Goal: Task Accomplishment & Management: Manage account settings

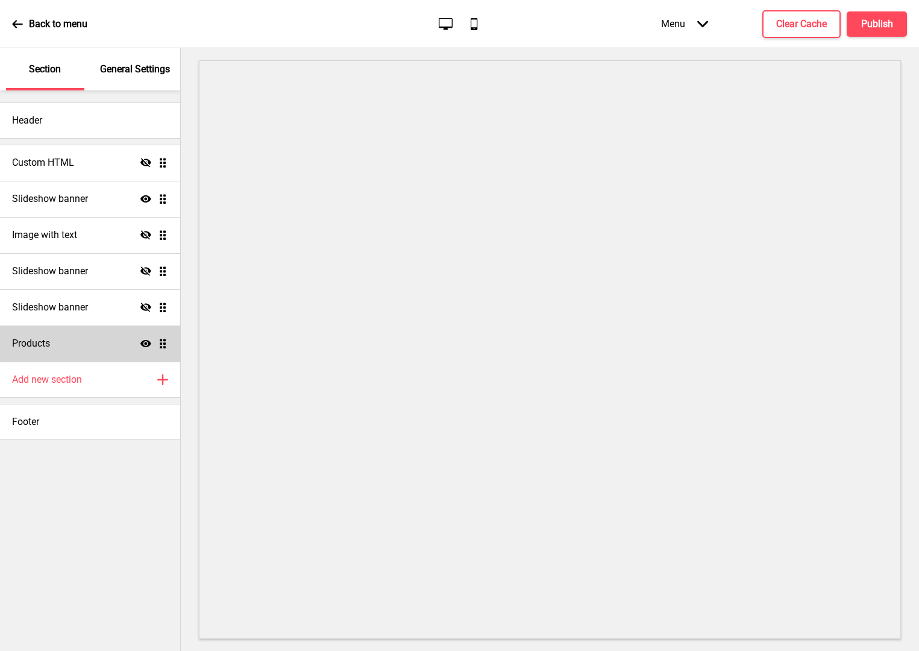
click at [72, 350] on div "Products Show Drag" at bounding box center [90, 344] width 180 height 36
select select "side"
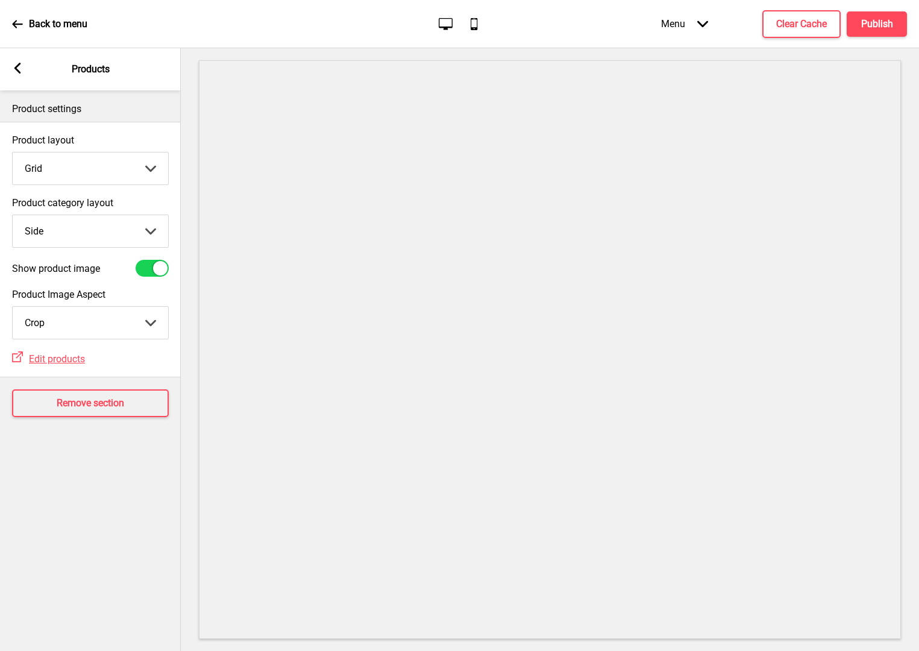
click at [20, 74] on icon at bounding box center [17, 68] width 7 height 11
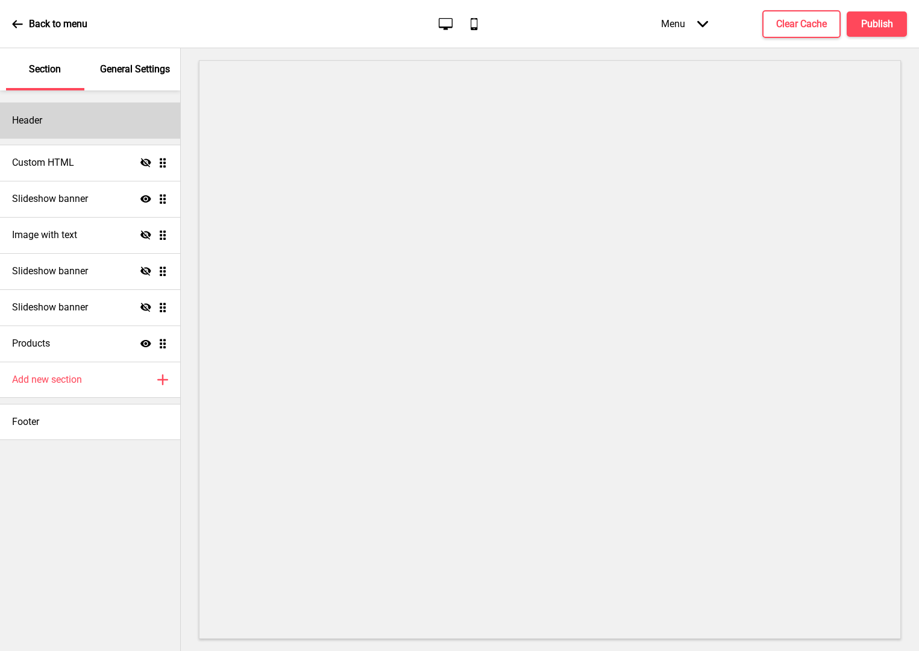
click at [116, 112] on div "Header" at bounding box center [90, 120] width 180 height 36
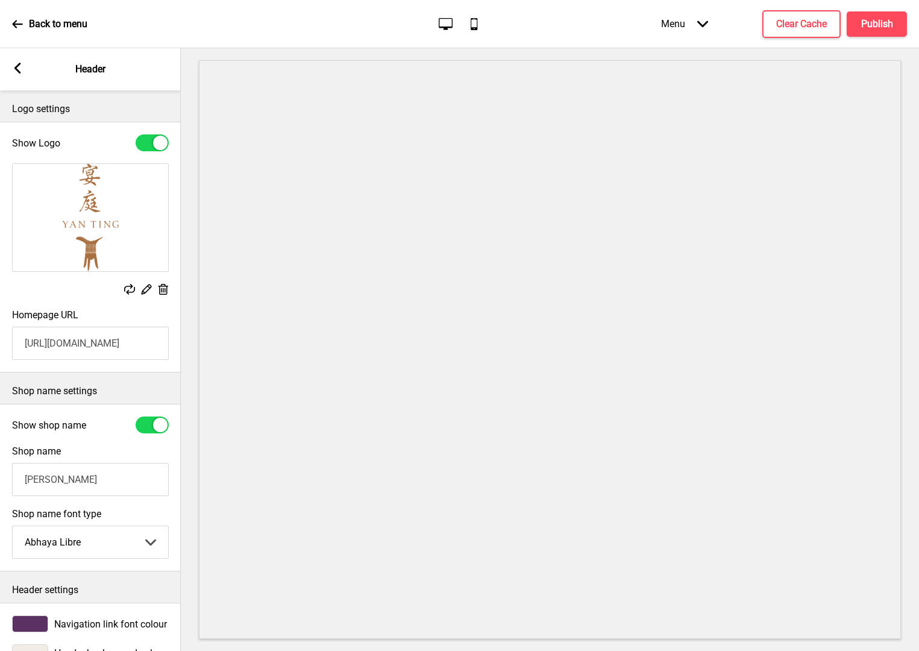
scroll to position [43, 0]
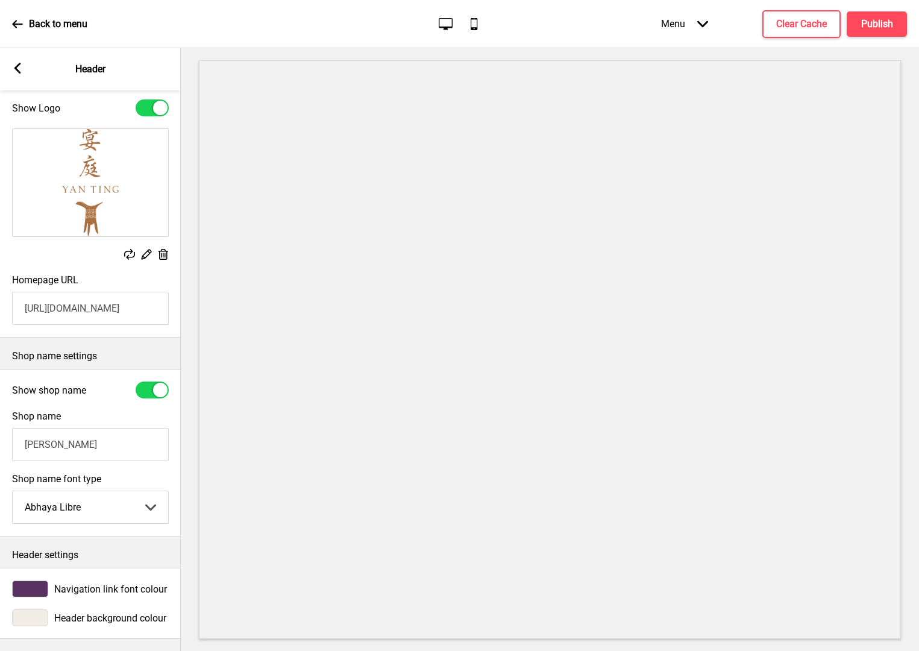
click at [14, 65] on rect at bounding box center [17, 68] width 11 height 11
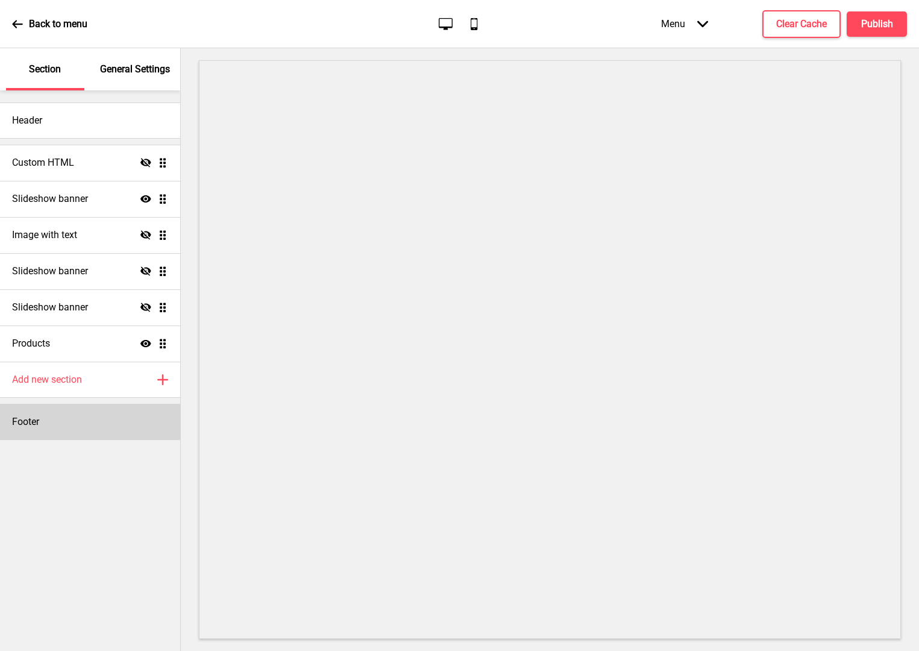
click at [75, 414] on div "Footer" at bounding box center [90, 422] width 180 height 36
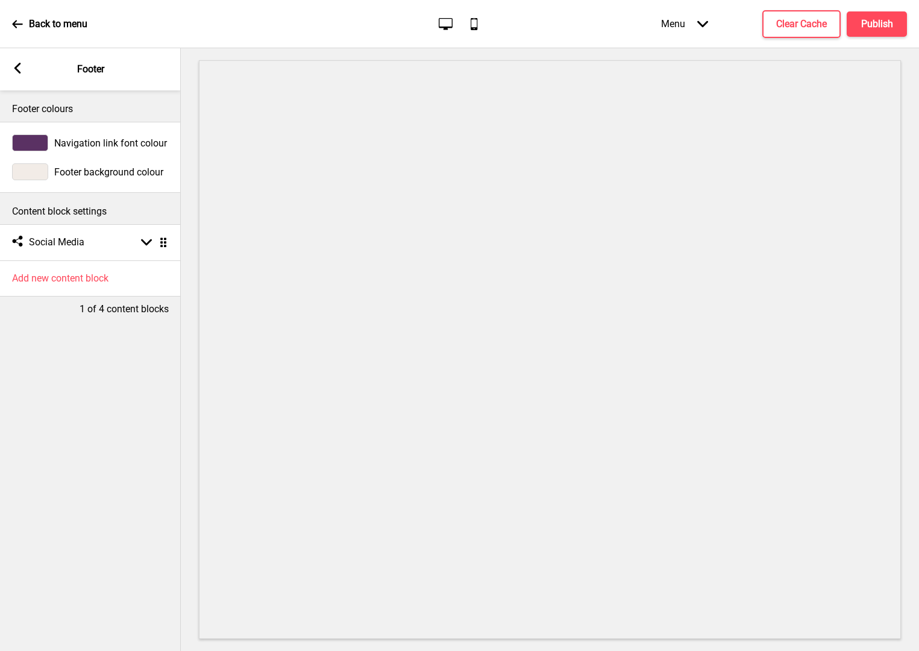
click at [25, 69] on div "Arrow left Footer" at bounding box center [90, 69] width 181 height 42
click at [24, 69] on div "Arrow left Footer" at bounding box center [90, 69] width 181 height 42
click at [20, 72] on icon at bounding box center [17, 68] width 7 height 11
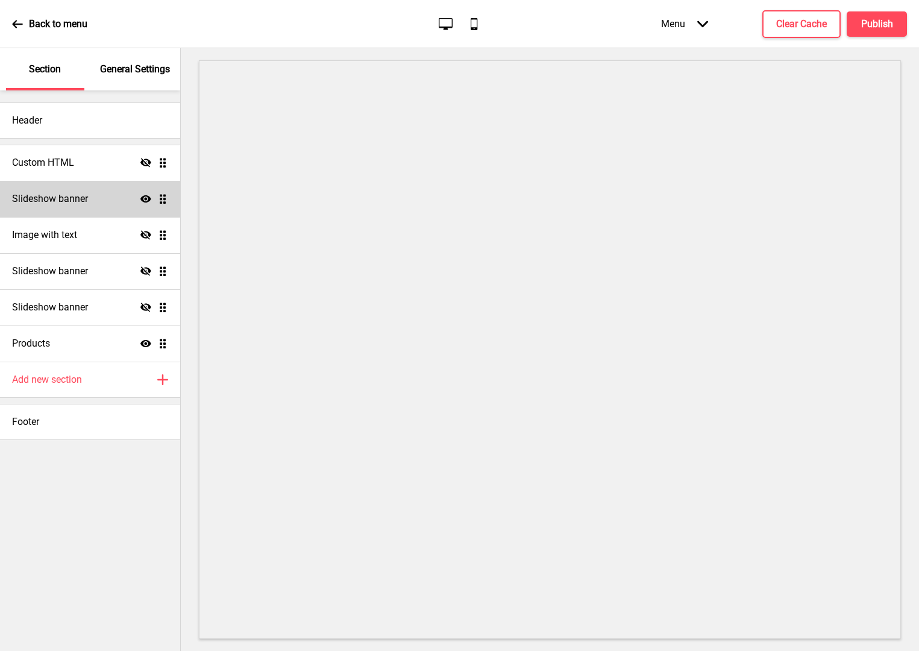
click at [102, 187] on div "Slideshow banner Show Drag" at bounding box center [90, 199] width 180 height 36
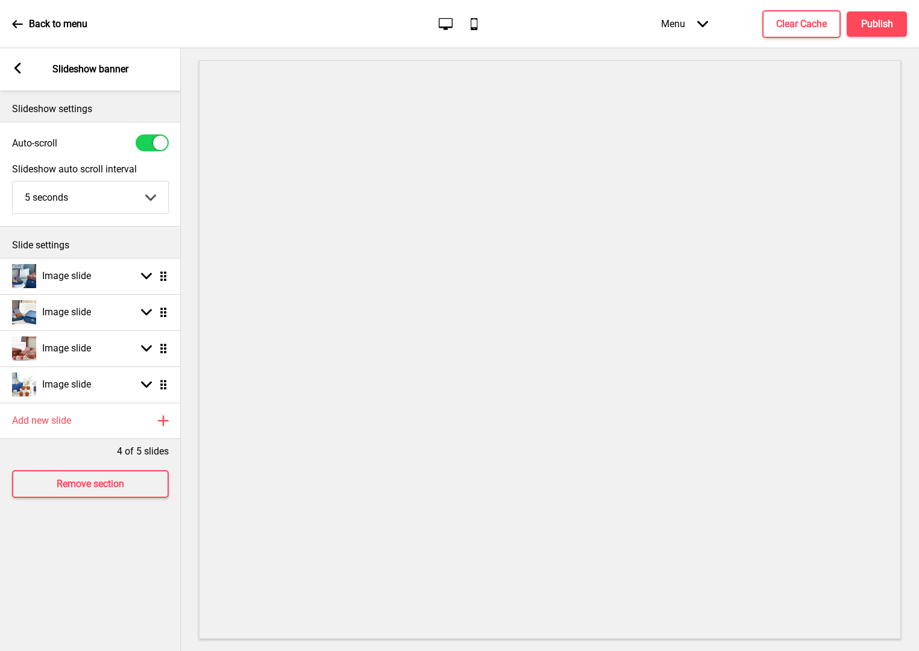
click at [18, 68] on rect at bounding box center [17, 68] width 11 height 11
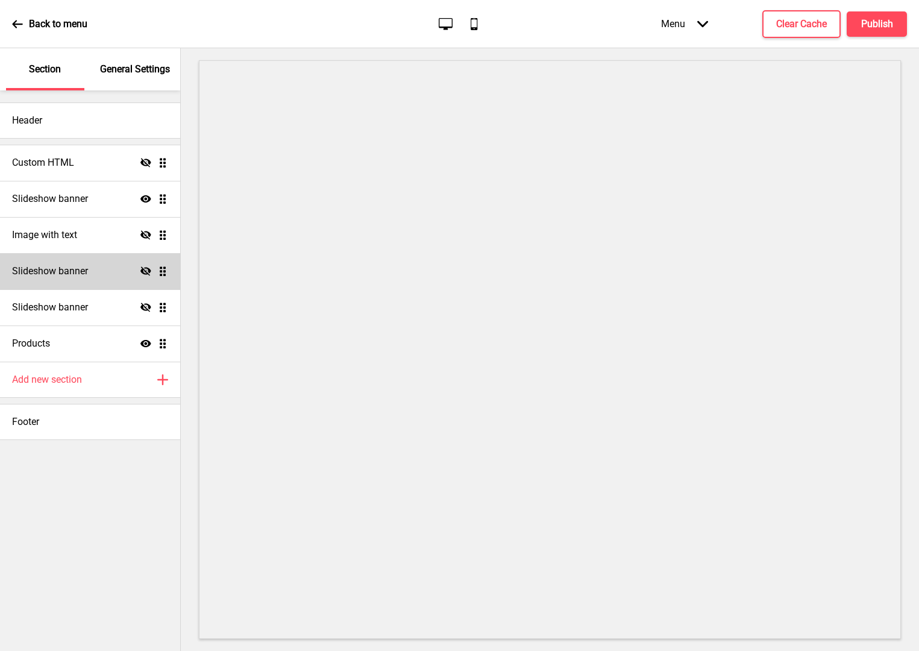
click at [116, 282] on div "Slideshow banner Hide Drag" at bounding box center [90, 271] width 180 height 36
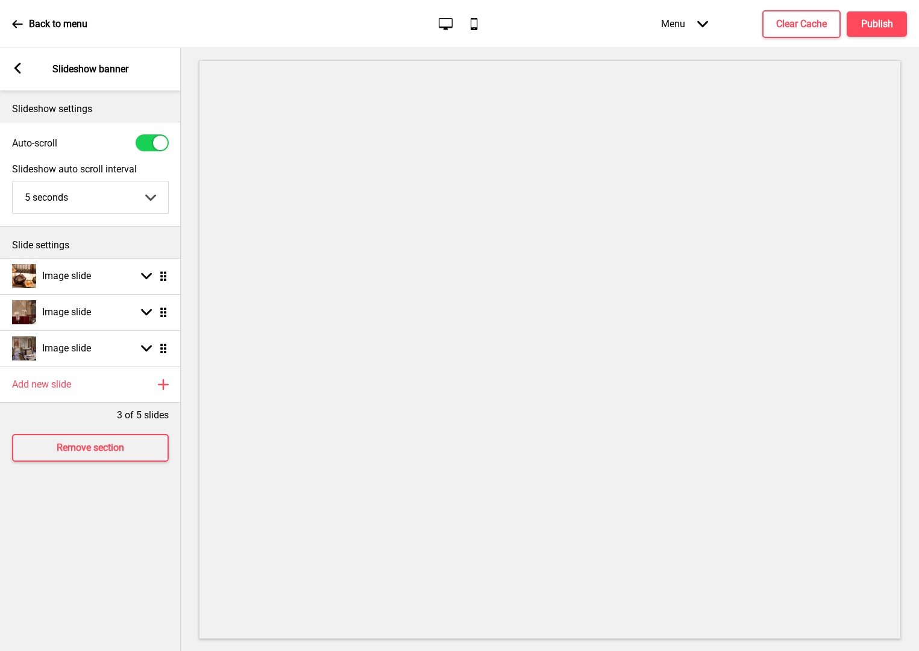
click at [19, 75] on div "Arrow left" at bounding box center [17, 69] width 11 height 13
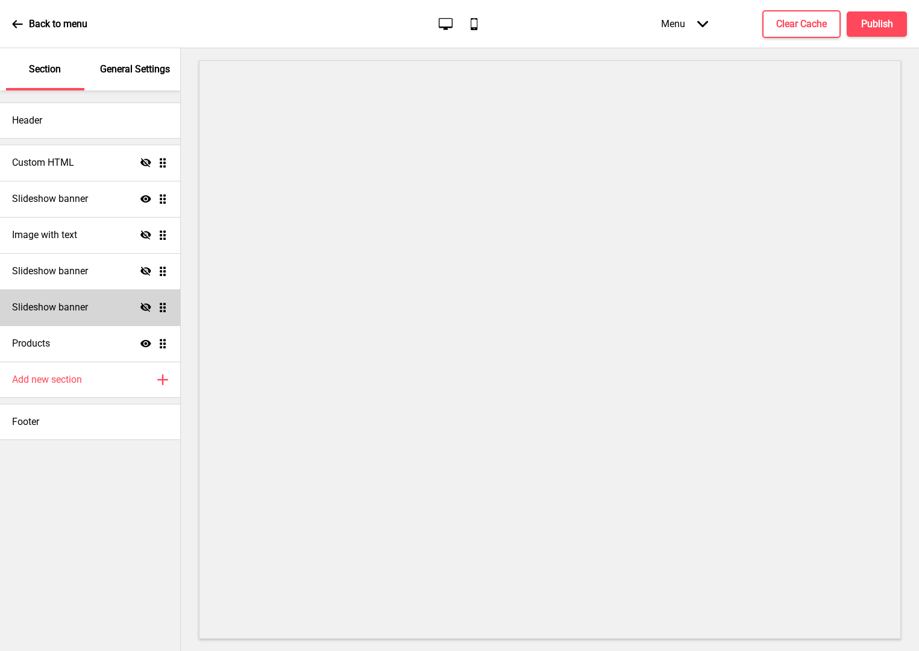
click at [83, 301] on h4 "Slideshow banner" at bounding box center [50, 307] width 76 height 13
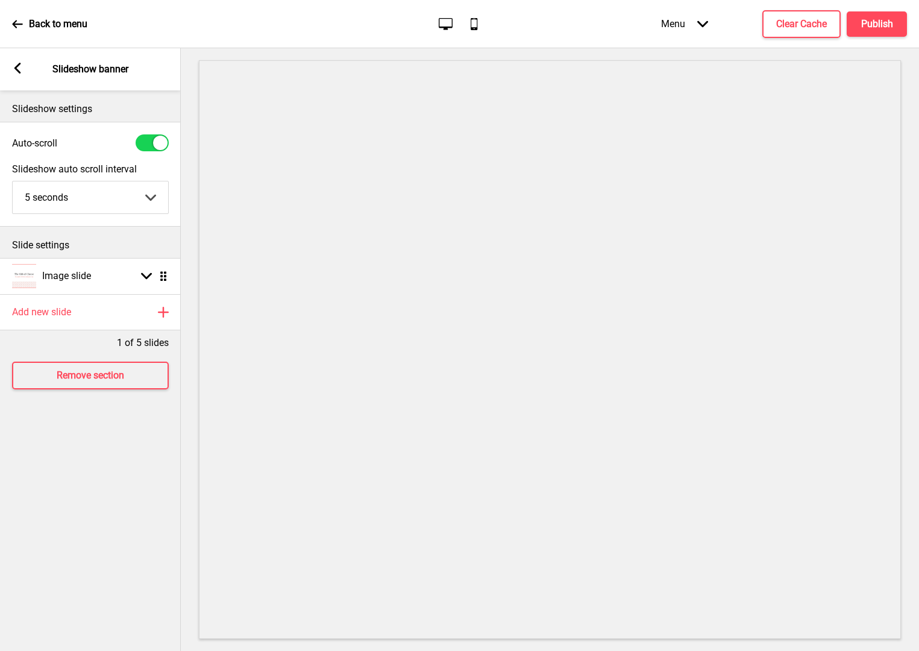
click at [22, 59] on div "Arrow left Slideshow banner" at bounding box center [90, 69] width 181 height 42
click at [17, 74] on rect at bounding box center [17, 68] width 11 height 11
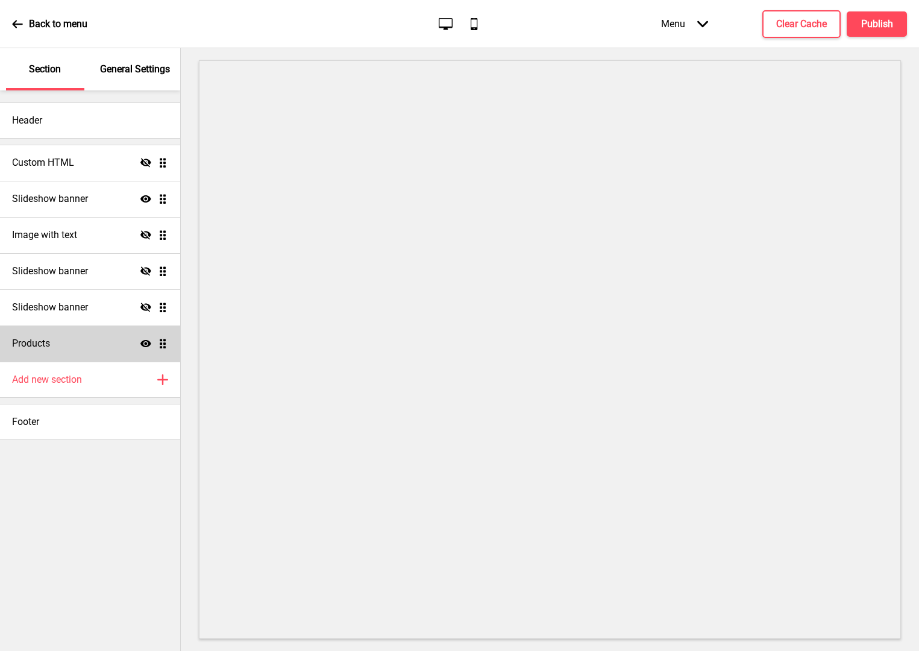
click at [60, 340] on div "Products Show Drag" at bounding box center [90, 344] width 180 height 36
select select "side"
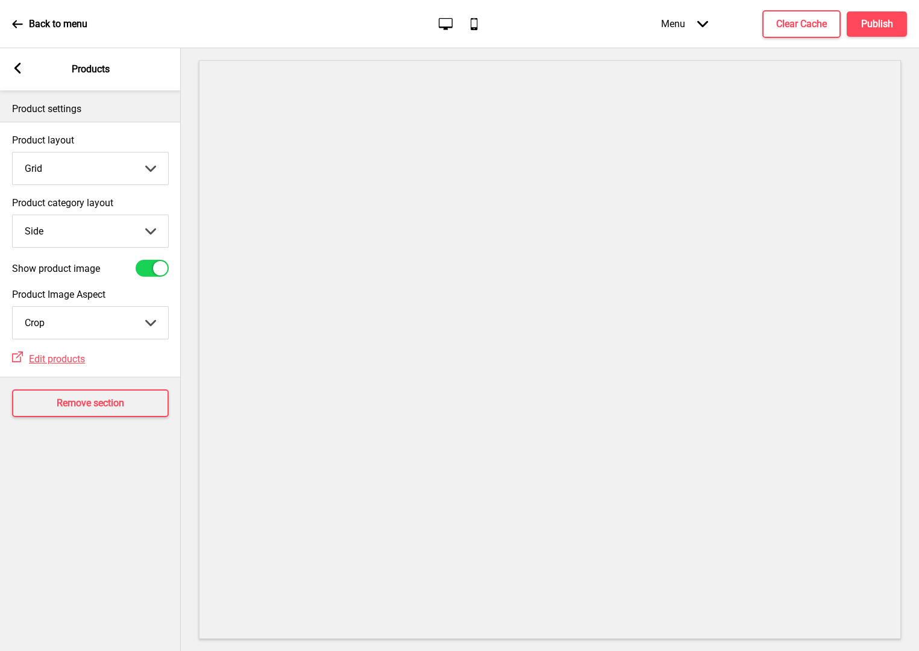
click at [11, 67] on div "Arrow left Products" at bounding box center [90, 69] width 181 height 42
click at [14, 69] on rect at bounding box center [17, 68] width 11 height 11
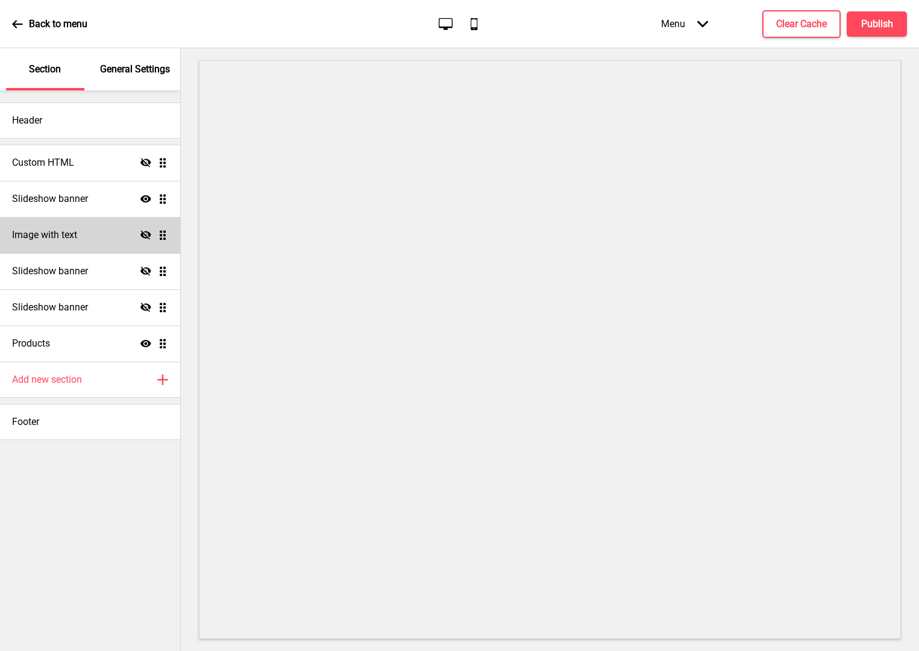
click at [72, 221] on div "Image with text Hide Drag" at bounding box center [90, 235] width 180 height 36
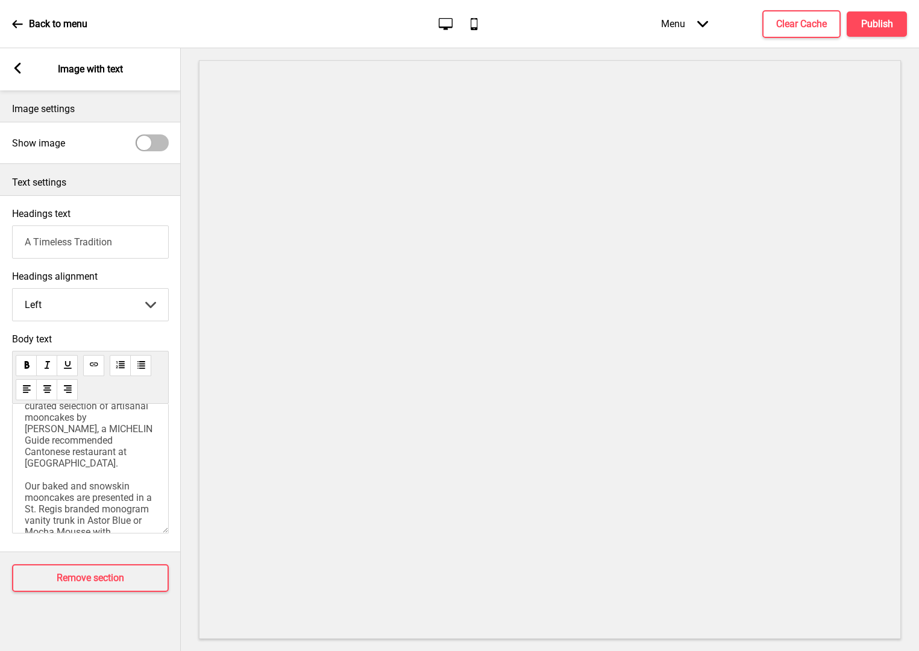
scroll to position [0, 0]
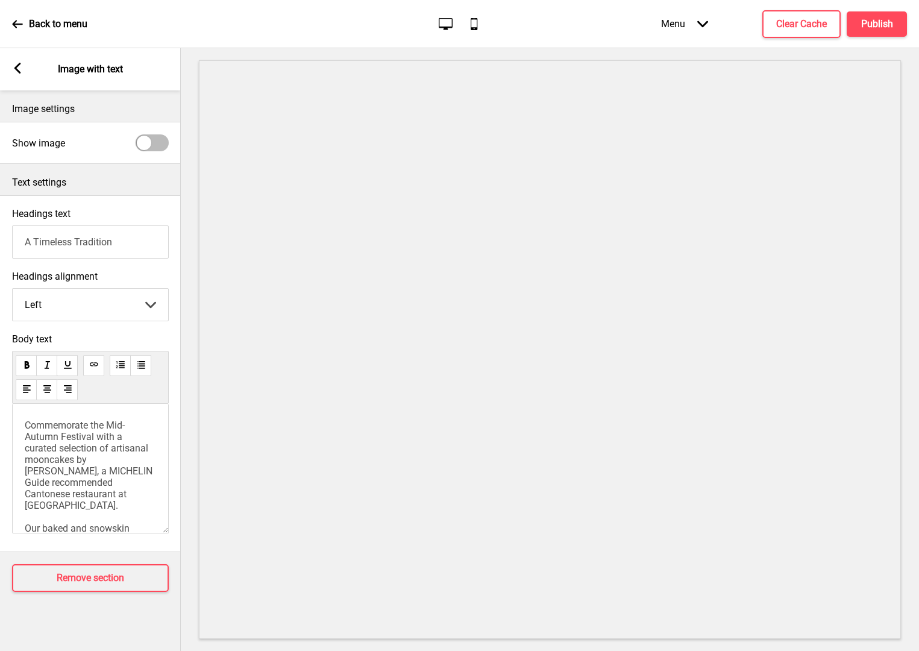
click at [101, 245] on input "A Timeless Tradition" at bounding box center [90, 241] width 157 height 33
click at [147, 148] on div at bounding box center [144, 143] width 14 height 14
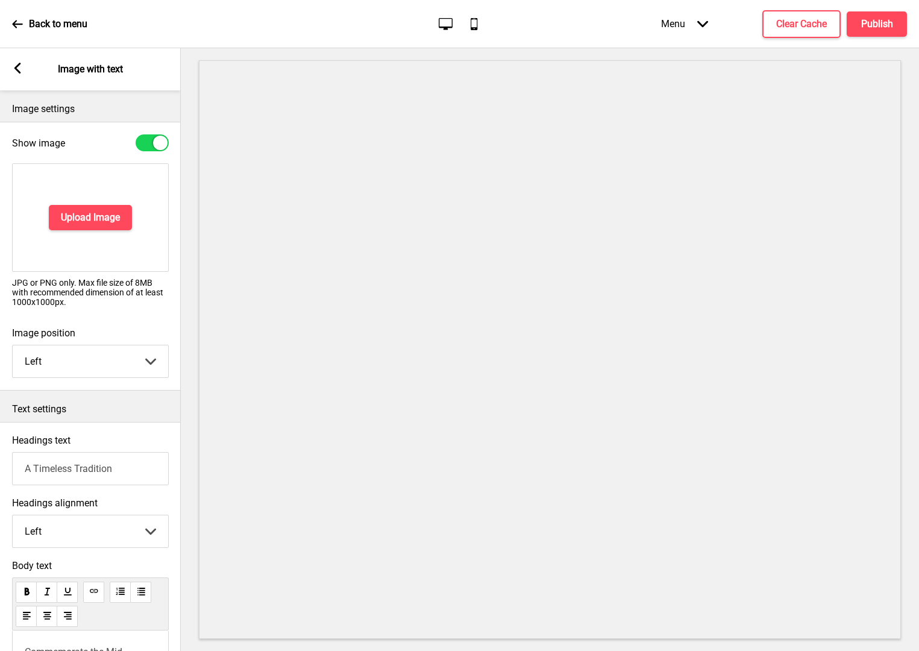
click at [148, 142] on div at bounding box center [152, 142] width 33 height 17
checkbox input "false"
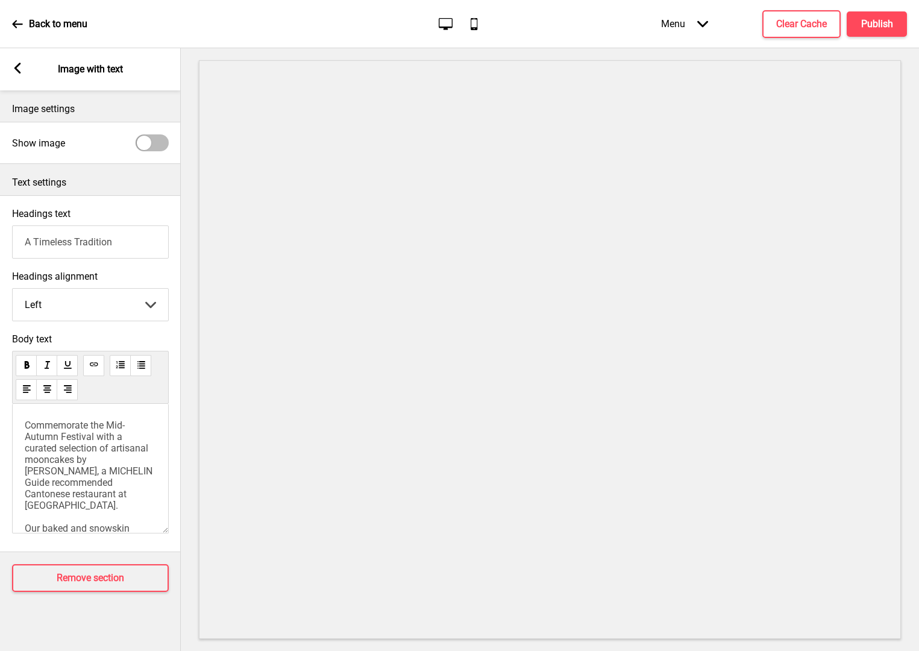
scroll to position [158, 0]
click at [127, 527] on div "Commemorate the Mid-Autumn Festival with a curated selection of artisanal moonc…" at bounding box center [90, 469] width 157 height 130
click at [126, 512] on div "Commemorate the Mid-Autumn Festival with a curated selection of artisanal moonc…" at bounding box center [90, 469] width 157 height 130
click at [122, 509] on p "Commemorate the Mid-Autumn Festival with a curated selection of artisanal moonc…" at bounding box center [90, 388] width 131 height 252
click at [19, 74] on div "Arrow left" at bounding box center [17, 69] width 11 height 13
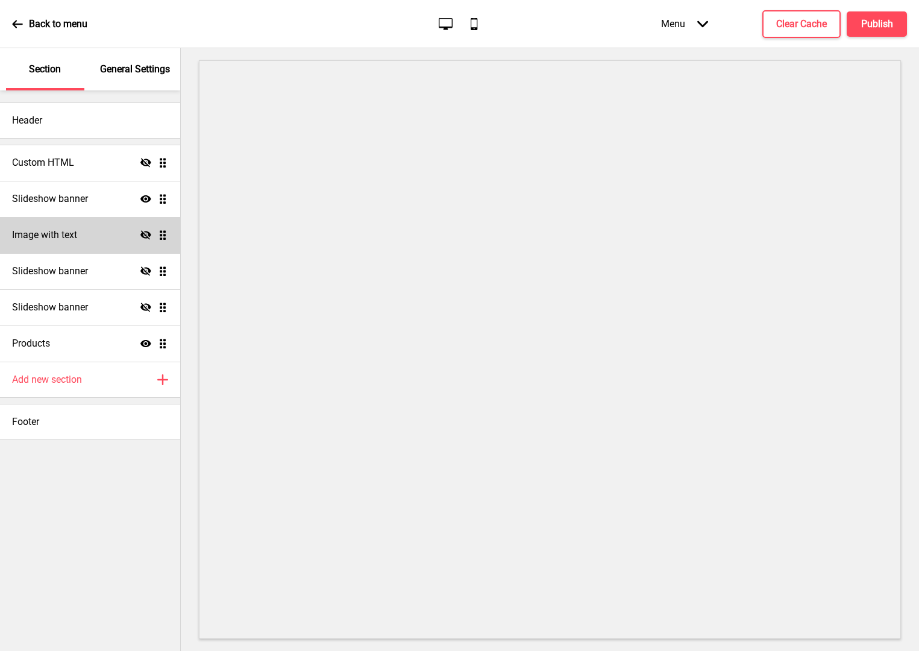
click at [147, 235] on icon "Hide" at bounding box center [145, 235] width 11 height 11
click at [147, 235] on icon at bounding box center [145, 235] width 11 height 7
click at [148, 236] on icon "Hide" at bounding box center [145, 235] width 11 height 11
click at [148, 236] on icon at bounding box center [145, 235] width 11 height 7
click at [148, 236] on icon "Hide" at bounding box center [145, 235] width 11 height 11
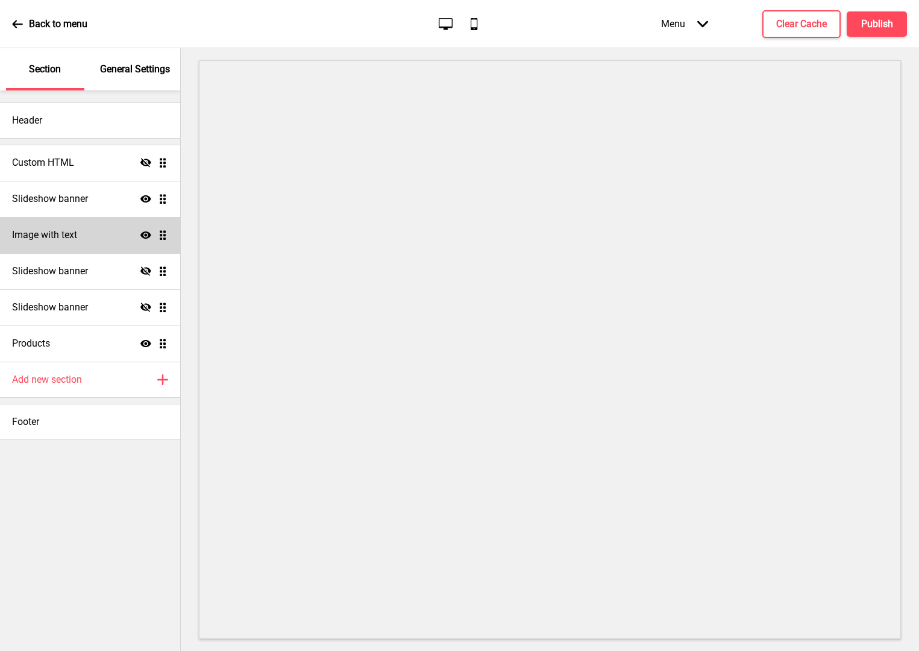
click at [142, 234] on icon at bounding box center [145, 235] width 11 height 7
click at [143, 235] on icon at bounding box center [145, 234] width 11 height 9
click at [142, 235] on icon at bounding box center [145, 235] width 11 height 7
click at [148, 277] on div "Slideshow banner Hide Drag" at bounding box center [90, 271] width 180 height 36
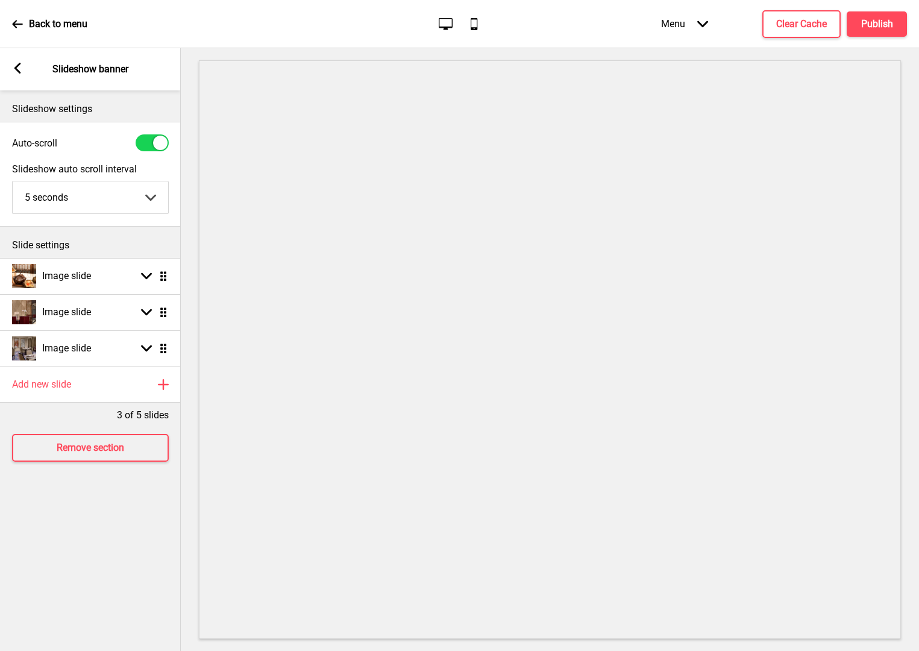
click at [15, 75] on div "Arrow left" at bounding box center [17, 69] width 11 height 13
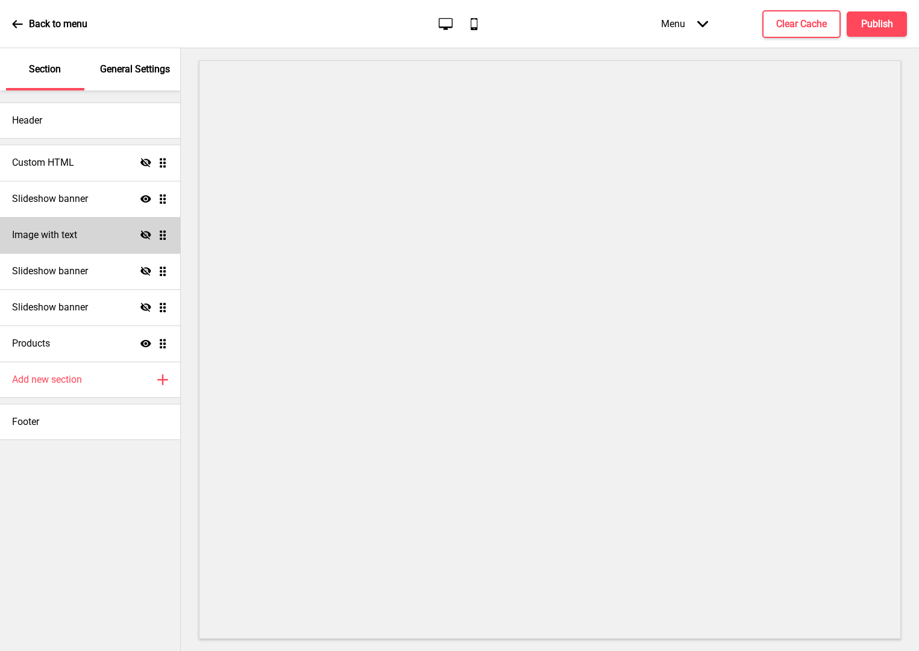
click at [145, 238] on icon at bounding box center [145, 234] width 11 height 9
click at [144, 238] on icon at bounding box center [145, 235] width 11 height 7
click at [117, 238] on div "Image with text Hide Drag" at bounding box center [90, 235] width 180 height 36
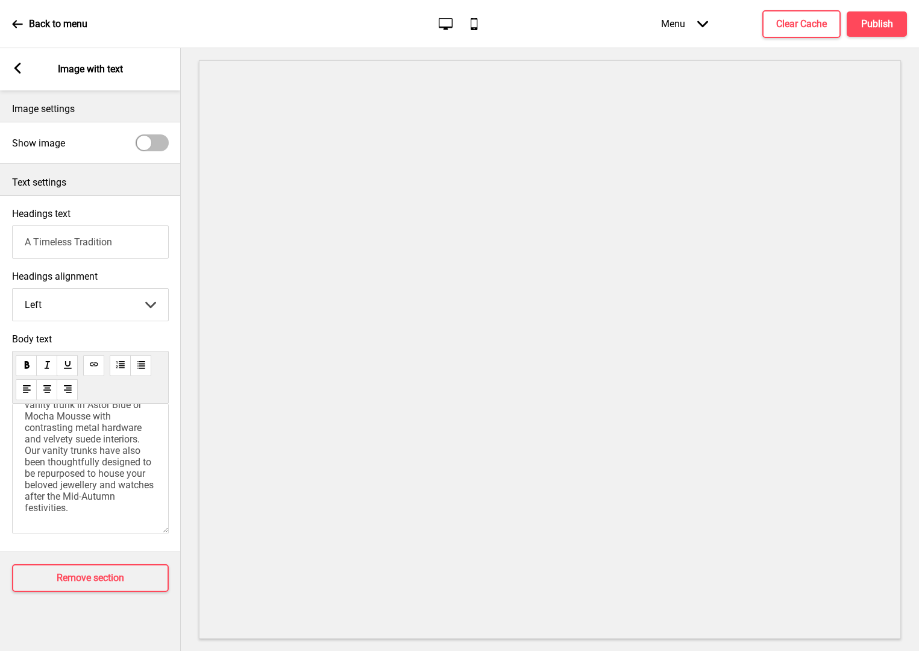
click at [20, 71] on rect at bounding box center [17, 68] width 11 height 11
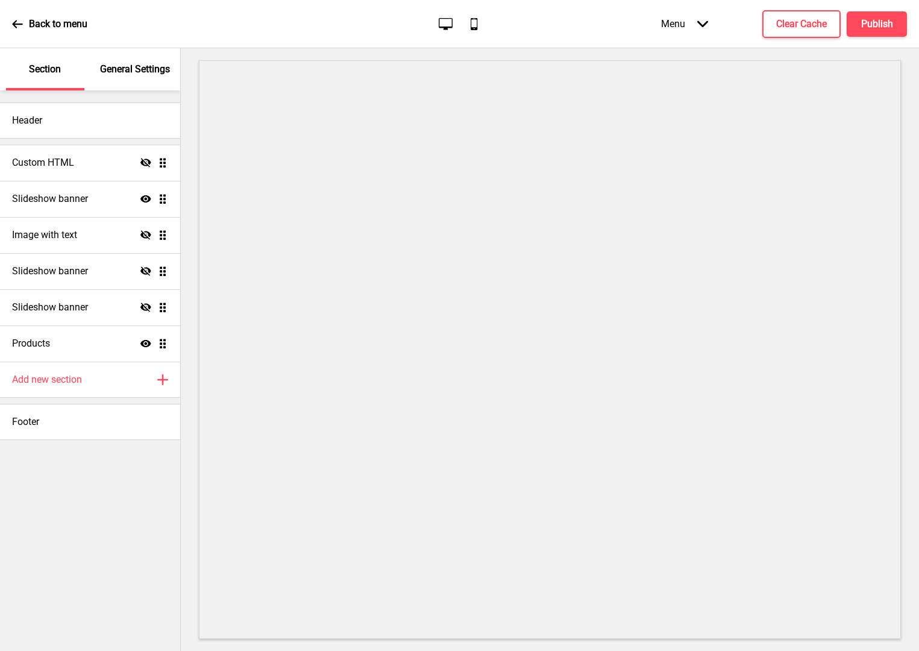
click at [147, 238] on icon at bounding box center [145, 234] width 11 height 9
click at [148, 233] on icon at bounding box center [145, 235] width 11 height 7
click at [147, 234] on icon at bounding box center [145, 234] width 11 height 9
click at [143, 231] on icon "Show" at bounding box center [145, 235] width 11 height 11
click at [141, 75] on p "General Settings" at bounding box center [135, 69] width 70 height 13
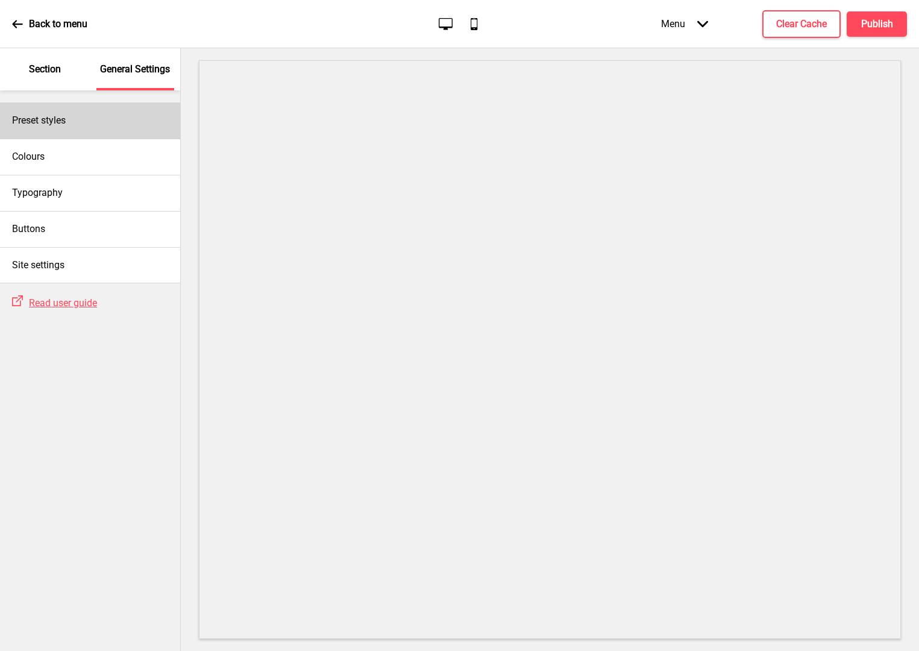
click at [65, 116] on h4 "Preset styles" at bounding box center [39, 120] width 54 height 13
select select "Custom"
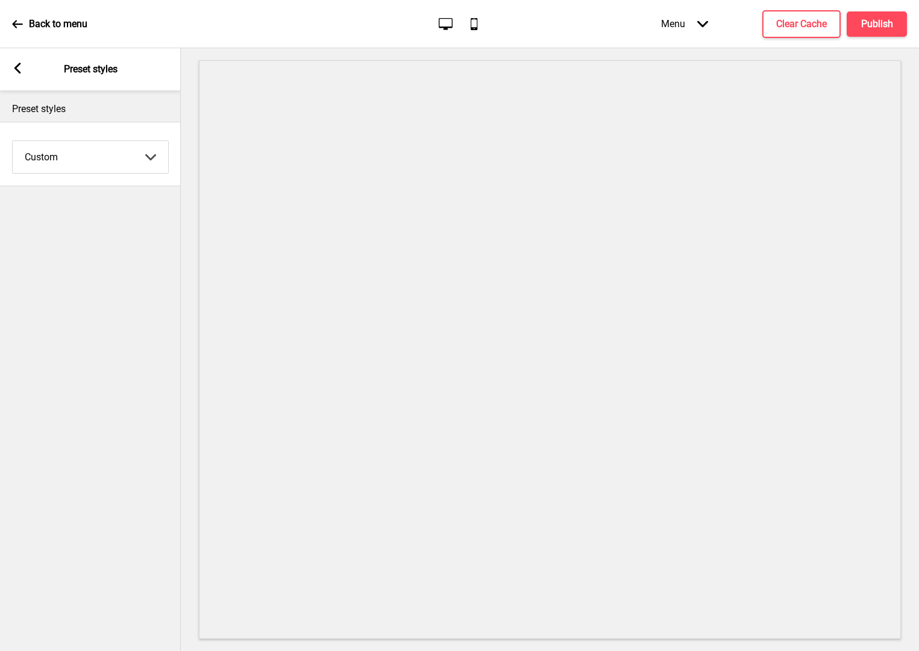
click at [22, 68] on rect at bounding box center [17, 68] width 11 height 11
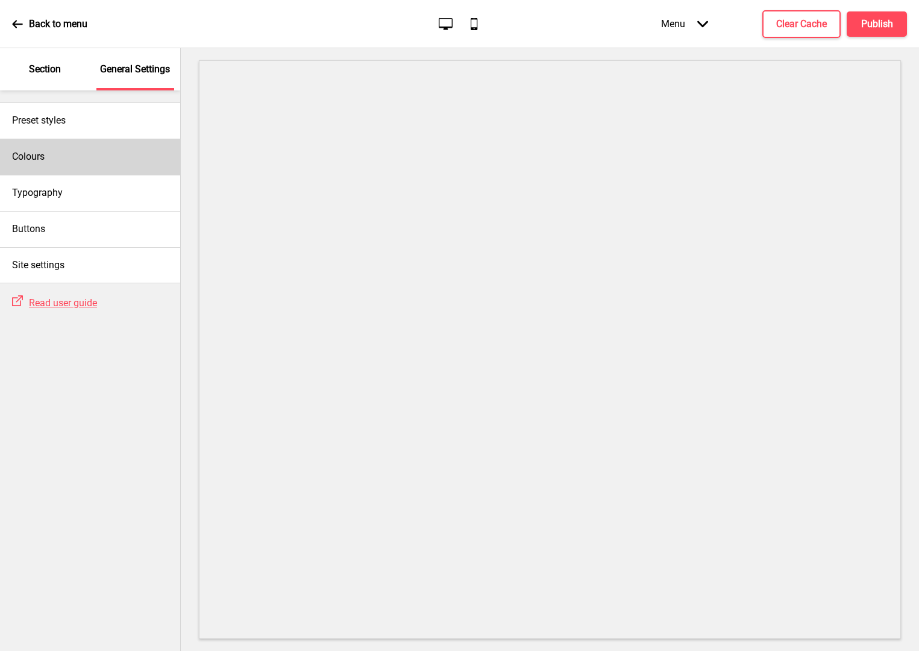
click at [75, 162] on div "Colours" at bounding box center [90, 157] width 180 height 36
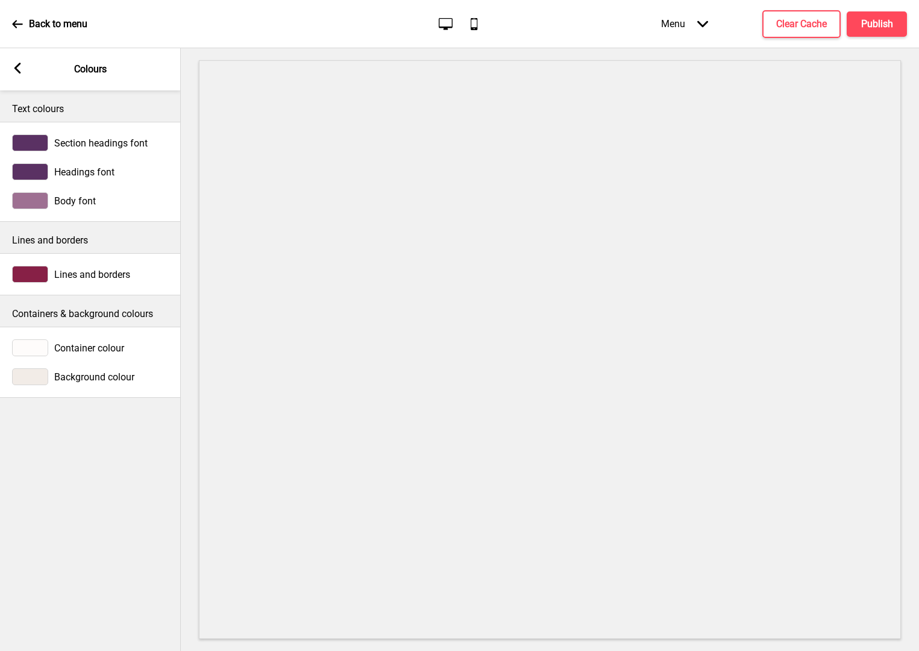
click at [22, 76] on div "Arrow left Colours" at bounding box center [90, 69] width 181 height 42
click at [21, 75] on div "Arrow left" at bounding box center [17, 69] width 11 height 13
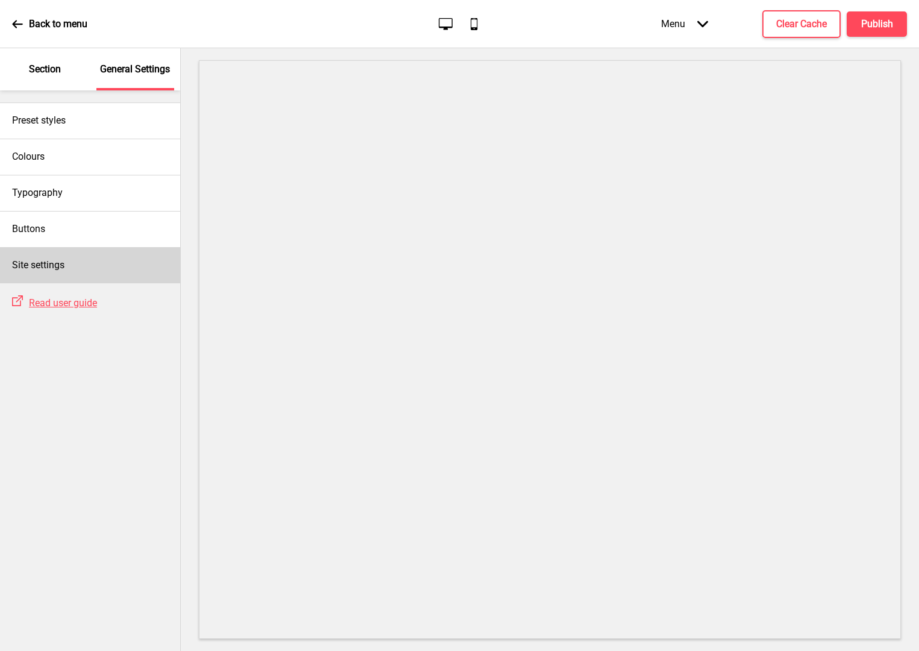
click at [110, 257] on div "Site settings" at bounding box center [90, 265] width 180 height 36
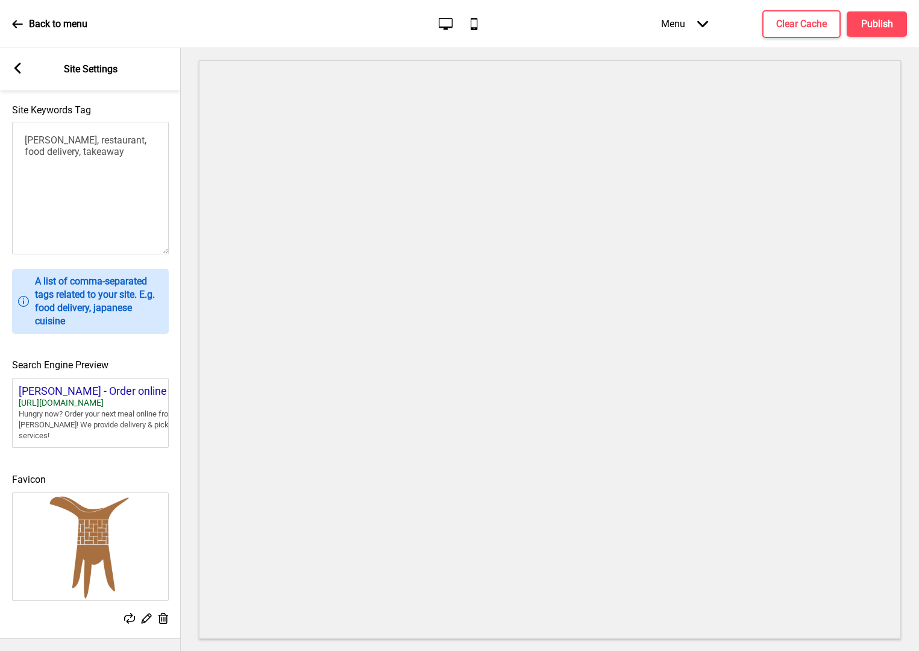
scroll to position [148, 0]
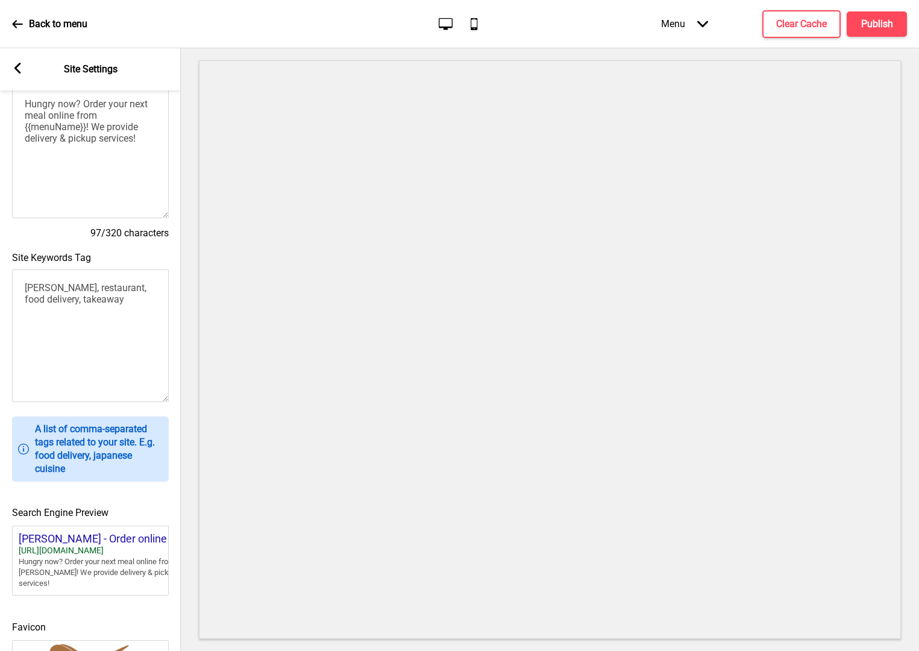
click at [24, 69] on div "Arrow left Site Settings" at bounding box center [90, 69] width 181 height 42
click at [19, 72] on icon at bounding box center [17, 68] width 7 height 11
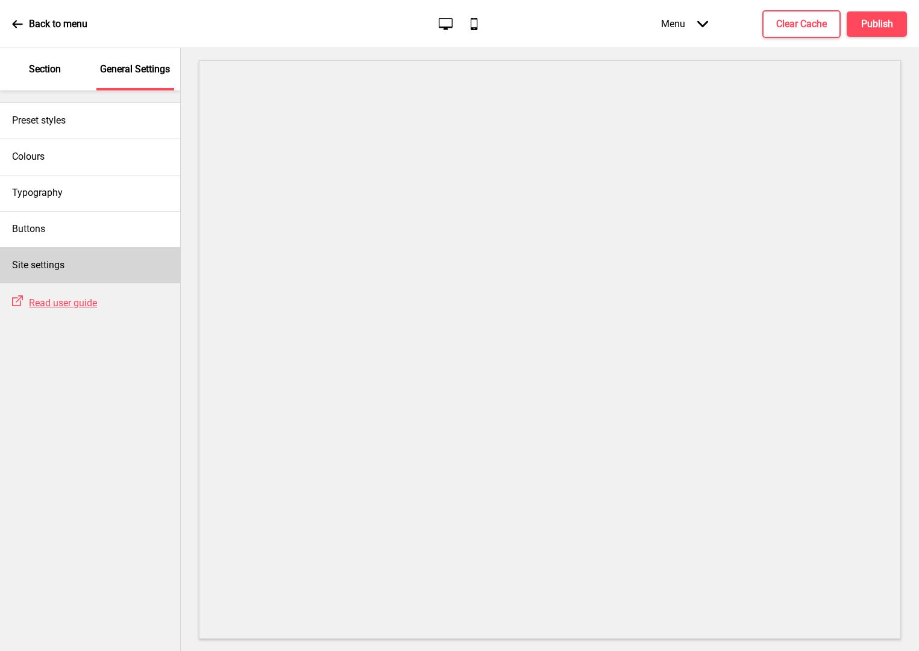
click at [78, 262] on div "Site settings" at bounding box center [90, 265] width 180 height 36
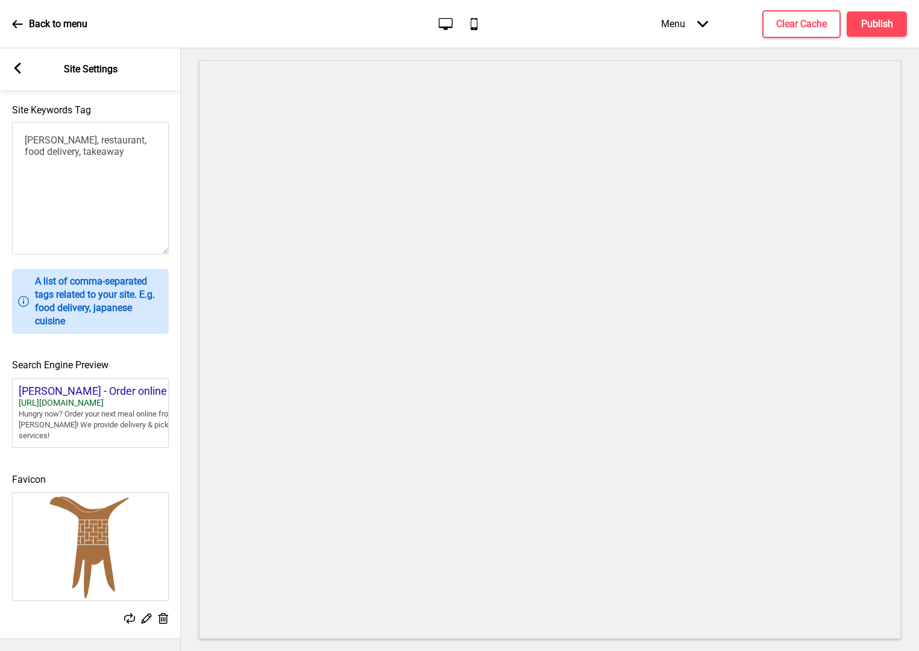
scroll to position [0, 0]
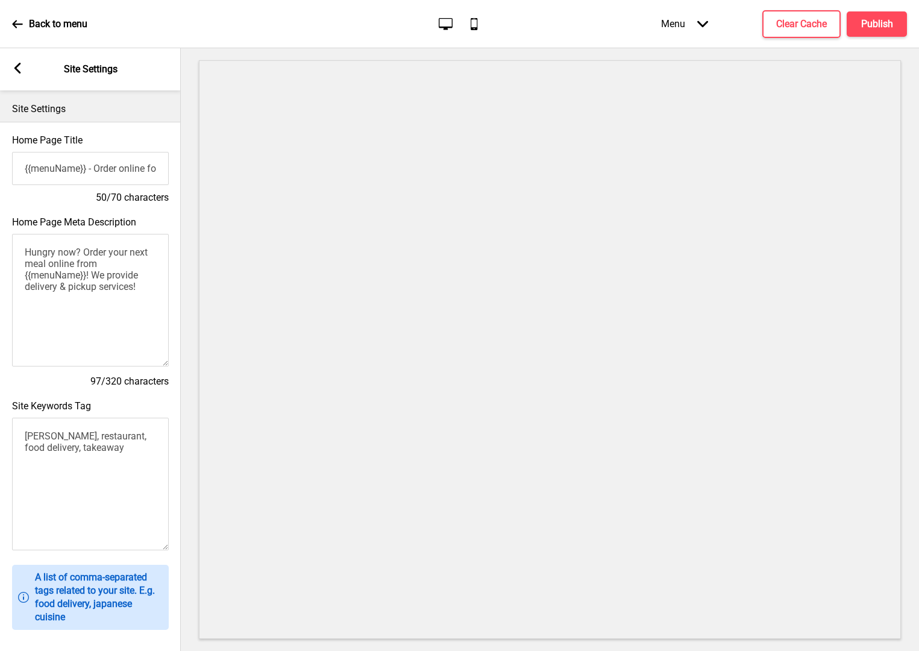
click at [21, 69] on rect at bounding box center [17, 68] width 11 height 11
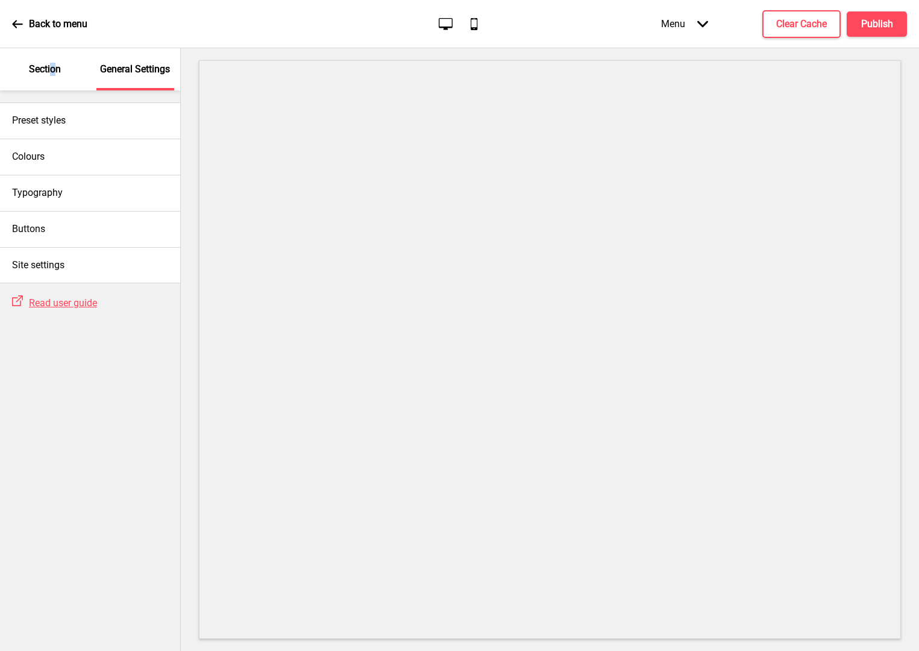
click at [53, 69] on p "Section" at bounding box center [45, 69] width 32 height 13
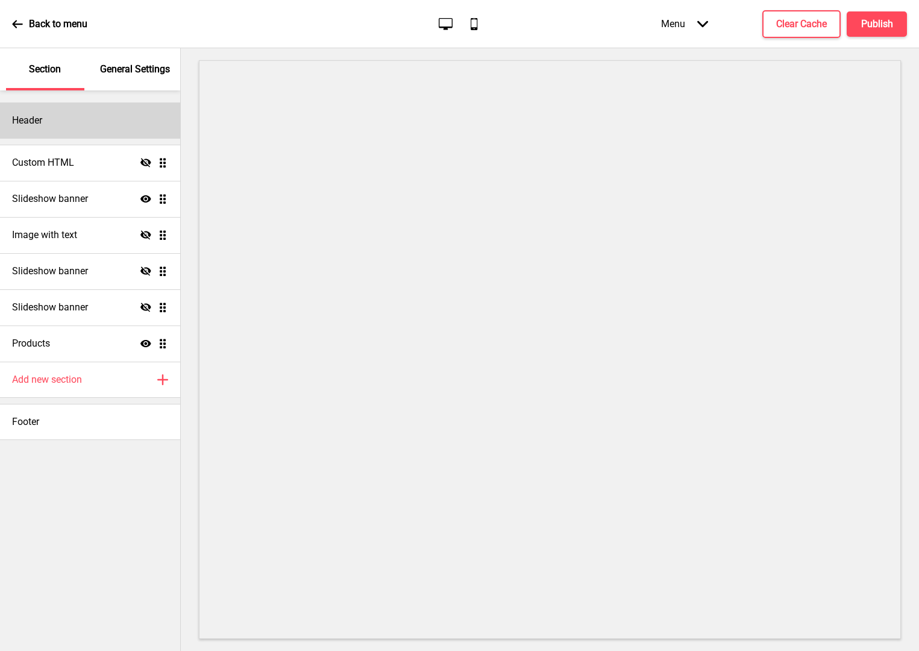
click at [99, 127] on div "Header" at bounding box center [90, 120] width 180 height 36
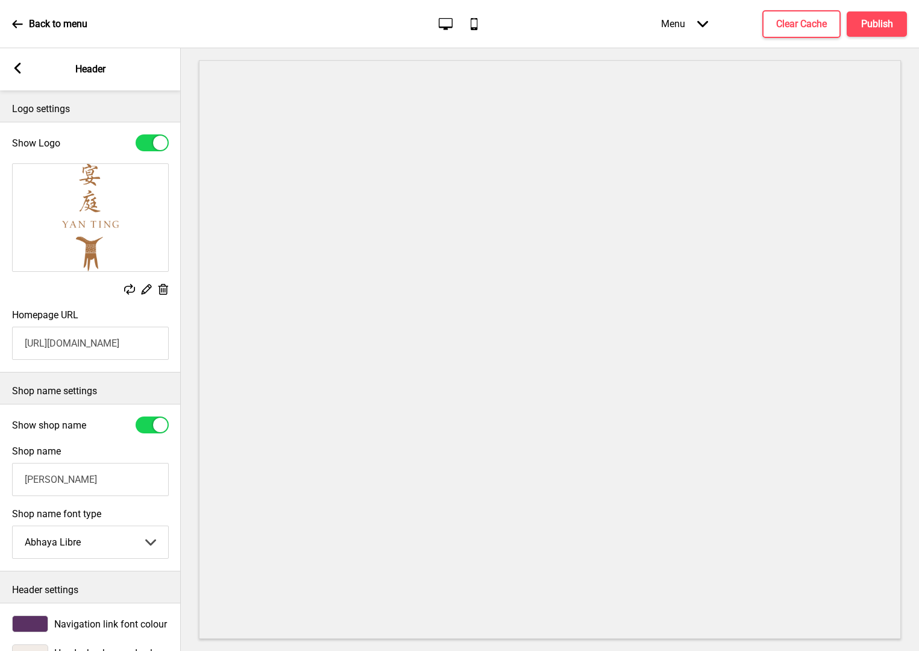
click at [15, 66] on rect at bounding box center [17, 68] width 11 height 11
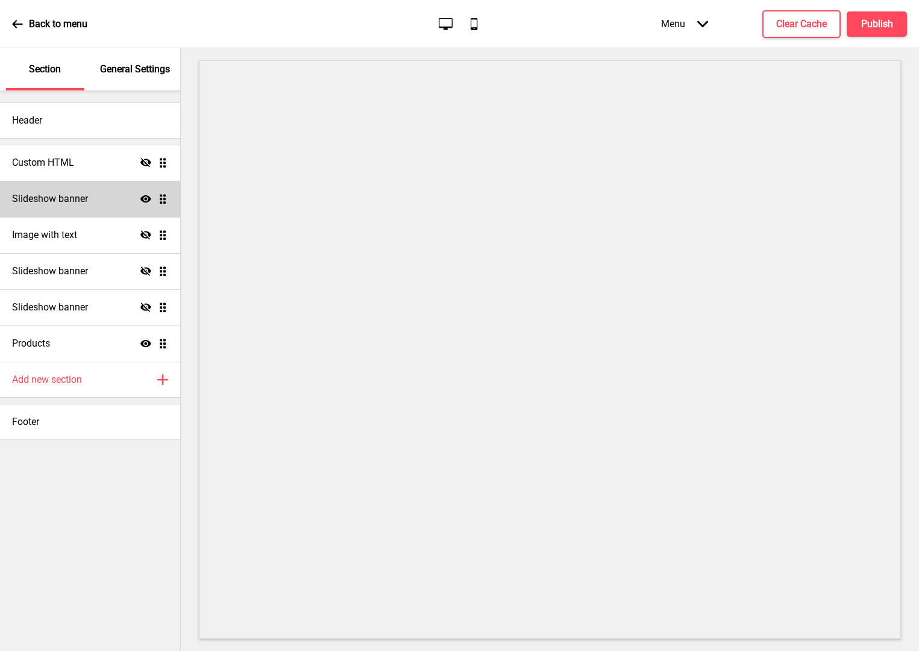
click at [83, 198] on h4 "Slideshow banner" at bounding box center [50, 198] width 76 height 13
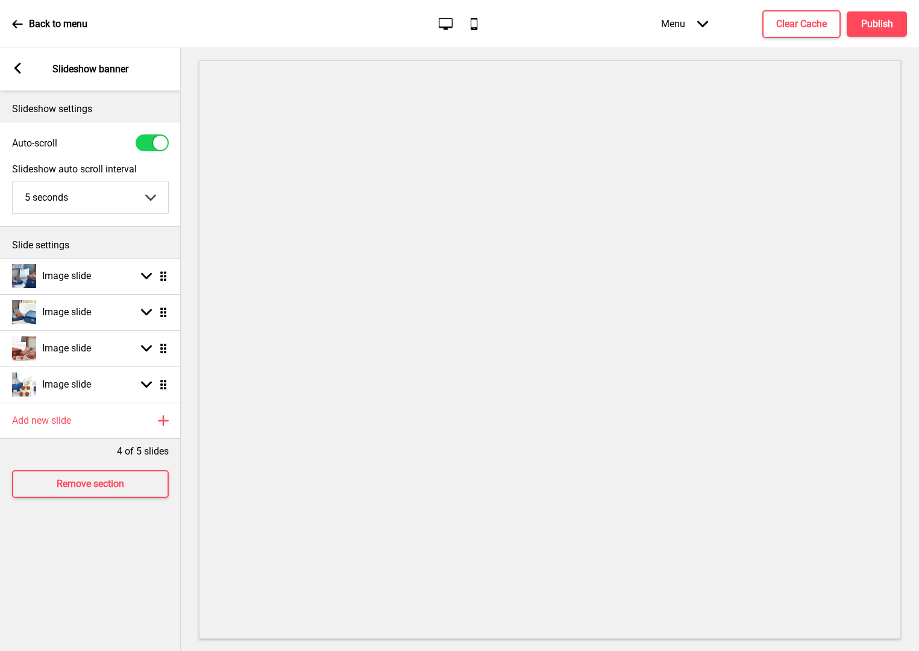
click at [20, 72] on icon at bounding box center [17, 68] width 7 height 11
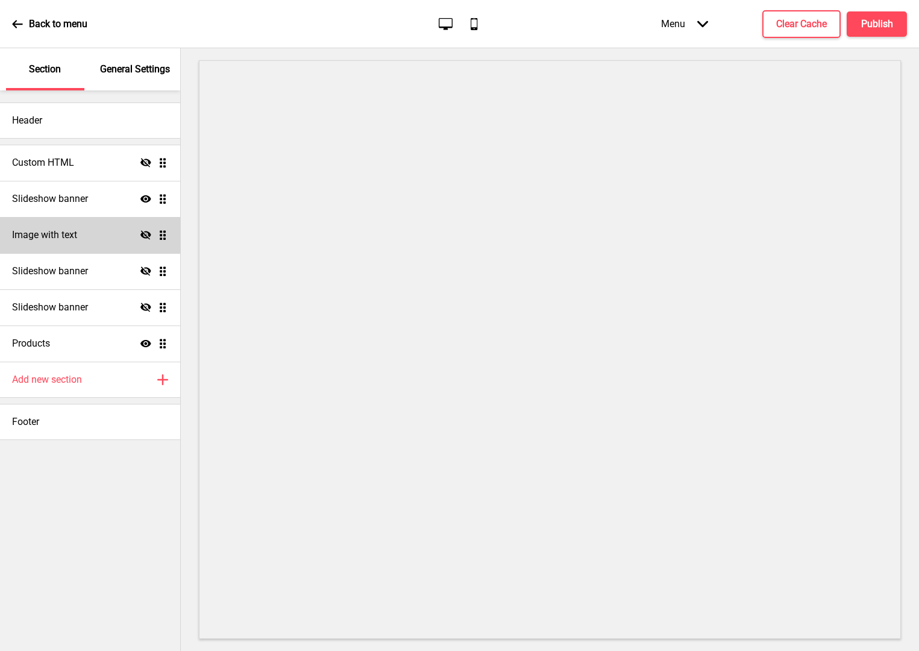
click at [92, 242] on div "Image with text Hide Drag" at bounding box center [90, 235] width 180 height 36
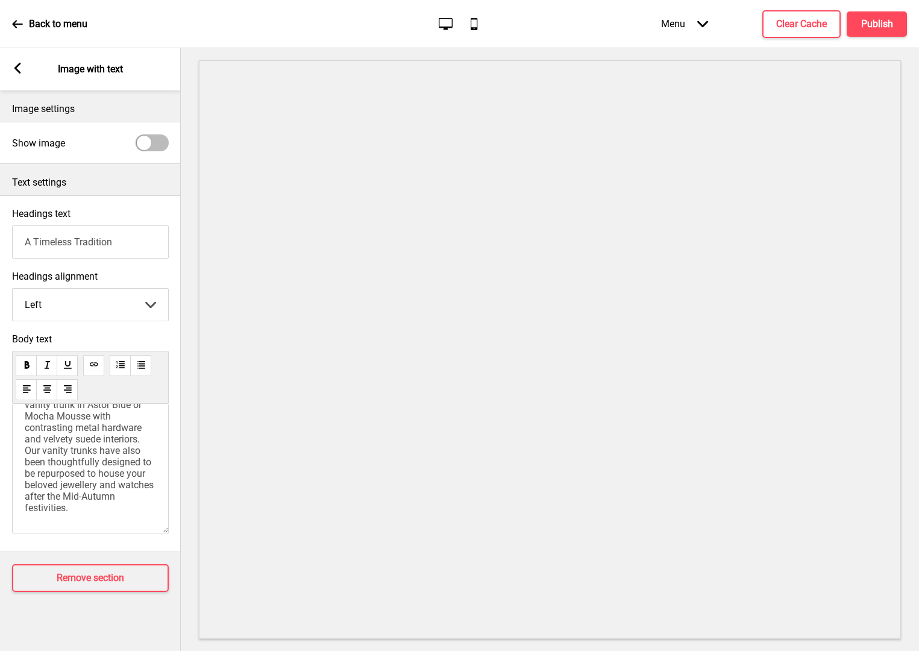
drag, startPoint x: 26, startPoint y: 423, endPoint x: 147, endPoint y: 542, distance: 169.3
click at [147, 542] on div "Body text Commemorate the Mid-Autumn Festival with a curated selection of artis…" at bounding box center [90, 436] width 181 height 218
click at [14, 72] on rect at bounding box center [17, 68] width 11 height 11
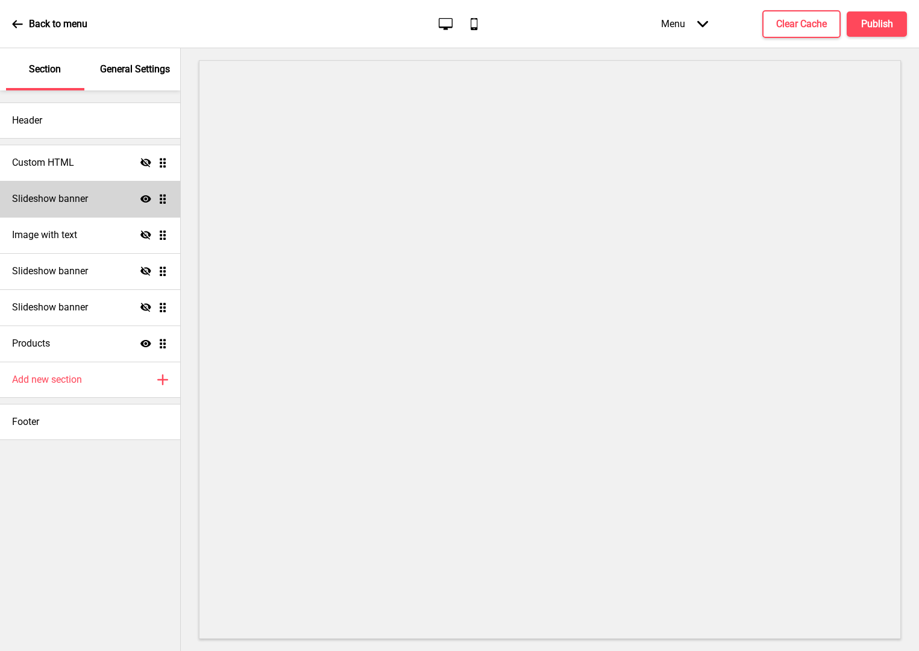
click at [150, 199] on icon at bounding box center [145, 198] width 11 height 7
click at [148, 199] on icon at bounding box center [145, 198] width 11 height 9
click at [151, 233] on icon "Hide" at bounding box center [145, 235] width 11 height 11
click at [148, 236] on icon "Show" at bounding box center [145, 235] width 11 height 11
click at [110, 71] on p "General Settings" at bounding box center [135, 69] width 70 height 13
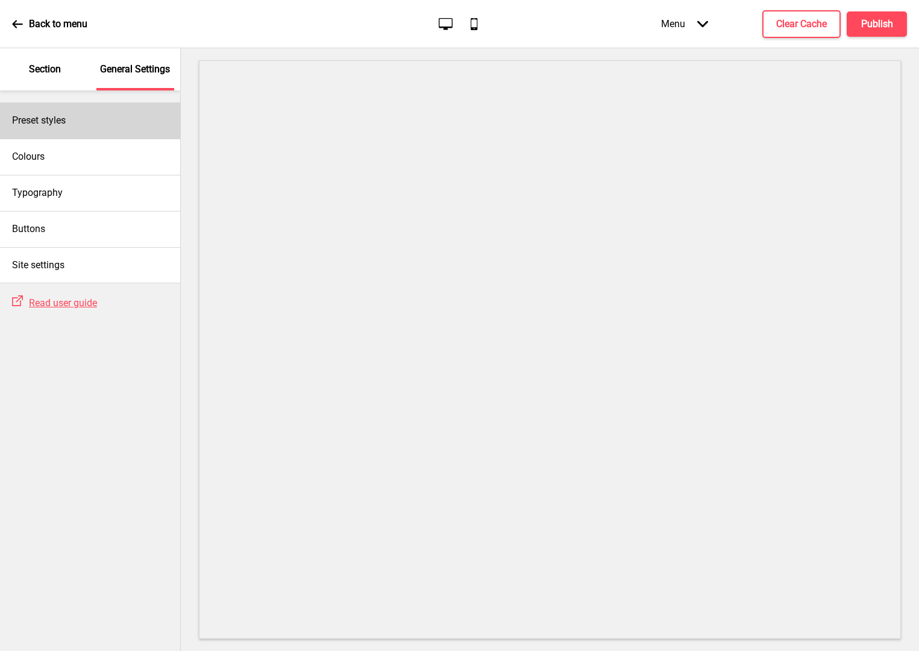
click at [98, 113] on div "Preset styles" at bounding box center [90, 120] width 180 height 36
select select "Custom"
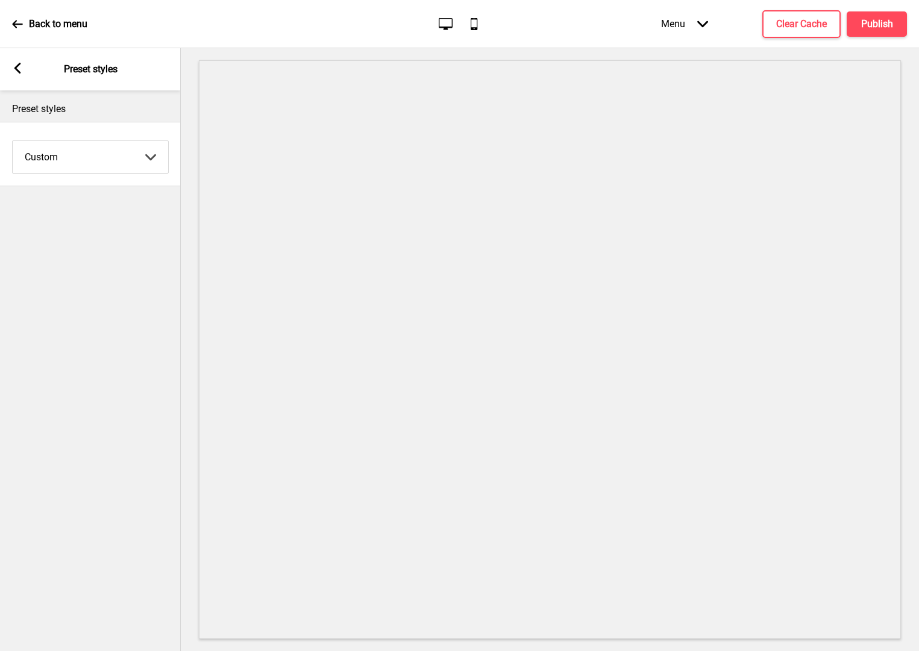
click at [23, 71] on rect at bounding box center [17, 68] width 11 height 11
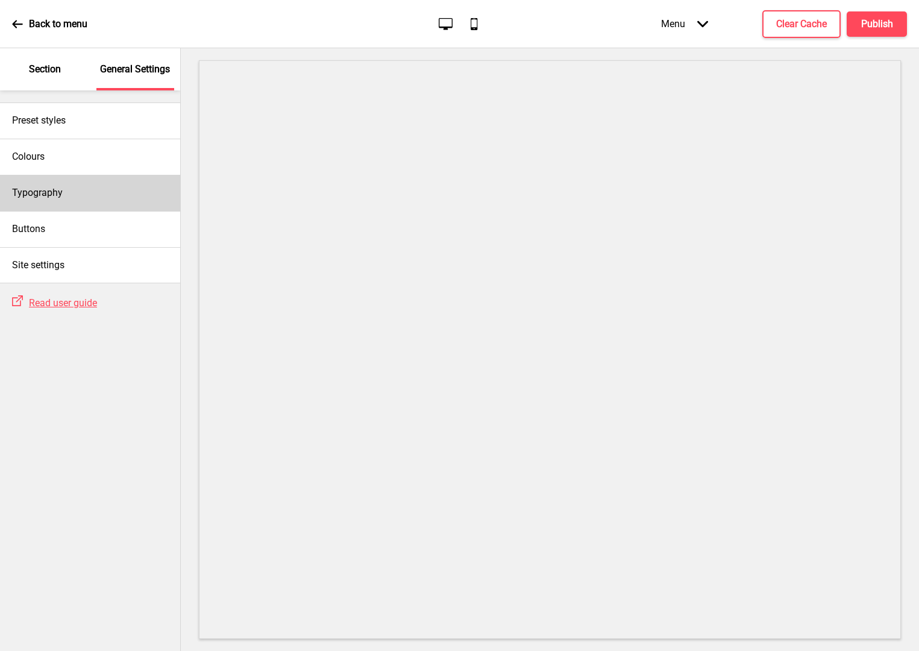
click at [47, 192] on h4 "Typography" at bounding box center [37, 192] width 51 height 13
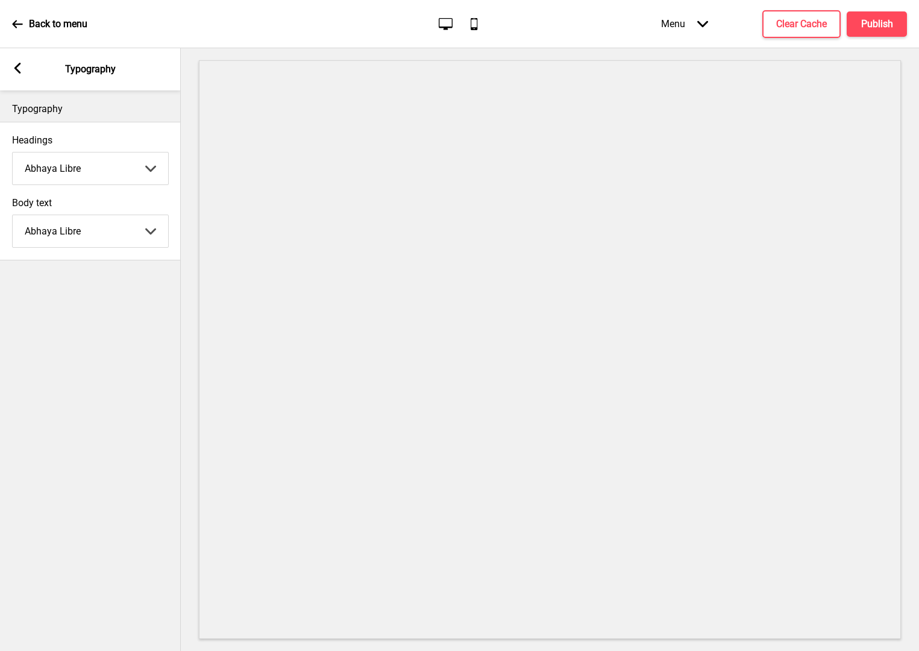
click at [19, 61] on div "Arrow left Typography" at bounding box center [90, 69] width 181 height 42
click at [19, 60] on div "Arrow left Typography" at bounding box center [90, 69] width 181 height 42
click at [19, 65] on icon at bounding box center [17, 68] width 7 height 11
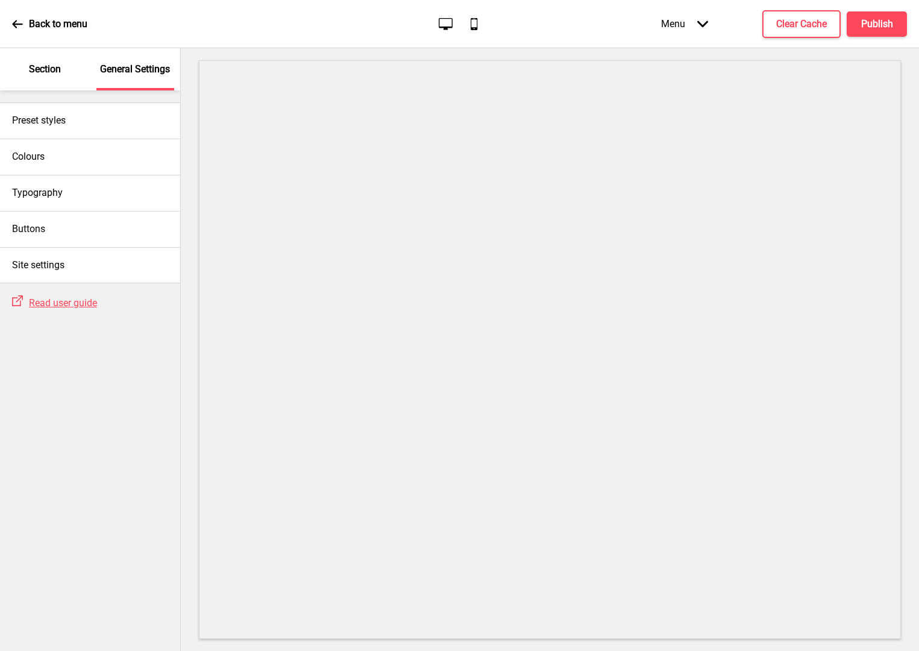
click at [17, 22] on icon at bounding box center [17, 24] width 11 height 11
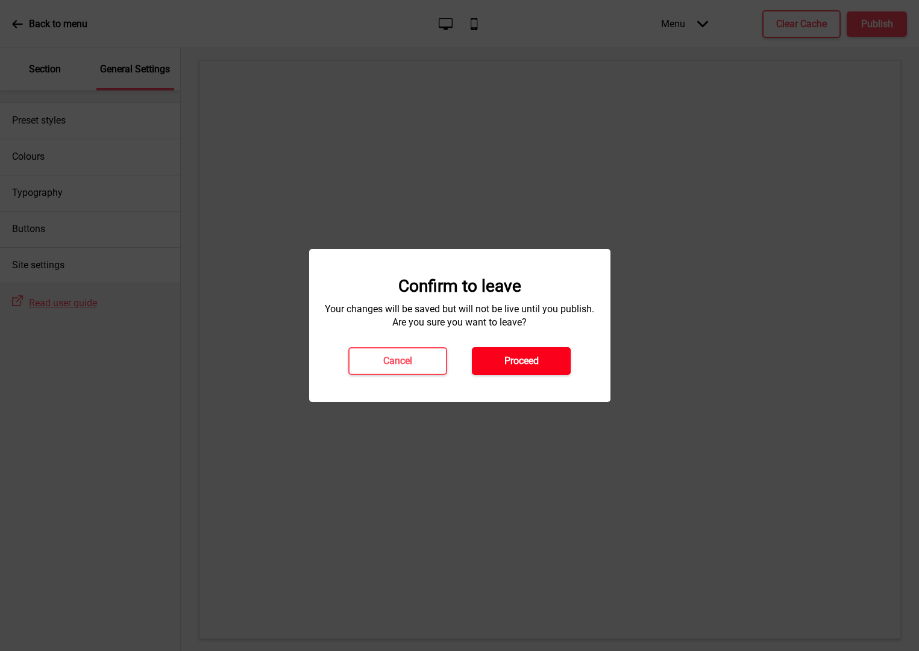
click at [498, 365] on button "Proceed" at bounding box center [521, 361] width 99 height 28
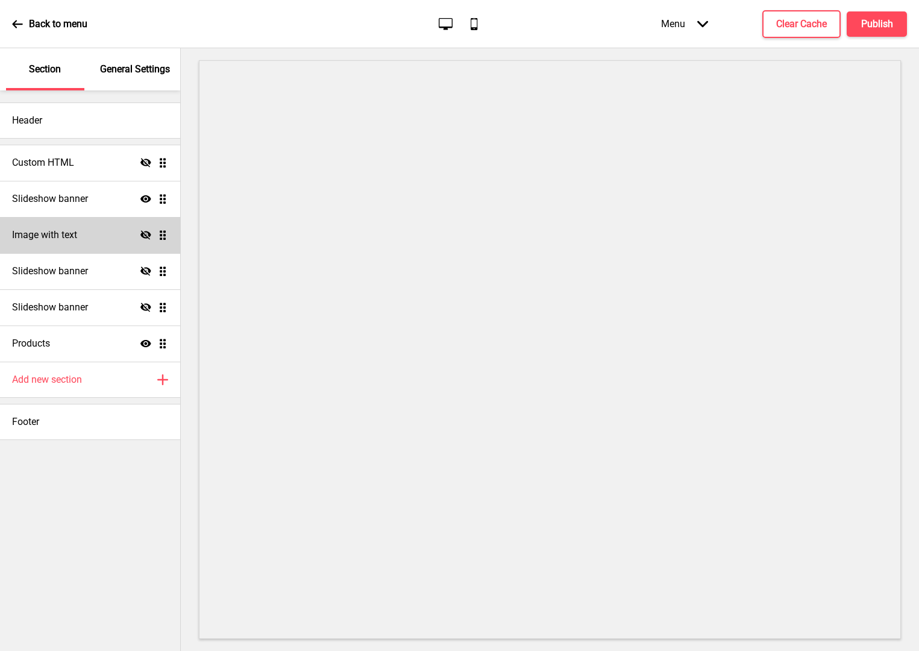
click at [141, 235] on icon at bounding box center [145, 234] width 11 height 9
click at [119, 241] on div "Image with text Show Drag" at bounding box center [90, 235] width 180 height 36
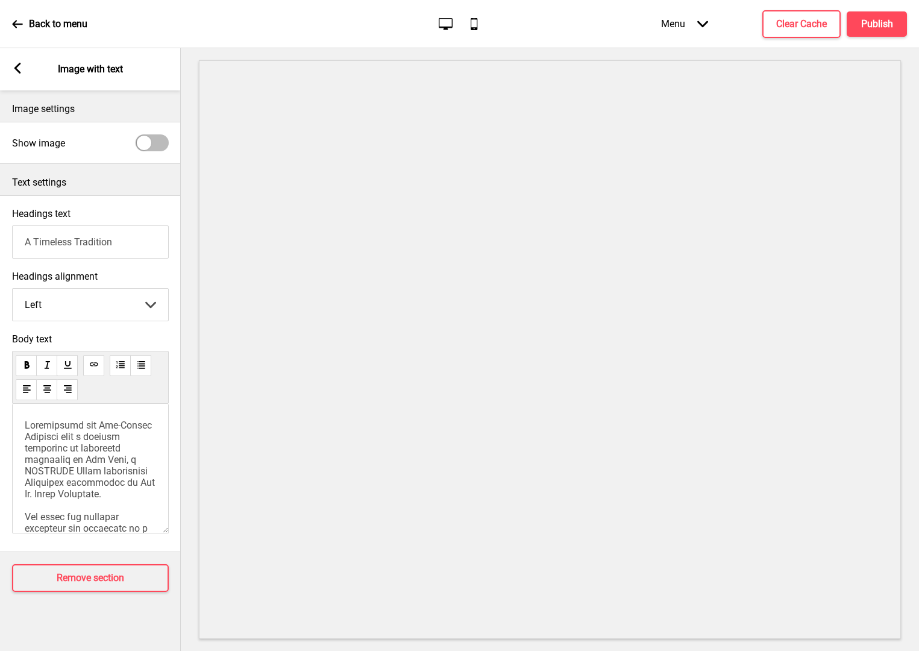
click at [20, 72] on icon at bounding box center [17, 68] width 7 height 11
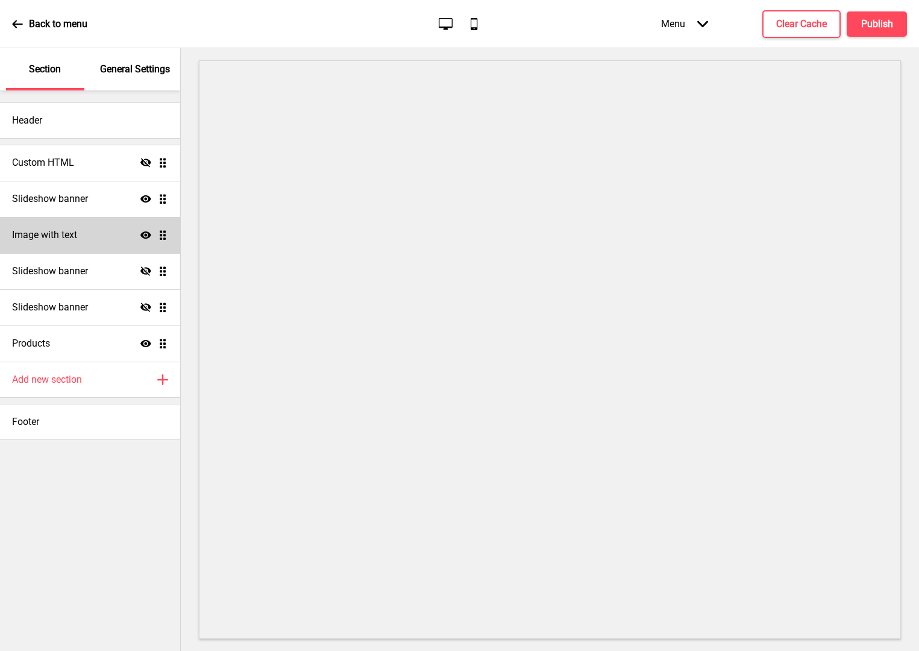
click at [103, 220] on div "Image with text Show Drag" at bounding box center [90, 235] width 180 height 36
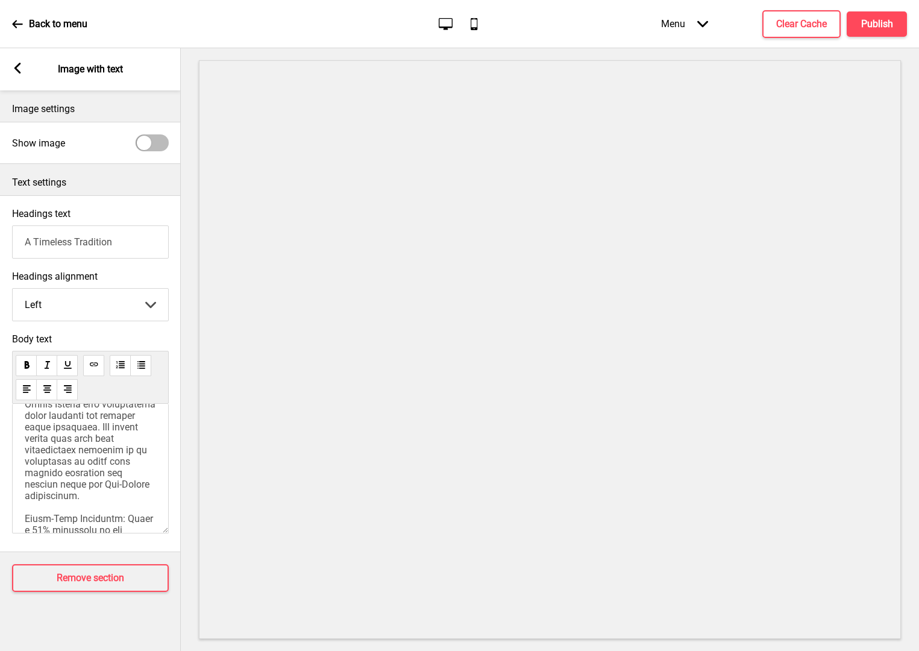
scroll to position [505, 0]
drag, startPoint x: 129, startPoint y: 247, endPoint x: 39, endPoint y: 245, distance: 90.5
click at [39, 245] on input "A Timeless Tradition" at bounding box center [90, 241] width 157 height 33
type input "A TIMELESS TRADITION"
click at [113, 385] on div at bounding box center [90, 377] width 157 height 53
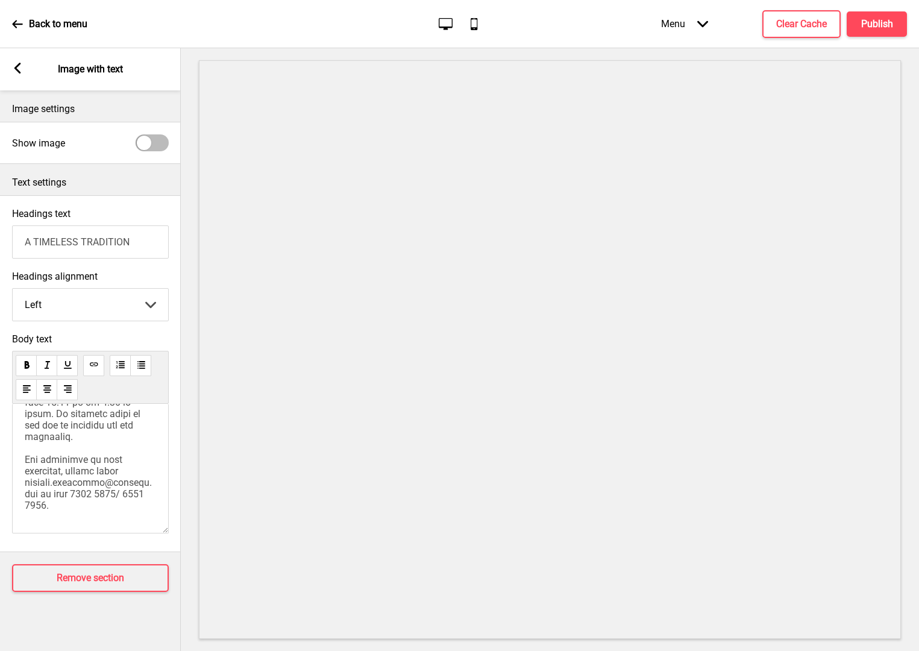
click at [99, 162] on div "Show image" at bounding box center [90, 143] width 181 height 42
click at [17, 65] on rect at bounding box center [17, 68] width 11 height 11
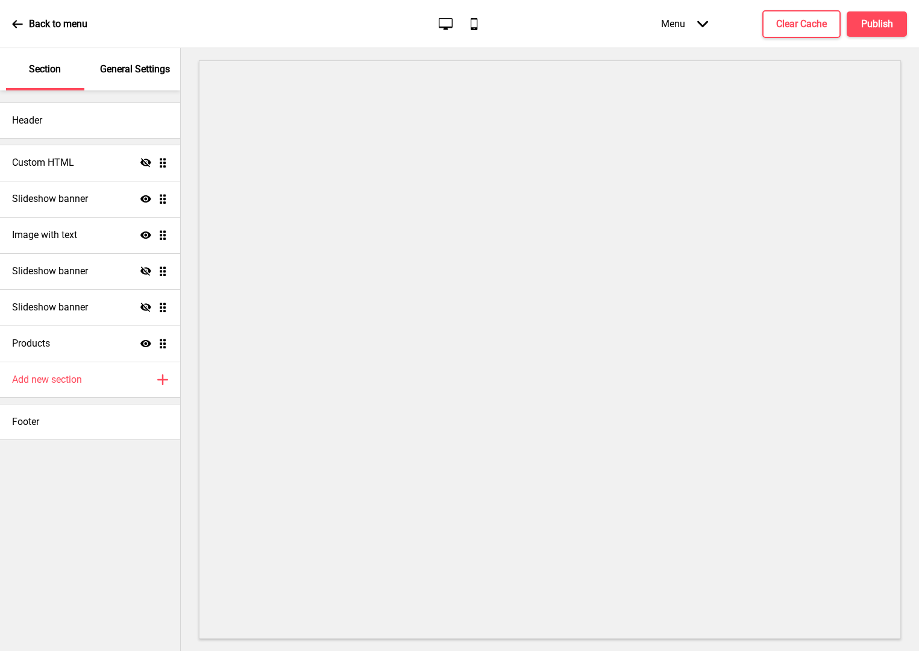
click at [115, 68] on p "General Settings" at bounding box center [135, 69] width 70 height 13
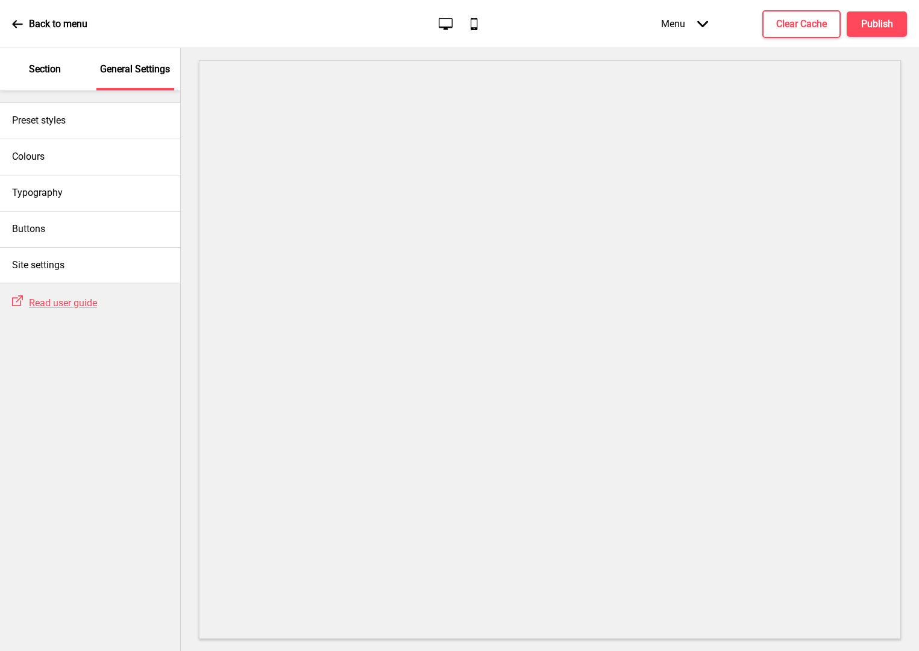
click at [49, 83] on div "Section" at bounding box center [45, 69] width 78 height 42
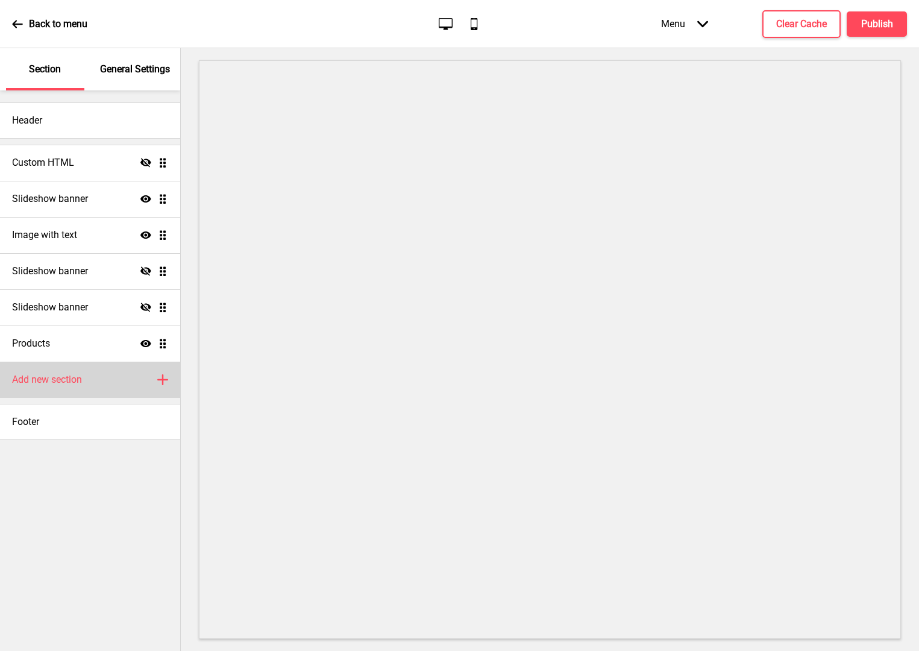
click at [103, 380] on div "Add new section Plus" at bounding box center [90, 380] width 180 height 36
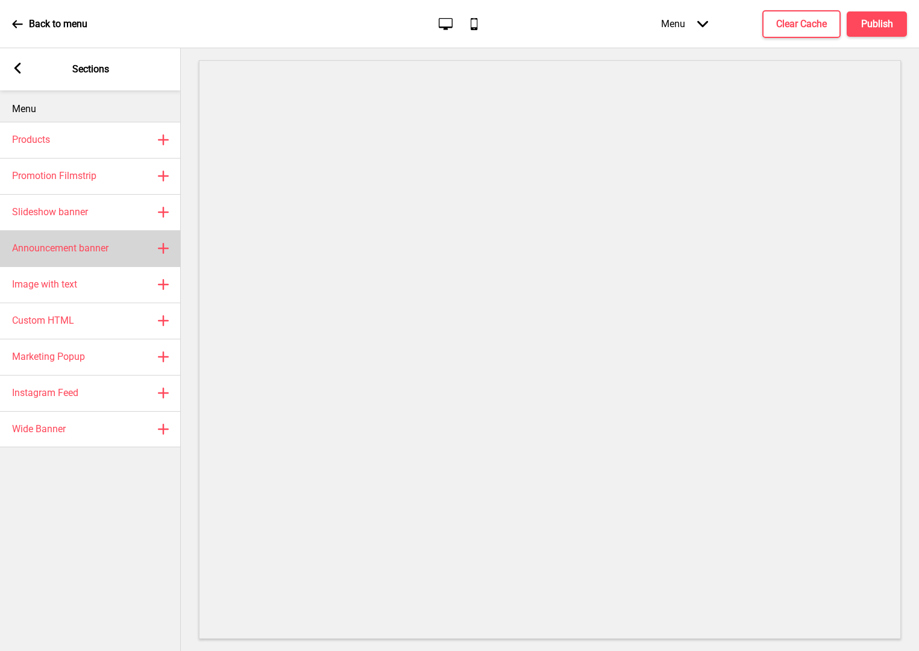
click at [80, 259] on div "Announcement banner Plus" at bounding box center [90, 248] width 181 height 36
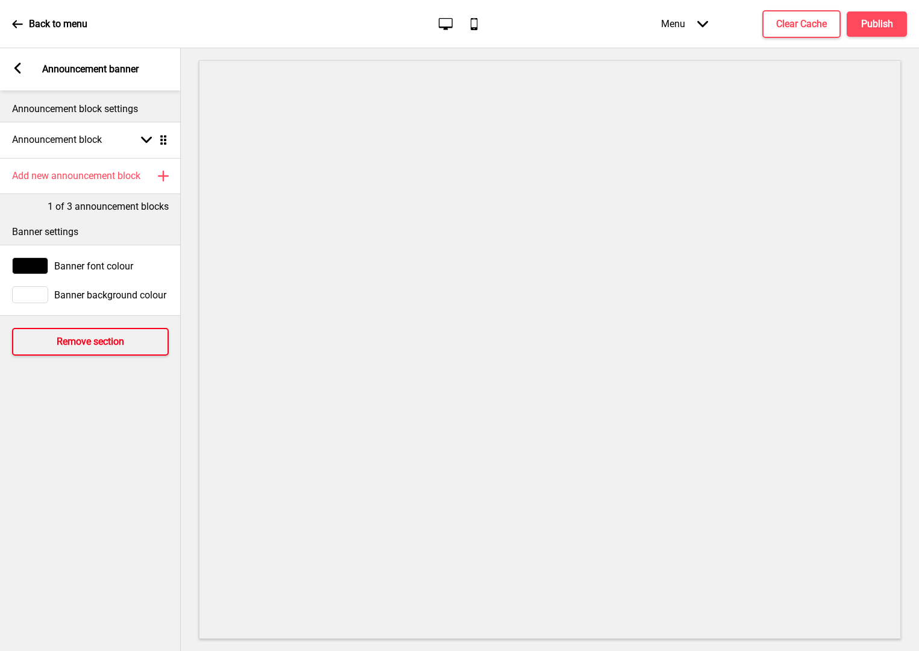
click at [110, 333] on button "Remove section" at bounding box center [90, 342] width 157 height 28
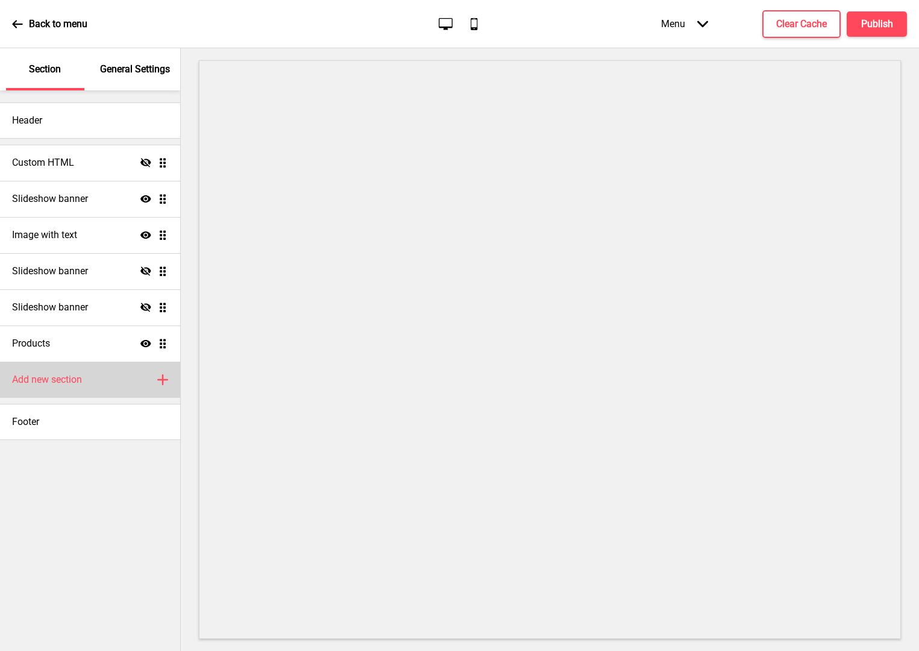
click at [112, 374] on div "Add new section Plus" at bounding box center [90, 380] width 180 height 36
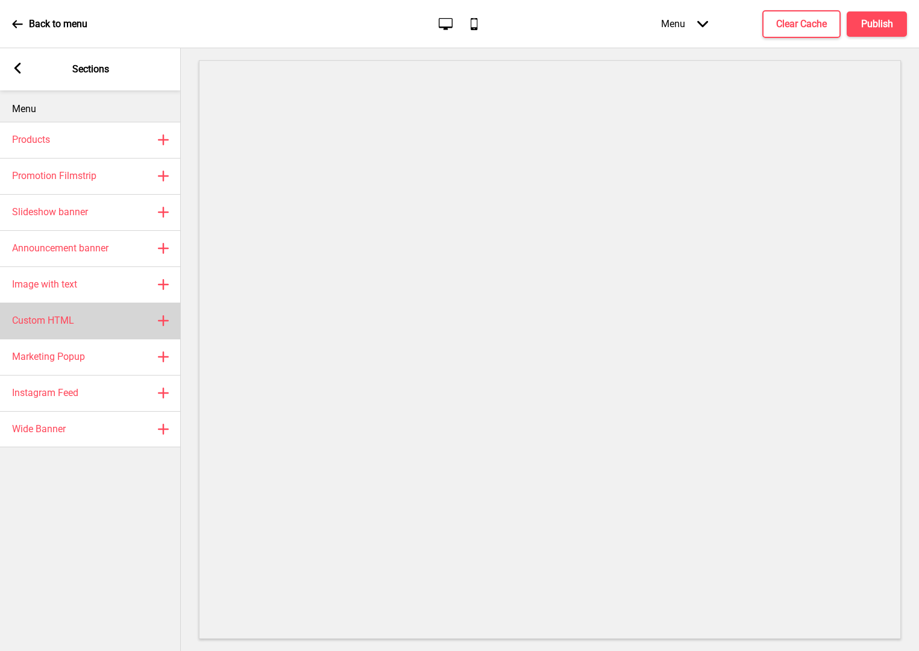
click at [109, 318] on div "Custom HTML Plus" at bounding box center [90, 321] width 181 height 36
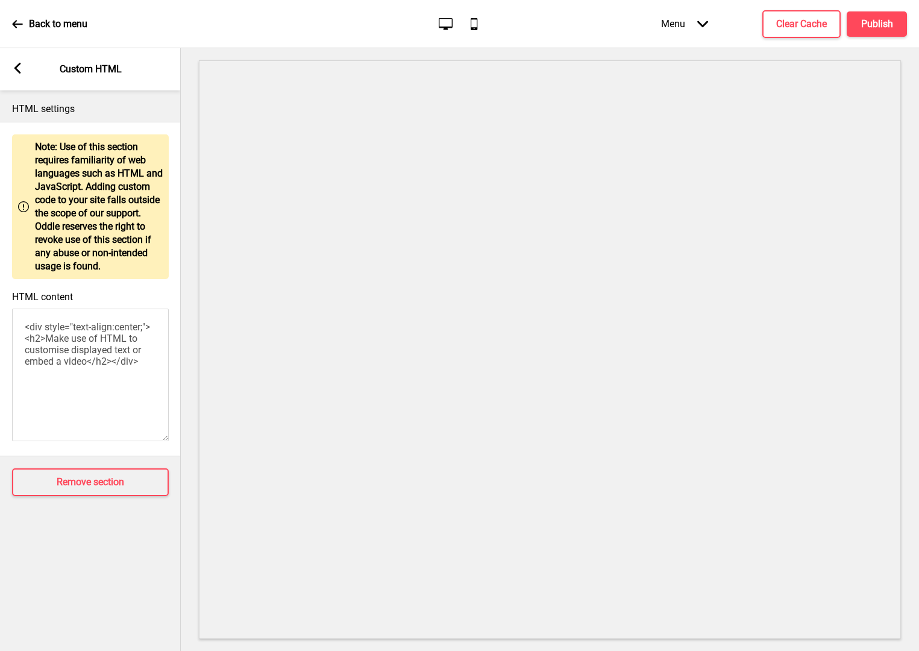
drag, startPoint x: 110, startPoint y: 388, endPoint x: 29, endPoint y: 323, distance: 104.1
click at [29, 323] on textarea "<div style="text-align:center;"><h2>Make use of HTML to customise displayed tex…" at bounding box center [90, 375] width 157 height 133
paste textarea "Commemorate the Mid-Autumn Festival with a curated selection of artisanal moonc…"
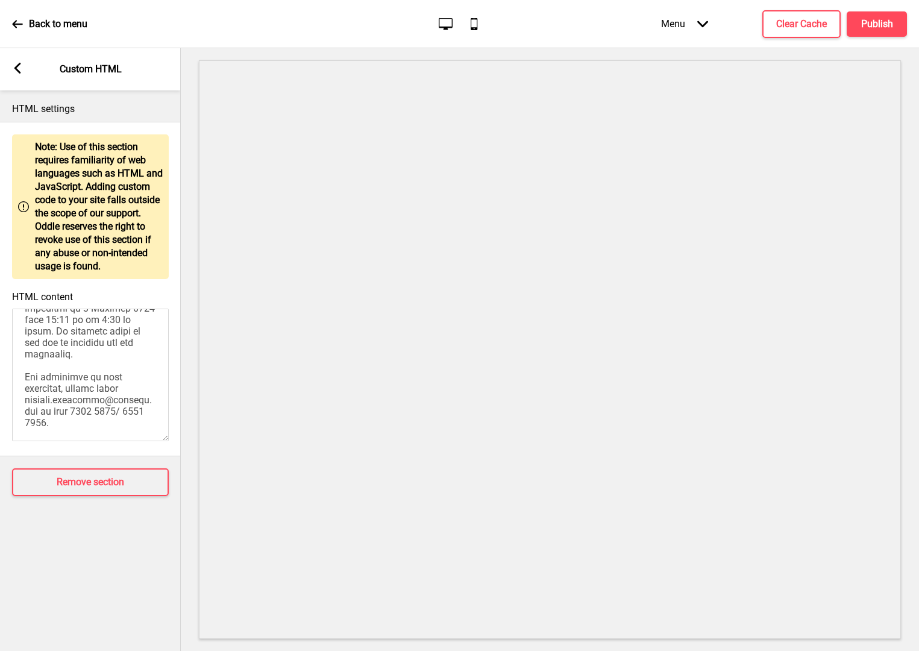
scroll to position [0, 0]
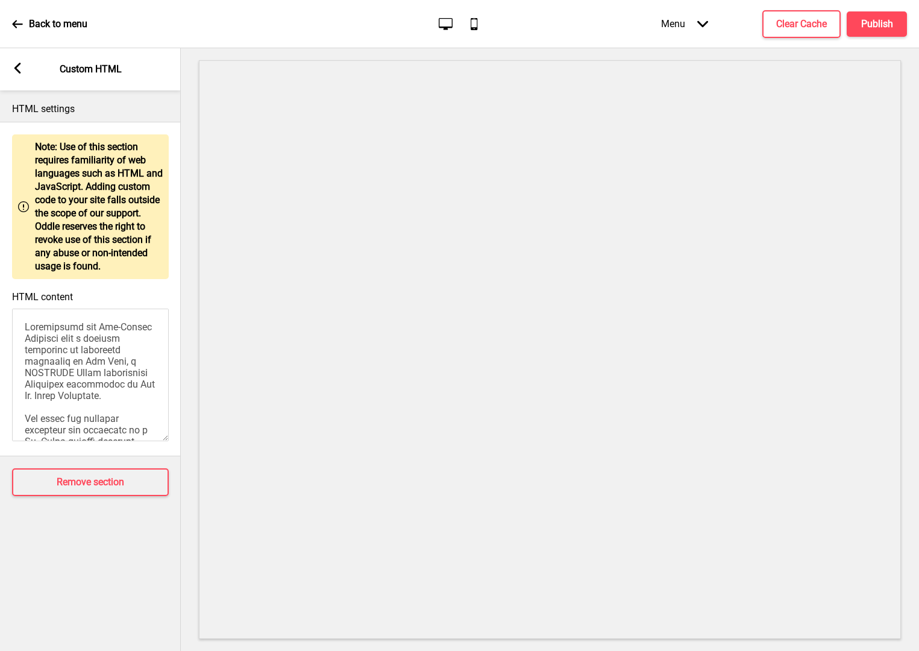
click at [122, 362] on textarea "HTML content" at bounding box center [90, 375] width 157 height 133
click at [106, 394] on textarea "HTML content" at bounding box center [90, 375] width 157 height 133
click at [105, 423] on textarea "HTML content" at bounding box center [90, 375] width 157 height 133
type textarea "Commemorate the Mid-Autumn Festival with a curated selection of artisanal moonc…"
click at [100, 496] on button "Remove section" at bounding box center [90, 482] width 157 height 28
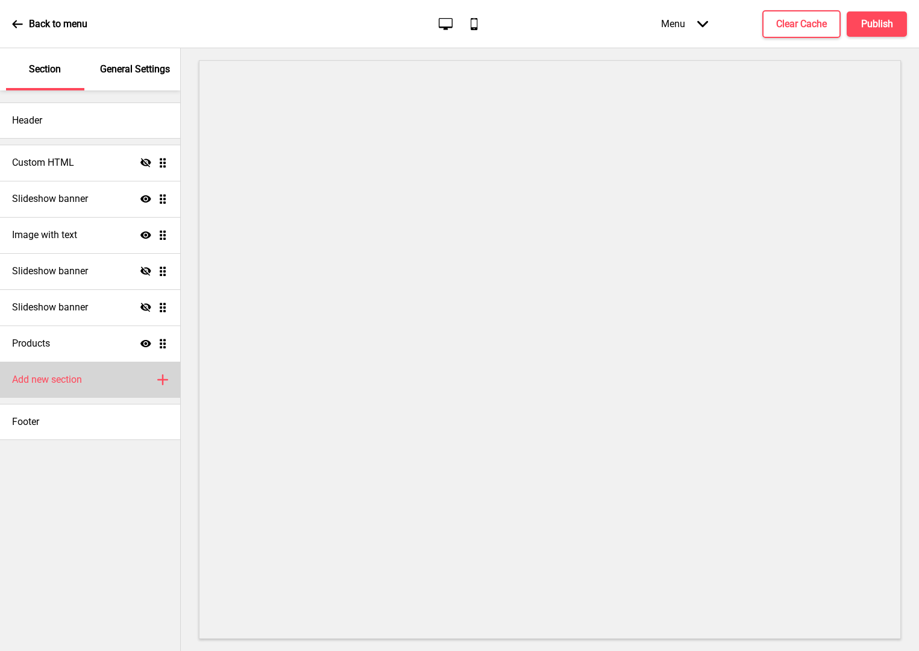
click at [112, 386] on div "Add new section Plus" at bounding box center [90, 380] width 180 height 36
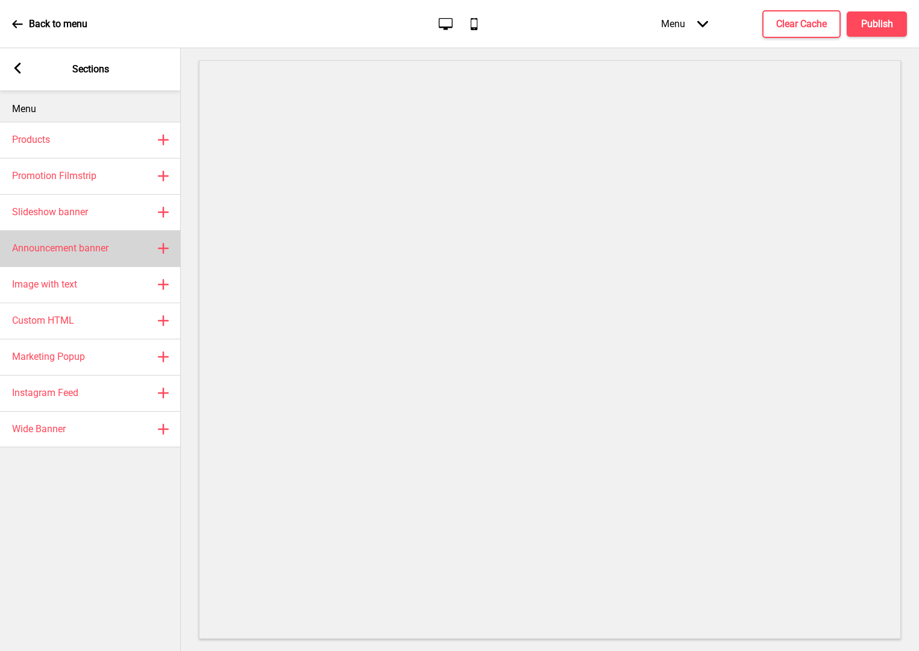
click at [115, 257] on div "Announcement banner Plus" at bounding box center [90, 248] width 181 height 36
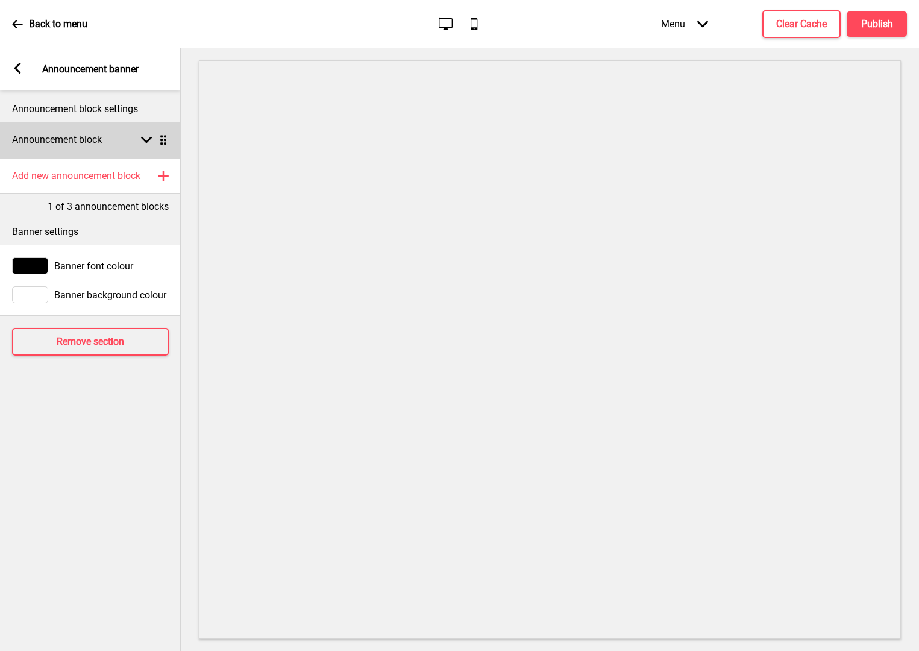
click at [110, 137] on div "Announcement block Arrow down Drag" at bounding box center [90, 140] width 181 height 36
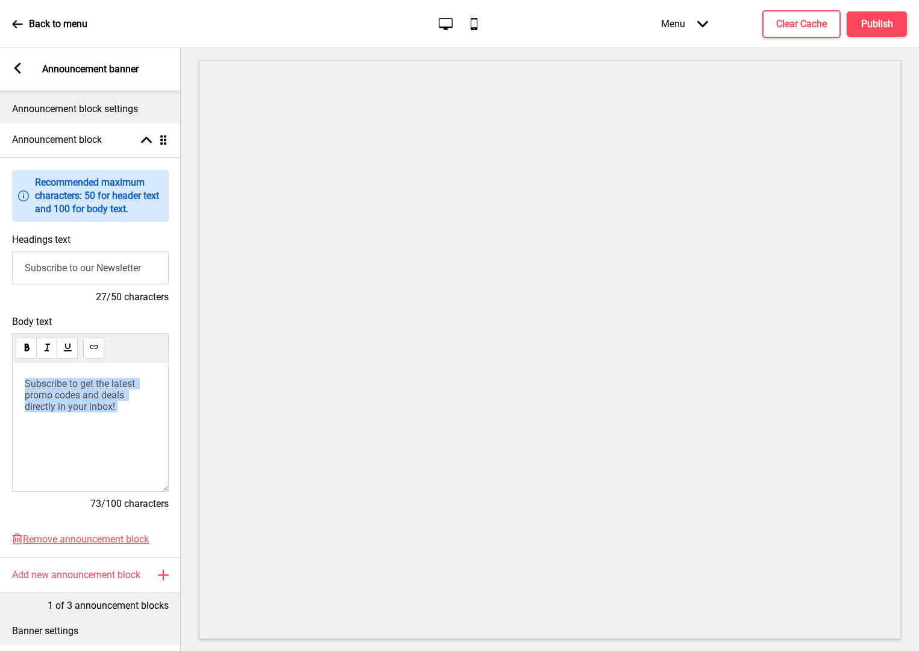
drag, startPoint x: 128, startPoint y: 412, endPoint x: 14, endPoint y: 371, distance: 120.5
click at [14, 371] on div "Subscribe to get the latest promo codes and deals directly in your inbox!" at bounding box center [90, 427] width 157 height 130
click at [92, 418] on div "Subscribe to get the latest promo codes and deals directly in your inbox!" at bounding box center [90, 427] width 157 height 130
click at [143, 391] on p "Subscribe to get the latest promo codes and deals directly in your inbox!" at bounding box center [90, 395] width 131 height 34
drag, startPoint x: 128, startPoint y: 411, endPoint x: 2, endPoint y: 374, distance: 131.4
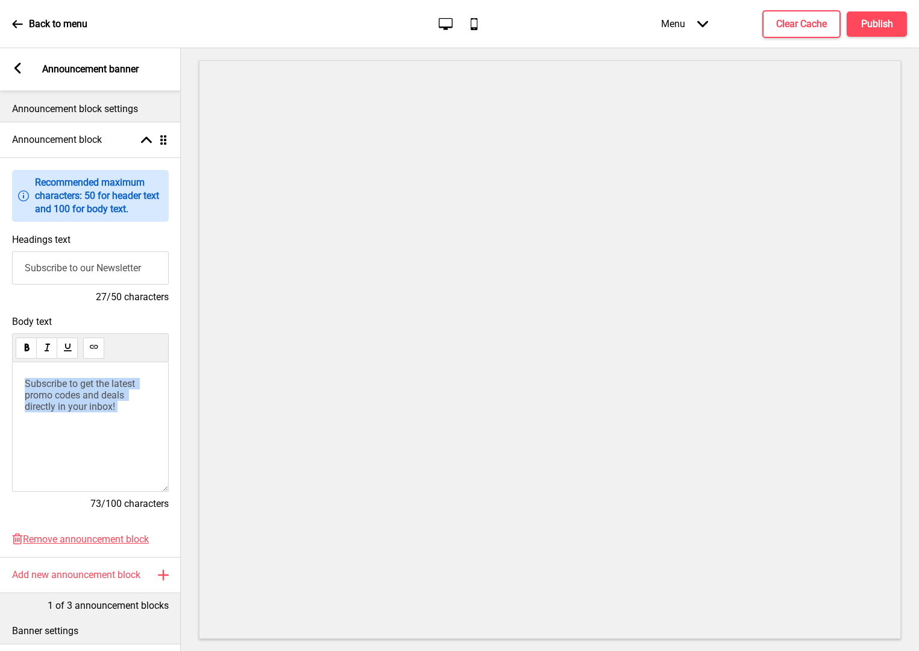
click at [2, 374] on div "Body text Subscribe to get the latest promo codes and deals directly in your in…" at bounding box center [90, 419] width 181 height 218
click at [127, 409] on p "Subscribe to get the latest promo codes and deals directly in your inbox!" at bounding box center [90, 395] width 131 height 34
drag, startPoint x: 26, startPoint y: 382, endPoint x: 116, endPoint y: 403, distance: 93.0
click at [116, 403] on span "Subscribe to get the latest promo codes and deals directly in your inbox!" at bounding box center [81, 395] width 113 height 34
drag, startPoint x: 118, startPoint y: 403, endPoint x: 22, endPoint y: 385, distance: 97.4
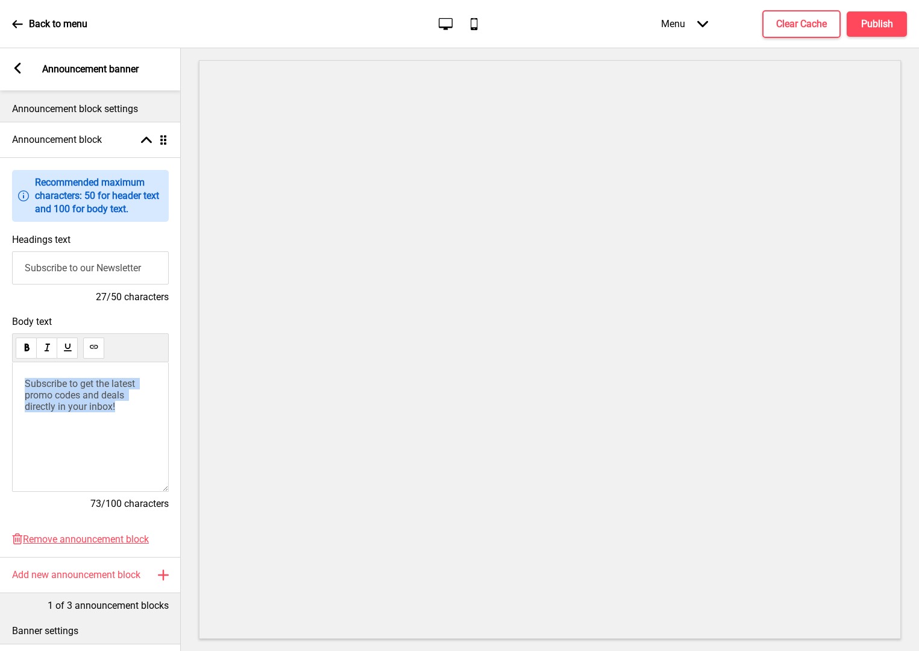
click at [22, 385] on div "Subscribe to get the latest promo codes and deals directly in your inbox!" at bounding box center [90, 427] width 157 height 130
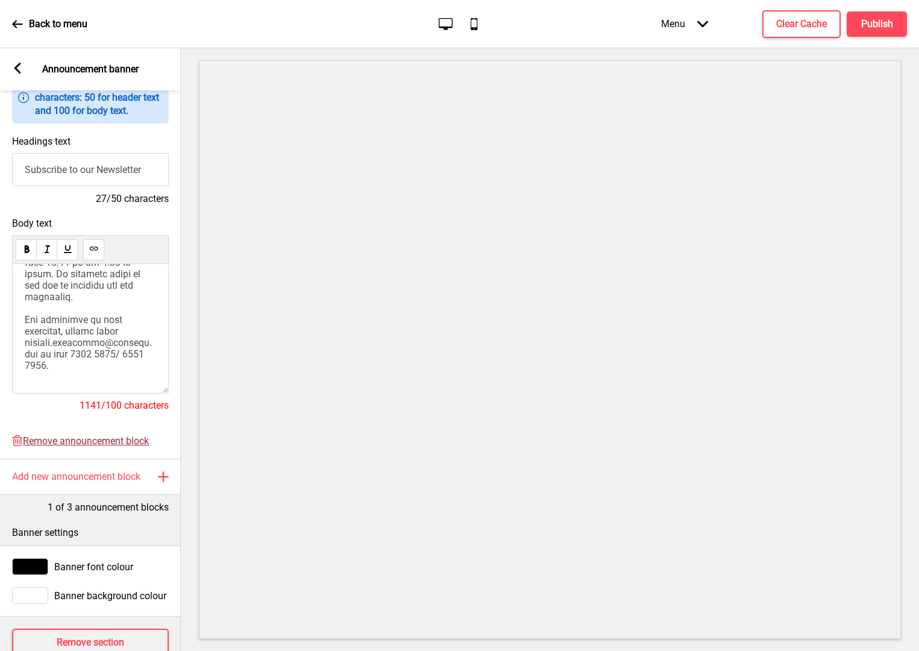
click at [133, 446] on span "Remove announcement block" at bounding box center [86, 440] width 126 height 11
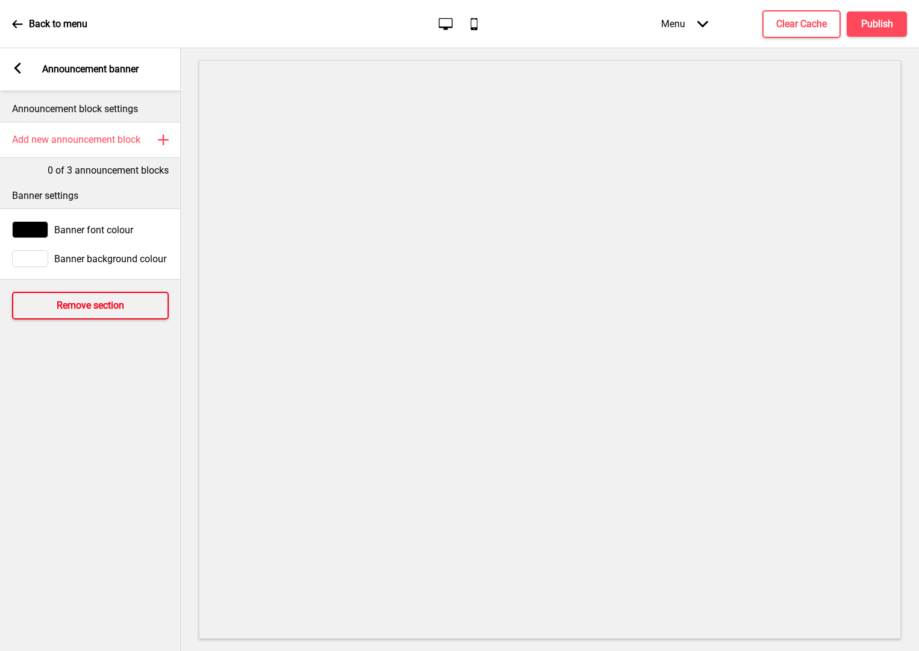
click at [127, 300] on button "Remove section" at bounding box center [90, 306] width 157 height 28
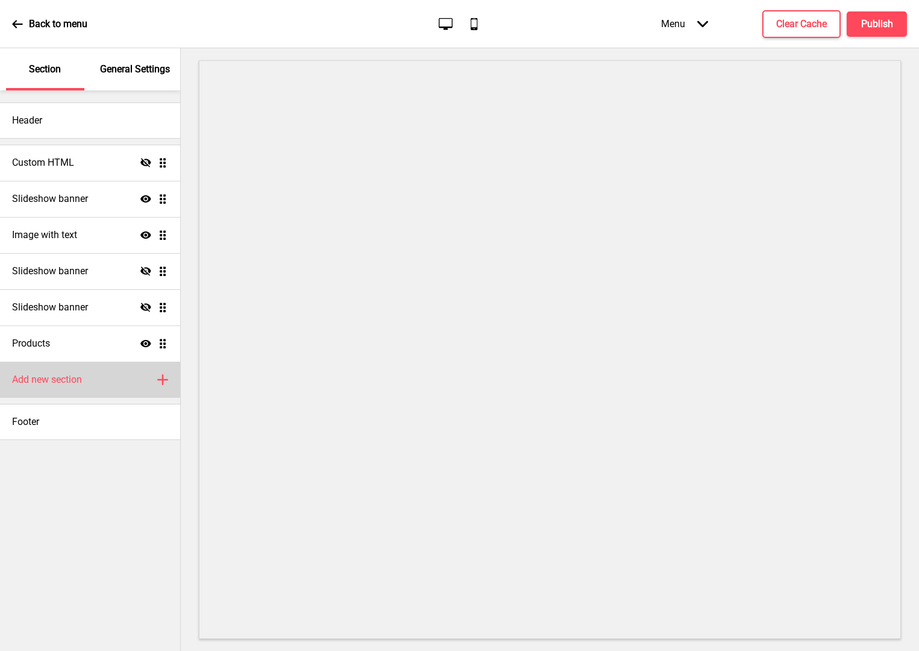
click at [109, 380] on div "Add new section Plus" at bounding box center [90, 380] width 180 height 36
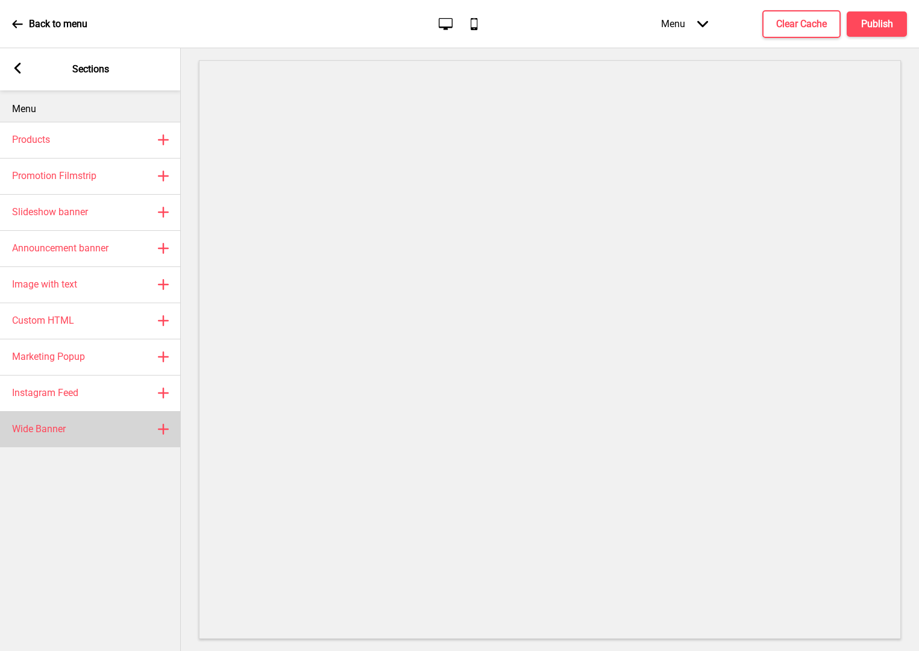
click at [109, 420] on div "Wide Banner Plus" at bounding box center [90, 429] width 181 height 36
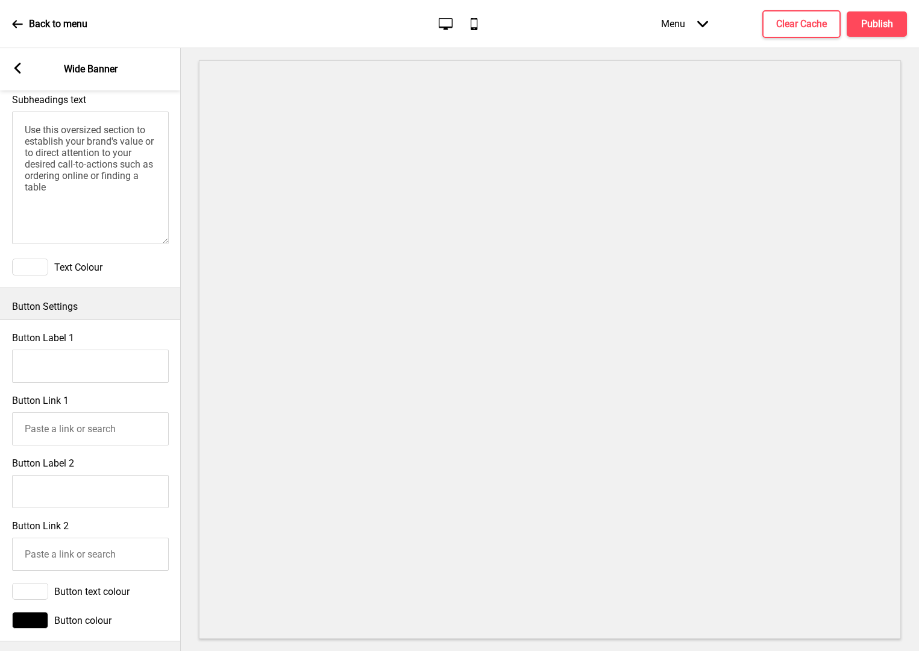
scroll to position [466, 0]
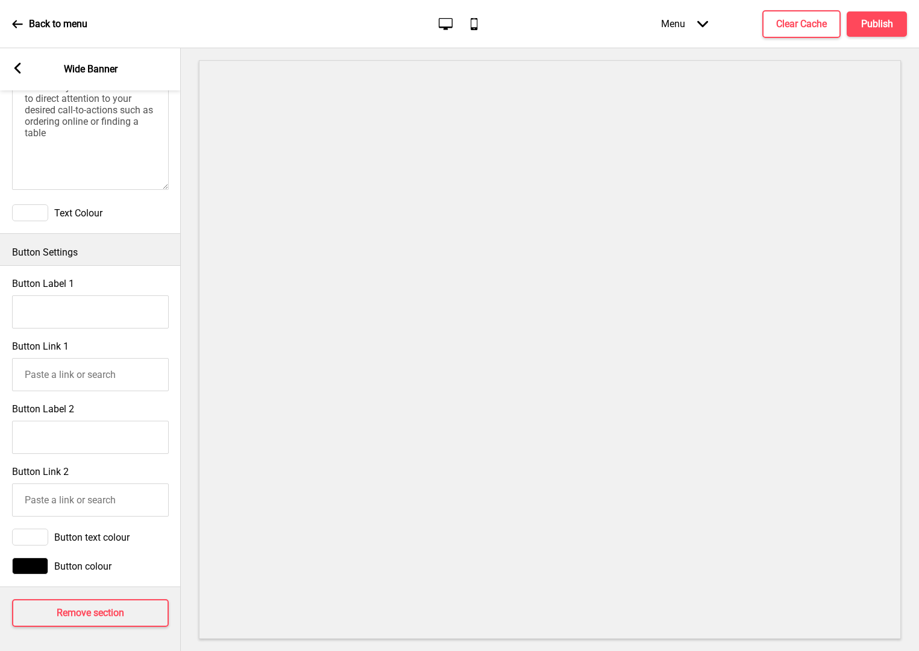
drag, startPoint x: 87, startPoint y: 604, endPoint x: 90, endPoint y: 568, distance: 36.3
click at [87, 607] on h4 "Remove section" at bounding box center [91, 613] width 68 height 13
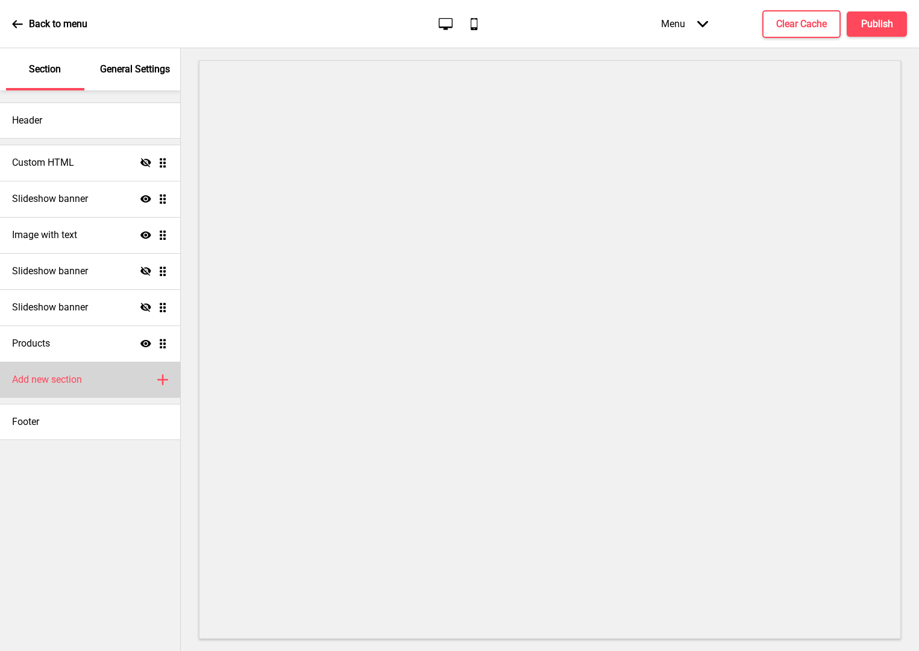
click at [96, 368] on div "Add new section Plus" at bounding box center [90, 380] width 180 height 36
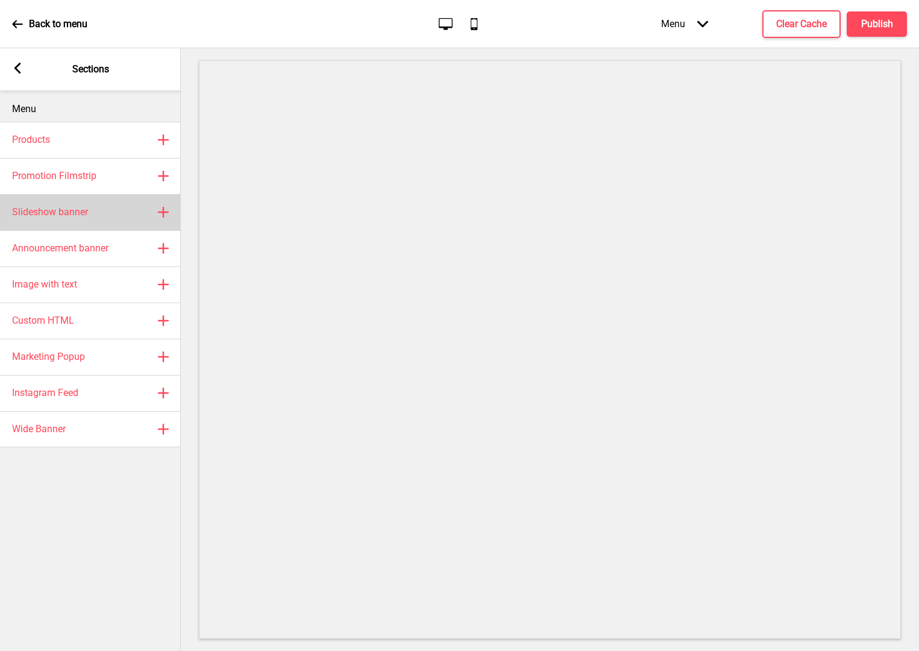
click at [90, 210] on div "Slideshow banner Plus" at bounding box center [90, 212] width 181 height 36
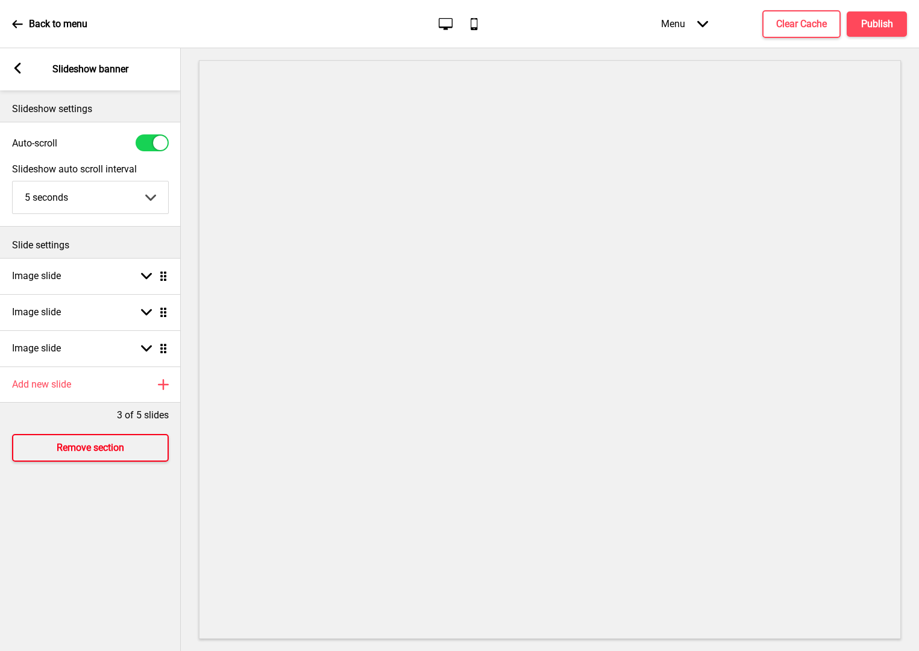
click at [124, 444] on h4 "Remove section" at bounding box center [91, 447] width 68 height 13
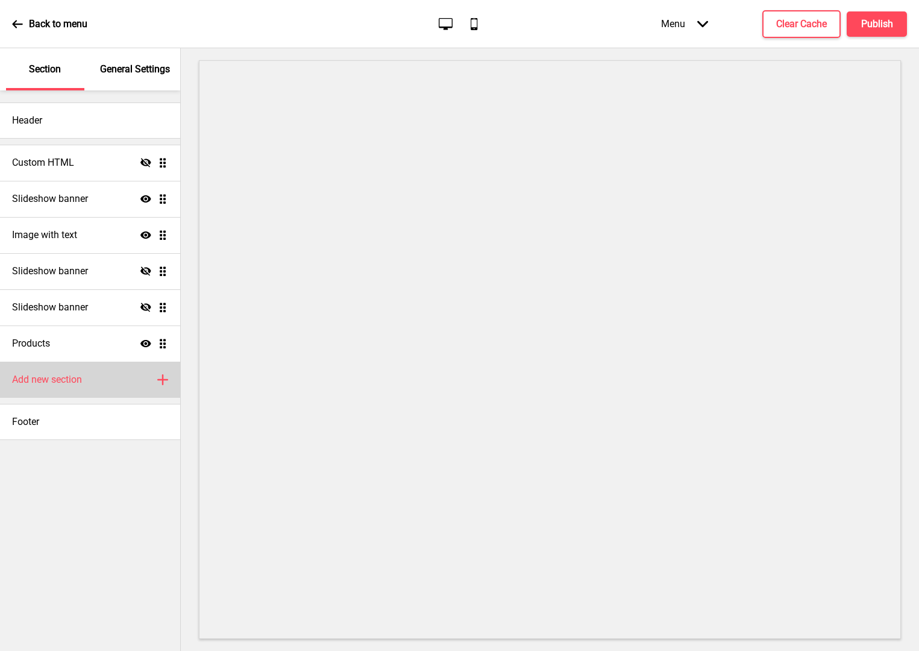
click at [127, 392] on div "Add new section Plus" at bounding box center [90, 380] width 180 height 36
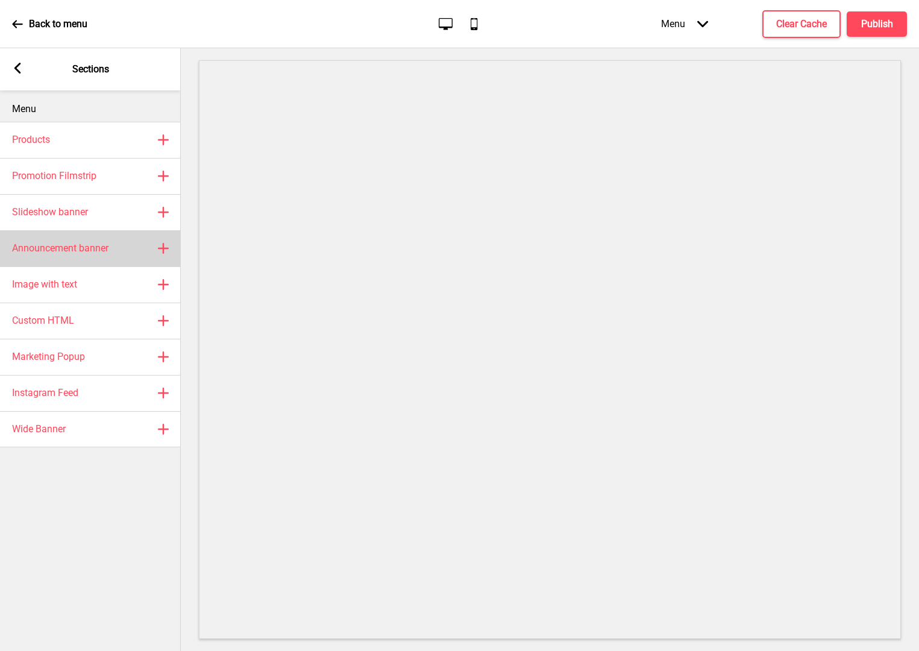
click at [90, 262] on div "Announcement banner Plus" at bounding box center [90, 248] width 181 height 36
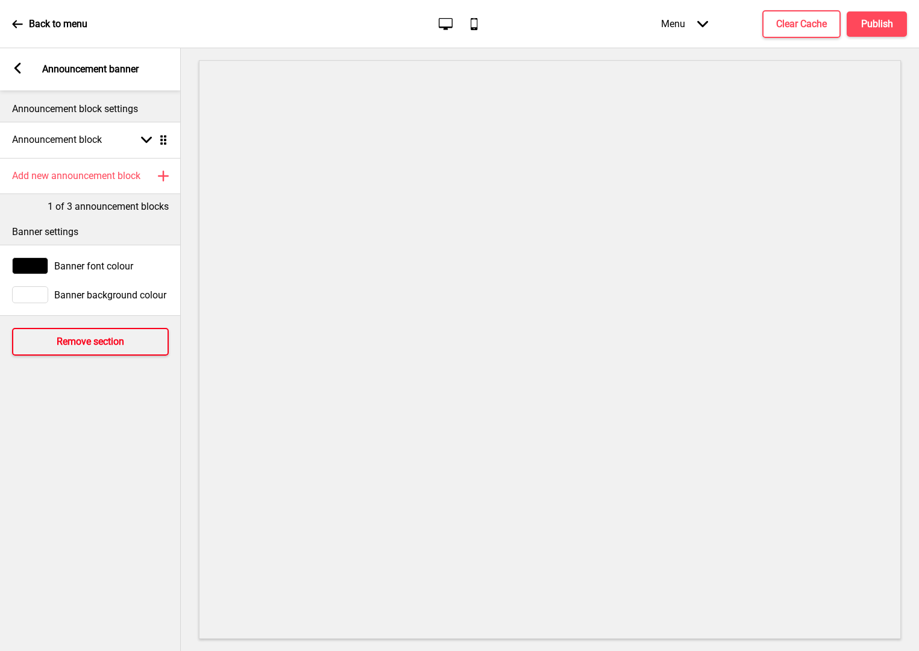
click at [103, 347] on h4 "Remove section" at bounding box center [91, 341] width 68 height 13
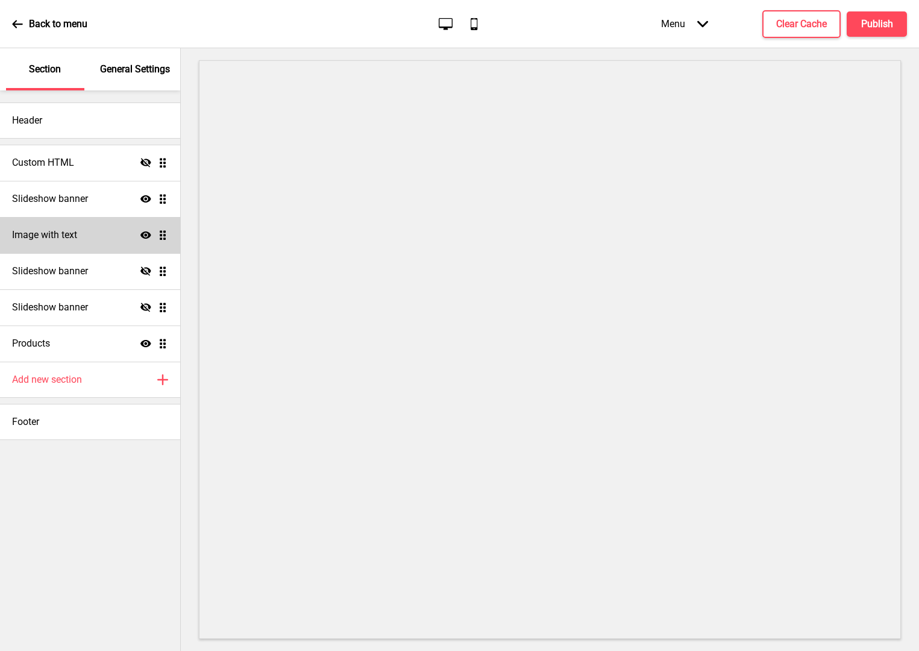
click at [125, 242] on div "Image with text Show Drag" at bounding box center [90, 235] width 180 height 36
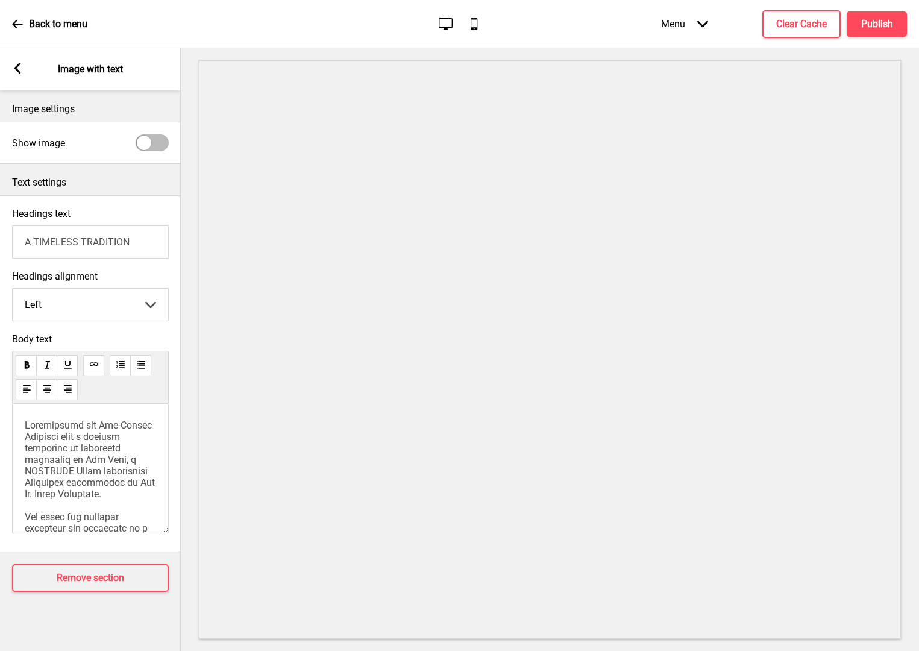
click at [145, 146] on div at bounding box center [144, 143] width 14 height 14
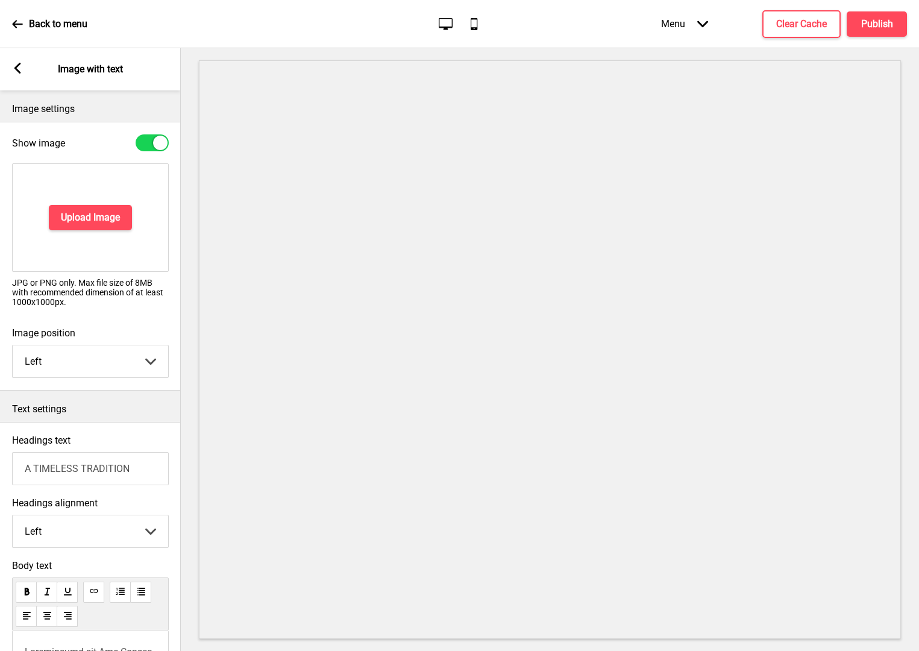
click at [145, 146] on div at bounding box center [152, 142] width 33 height 17
checkbox input "false"
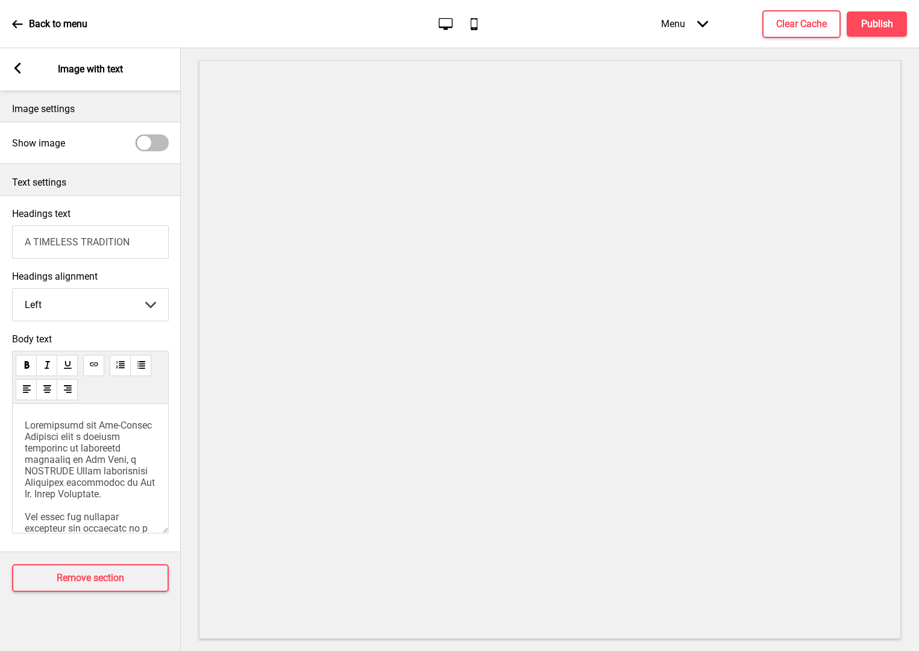
click at [15, 72] on rect at bounding box center [17, 68] width 11 height 11
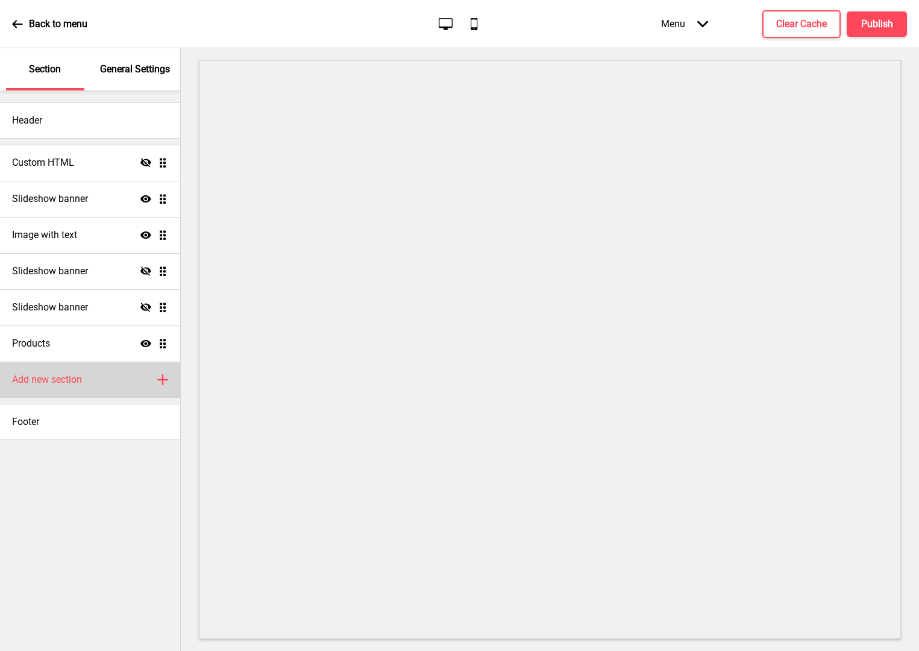
click at [104, 378] on div "Add new section Plus" at bounding box center [90, 380] width 180 height 36
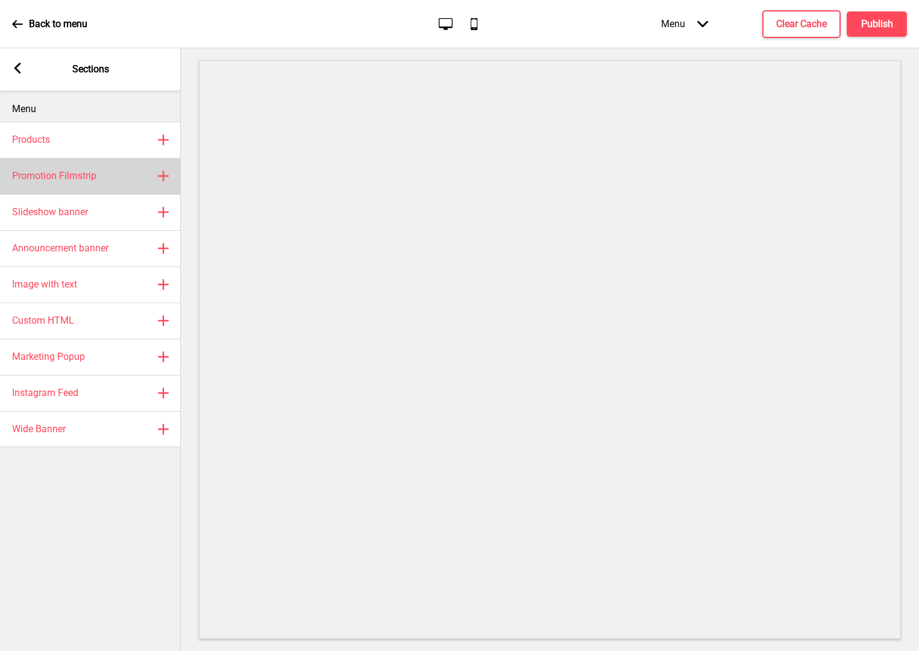
click at [58, 181] on h4 "Promotion Filmstrip" at bounding box center [54, 175] width 84 height 13
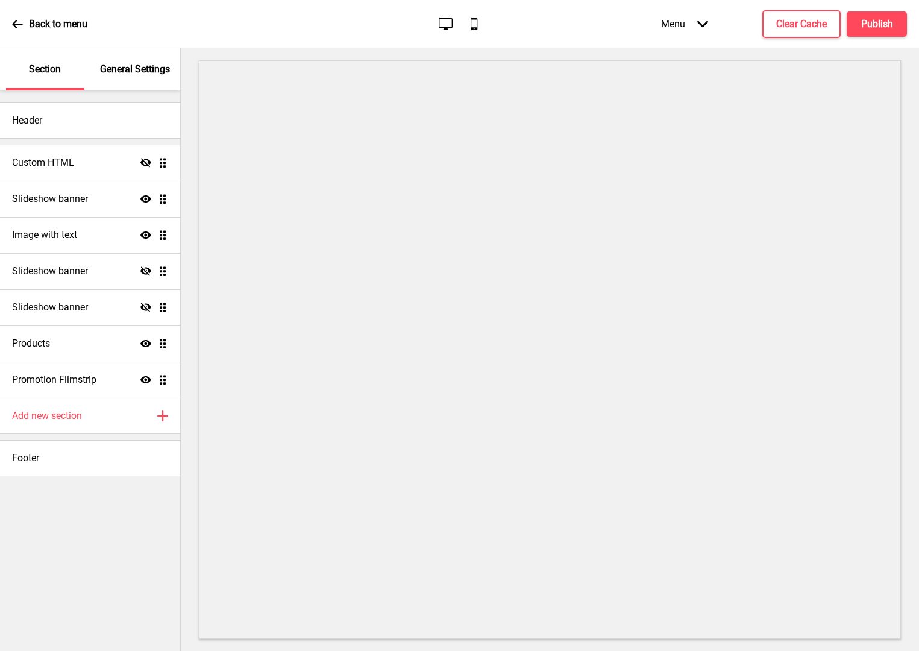
select select "center"
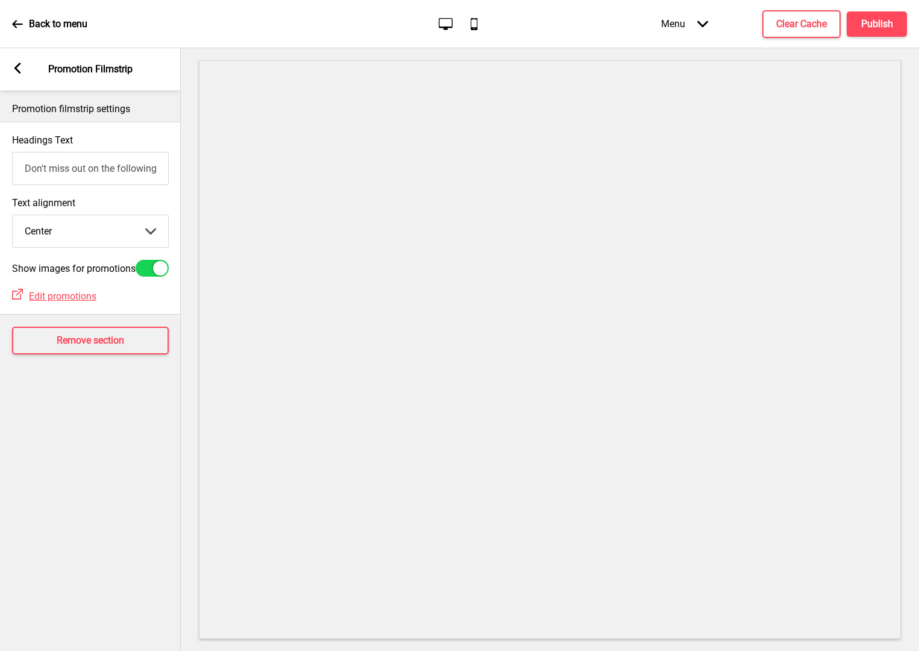
click at [159, 270] on div at bounding box center [160, 268] width 14 height 14
click at [159, 270] on div at bounding box center [152, 268] width 33 height 17
click at [159, 270] on div at bounding box center [160, 268] width 14 height 14
click at [159, 270] on div at bounding box center [152, 268] width 33 height 17
checkbox input "true"
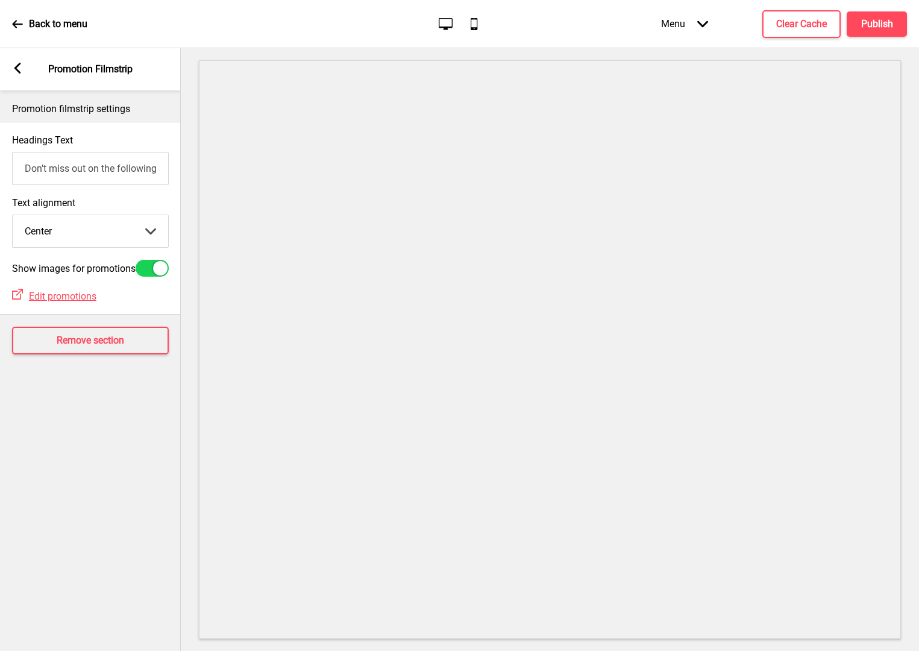
click at [119, 206] on label "Text alignment" at bounding box center [90, 202] width 157 height 11
click at [119, 215] on select "Left Center Right" at bounding box center [91, 231] width 156 height 32
select select "left"
click at [101, 355] on button "Remove section" at bounding box center [90, 341] width 157 height 28
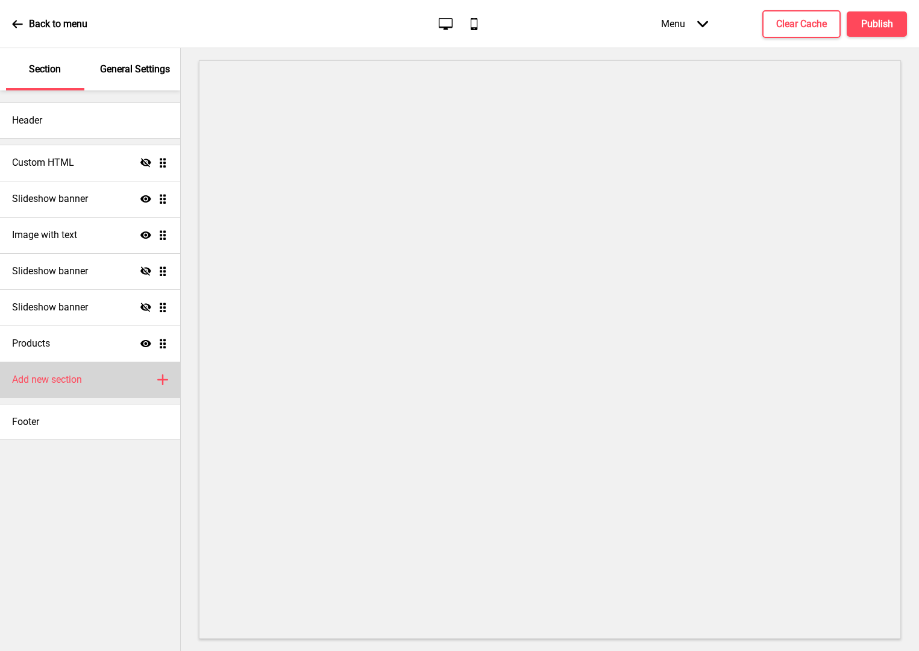
click at [102, 383] on div "Add new section Plus" at bounding box center [90, 380] width 180 height 36
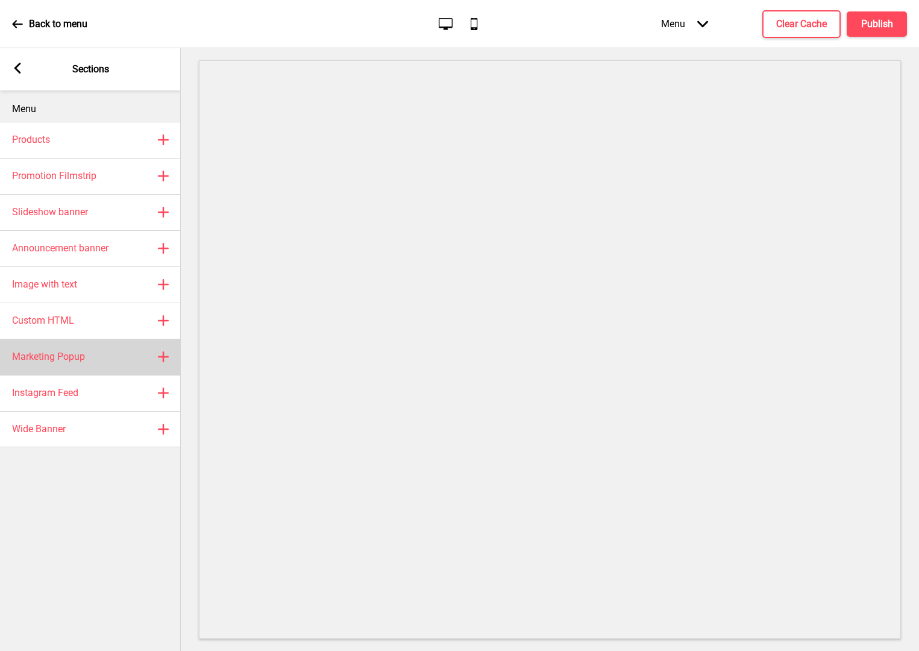
click at [98, 350] on div "Marketing Popup Plus" at bounding box center [90, 357] width 181 height 36
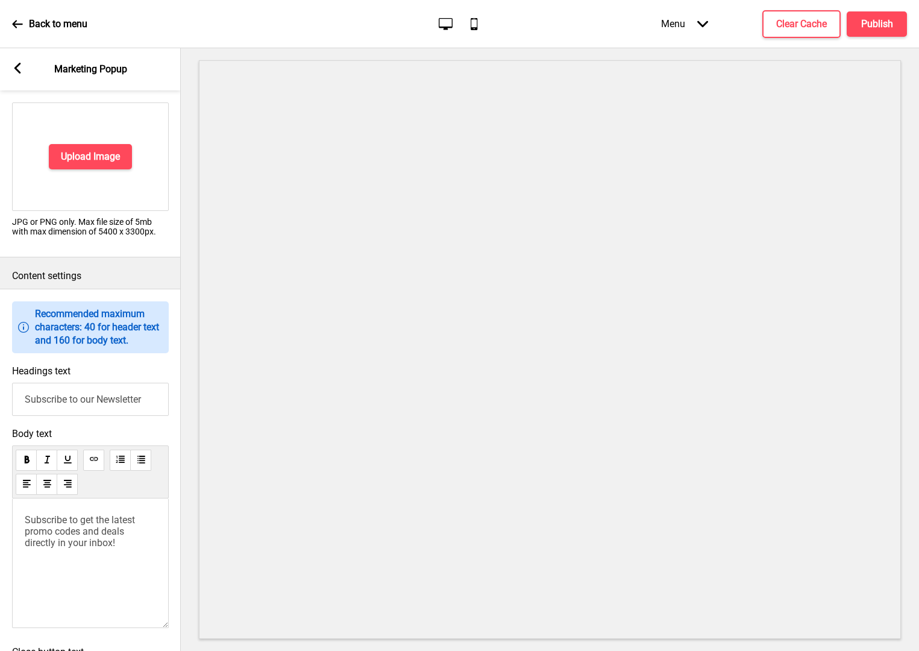
scroll to position [680, 0]
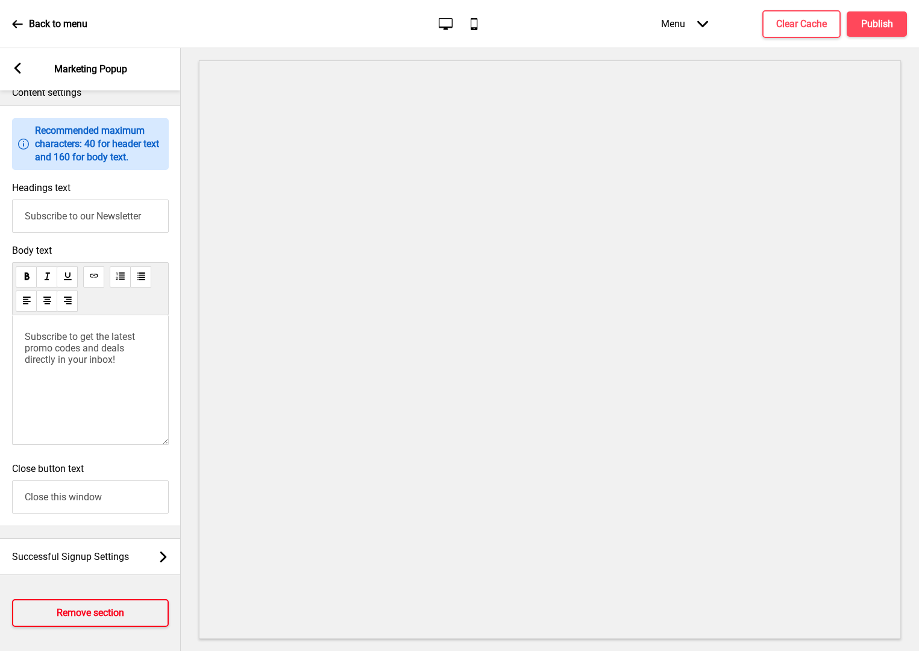
click at [112, 610] on h4 "Remove section" at bounding box center [91, 613] width 68 height 13
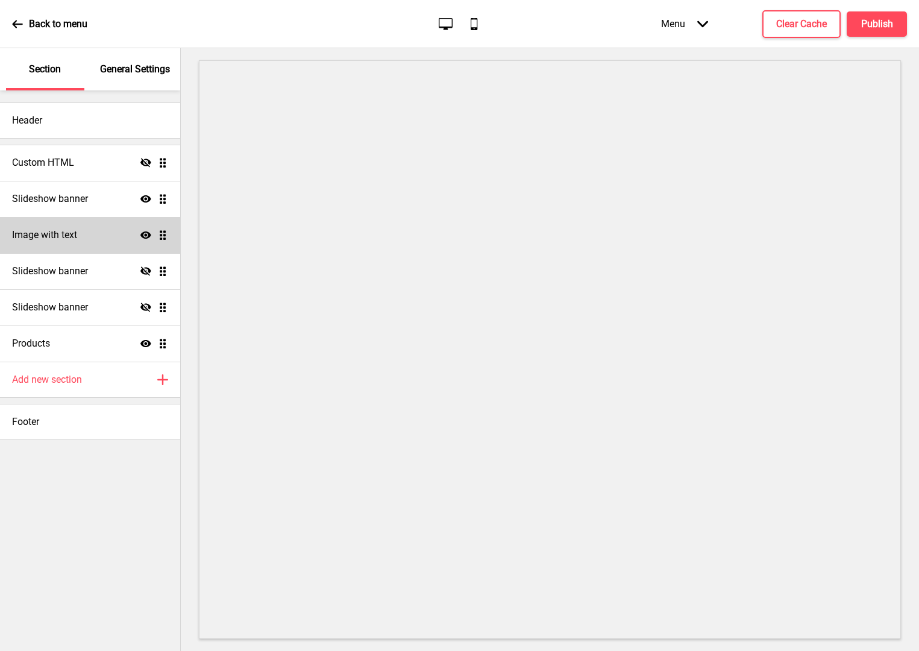
click at [95, 225] on div "Image with text Show Drag" at bounding box center [90, 235] width 180 height 36
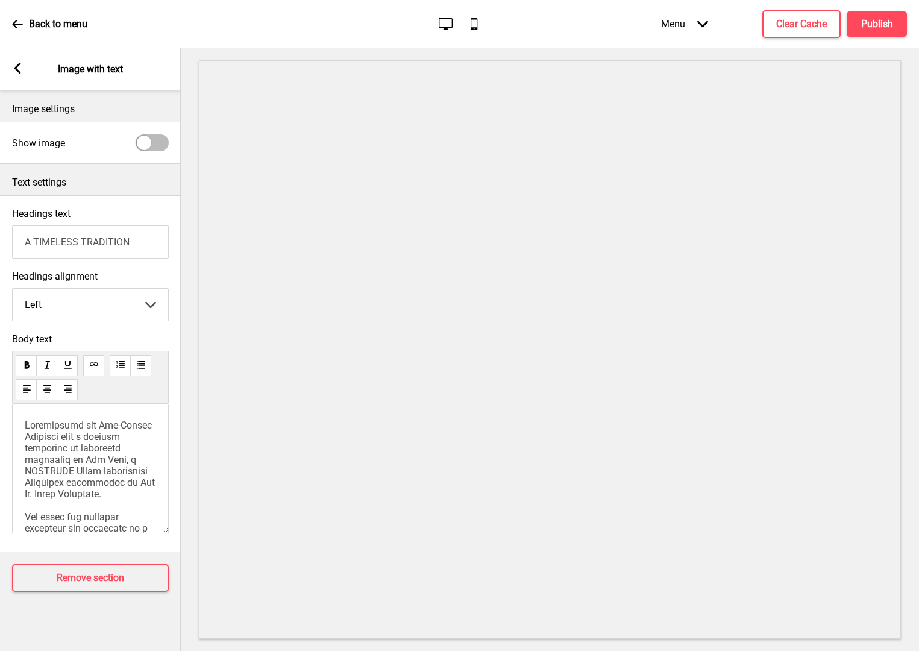
click at [25, 75] on div "Arrow left Image with text" at bounding box center [90, 69] width 181 height 42
click at [22, 74] on rect at bounding box center [17, 68] width 11 height 11
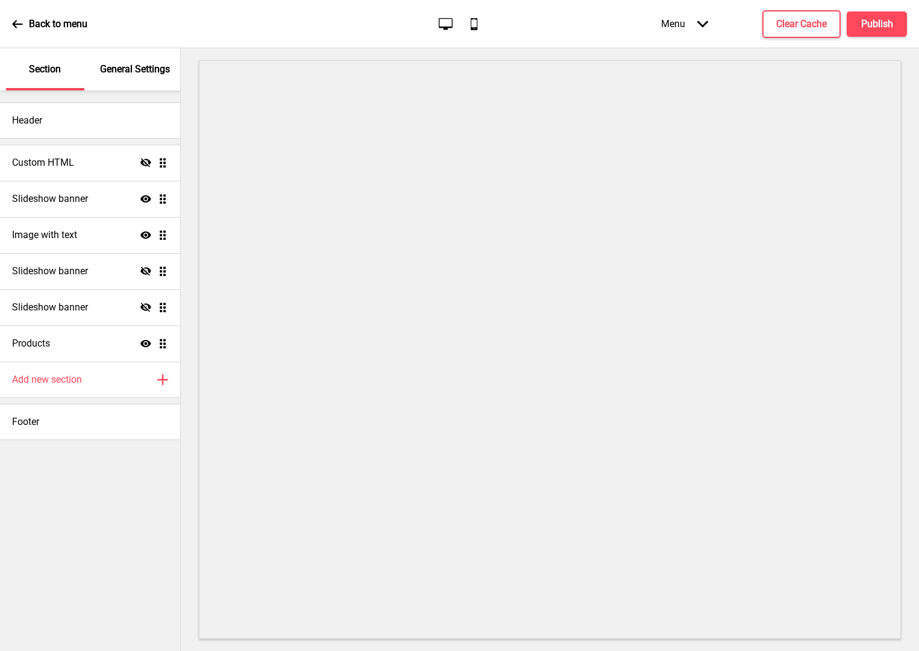
click at [136, 78] on div "General Settings" at bounding box center [135, 69] width 78 height 42
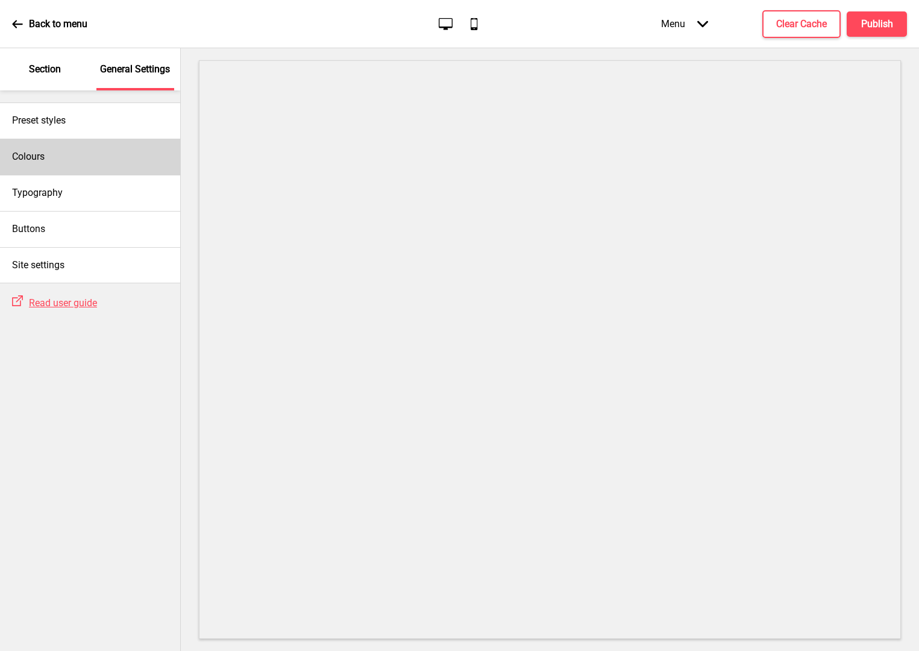
click at [101, 163] on div "Colours" at bounding box center [90, 157] width 180 height 36
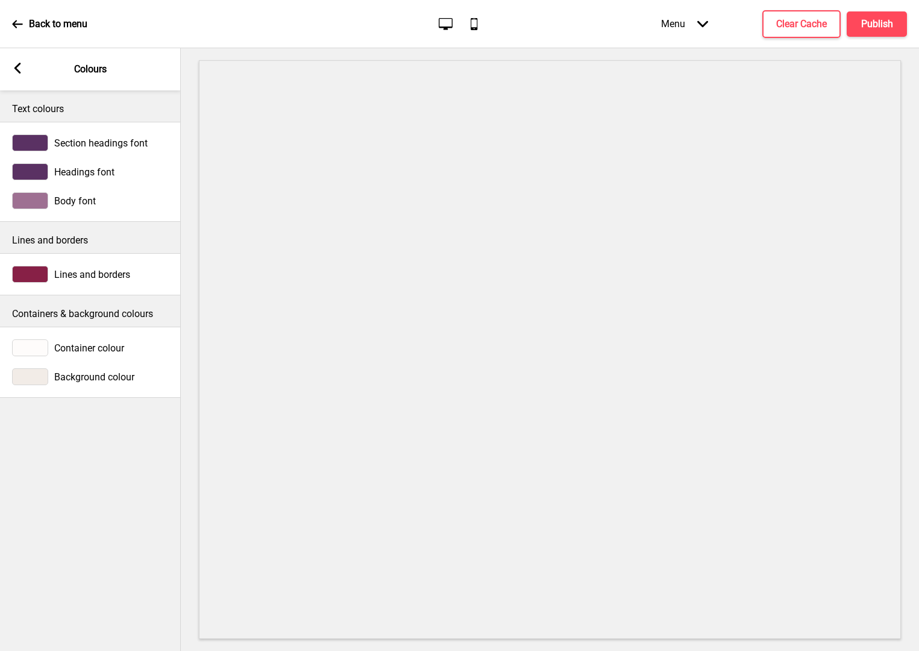
click at [35, 383] on div at bounding box center [30, 376] width 36 height 17
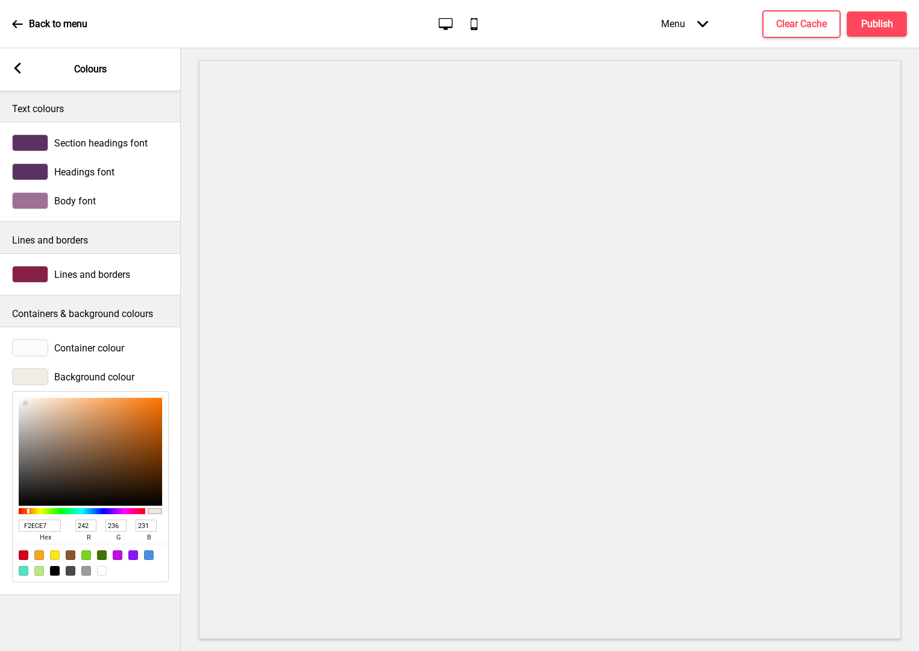
drag, startPoint x: 55, startPoint y: 527, endPoint x: 18, endPoint y: 526, distance: 37.4
click at [18, 526] on div "F2ECE7 hex 242 r 236 g 231 b 100 a" at bounding box center [90, 486] width 157 height 191
click at [41, 345] on div at bounding box center [30, 347] width 36 height 17
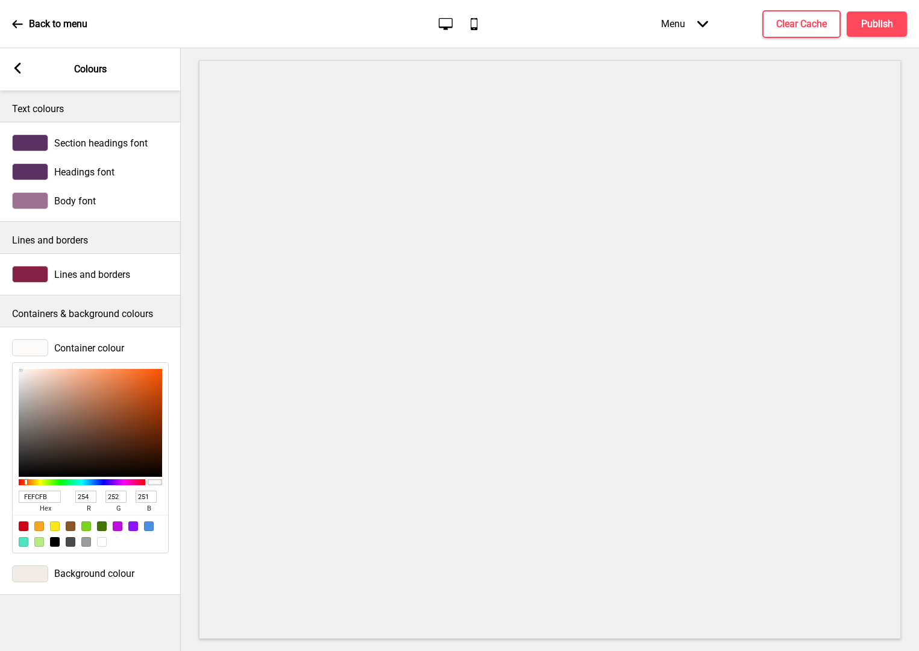
drag, startPoint x: 51, startPoint y: 497, endPoint x: 14, endPoint y: 497, distance: 37.4
click at [14, 497] on div "FEFCFB hex 254 r 252 g 251 b 100 a" at bounding box center [90, 457] width 157 height 191
paste input "2ECE7"
type input "F2ECE7"
type input "242"
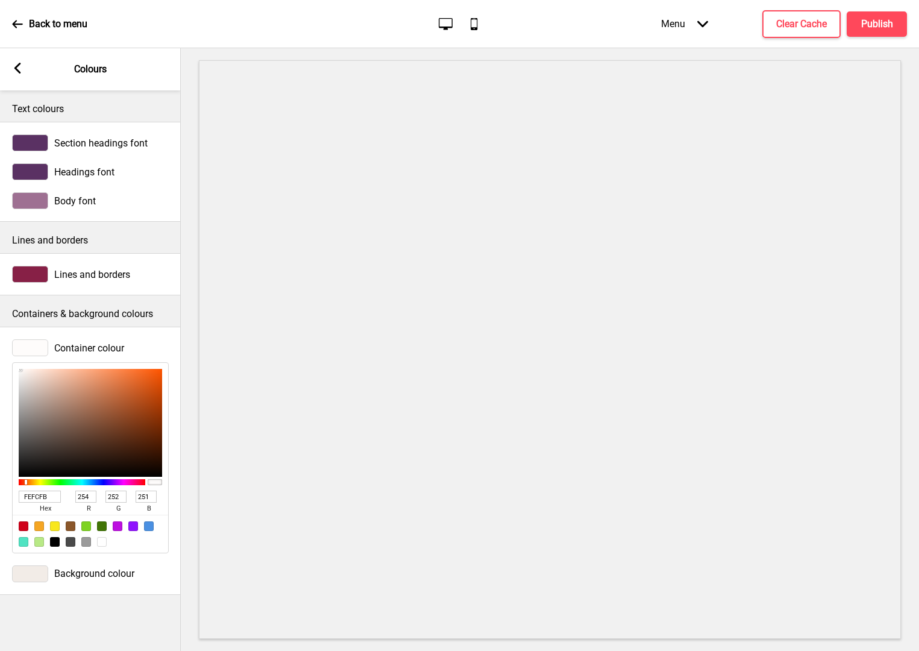
type input "236"
type input "231"
type input "F2ECE7"
click at [90, 622] on div "Text colours Section headings font Headings font Body font Lines and borders Li…" at bounding box center [90, 370] width 181 height 561
click at [115, 230] on div "Lines and borders" at bounding box center [90, 237] width 181 height 31
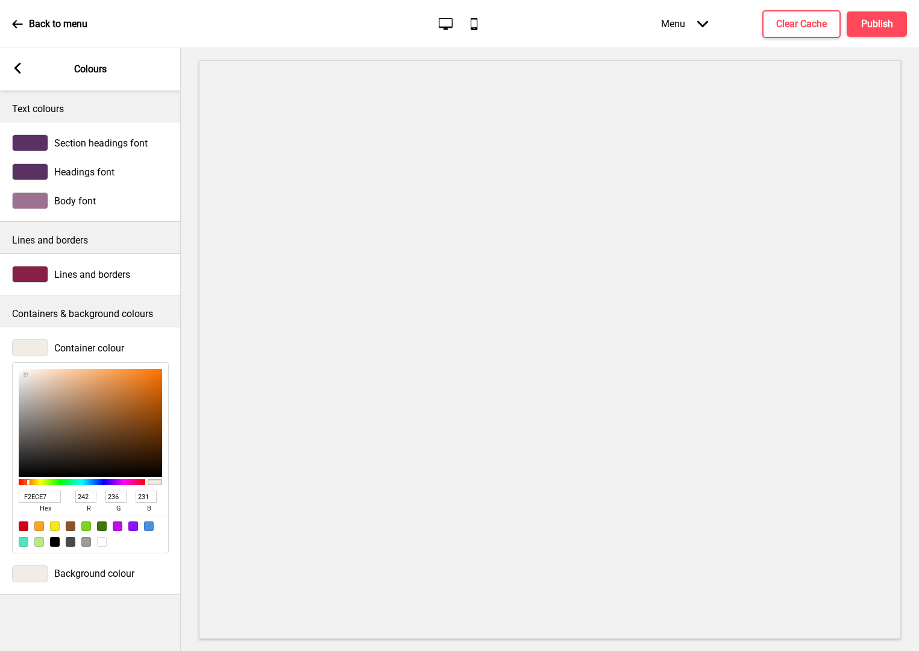
click at [40, 206] on div at bounding box center [30, 200] width 36 height 17
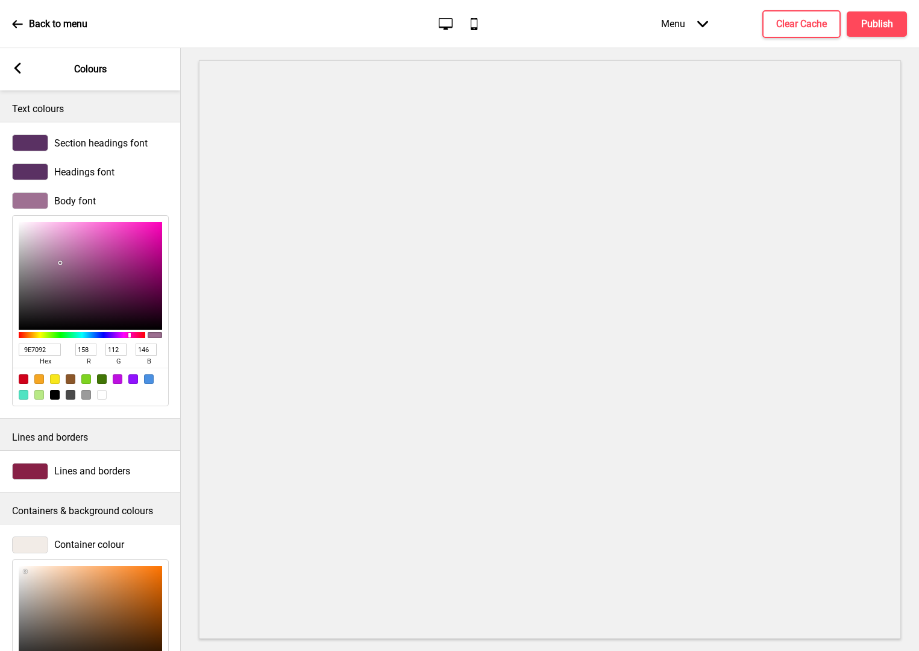
click at [42, 171] on div at bounding box center [30, 171] width 36 height 17
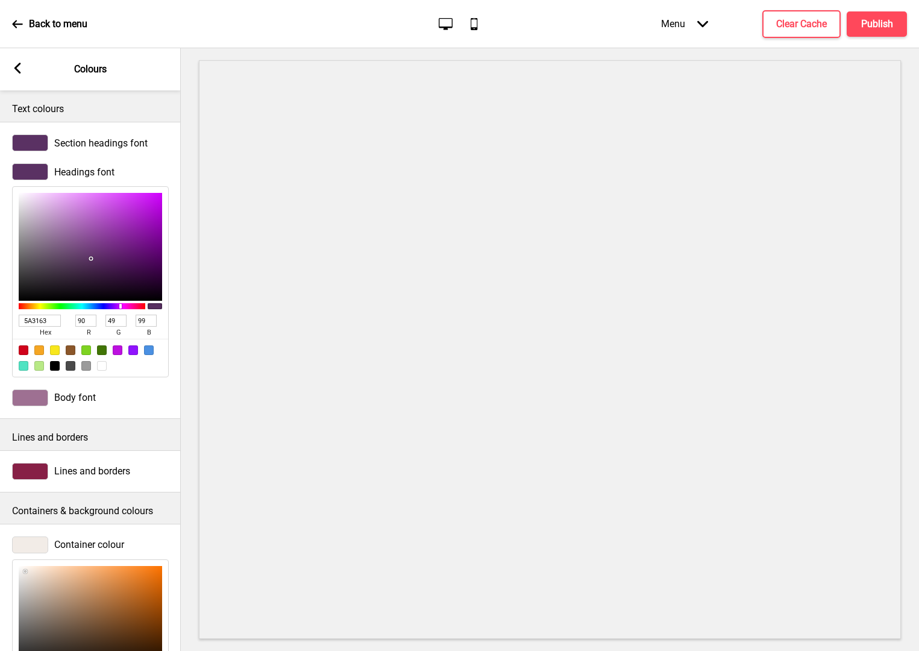
drag, startPoint x: 51, startPoint y: 320, endPoint x: 10, endPoint y: 322, distance: 41.1
click at [10, 322] on div "Headings font 5A3163 hex 90 r 49 g 99 b 100 a" at bounding box center [90, 270] width 181 height 226
click at [42, 396] on div at bounding box center [30, 397] width 36 height 17
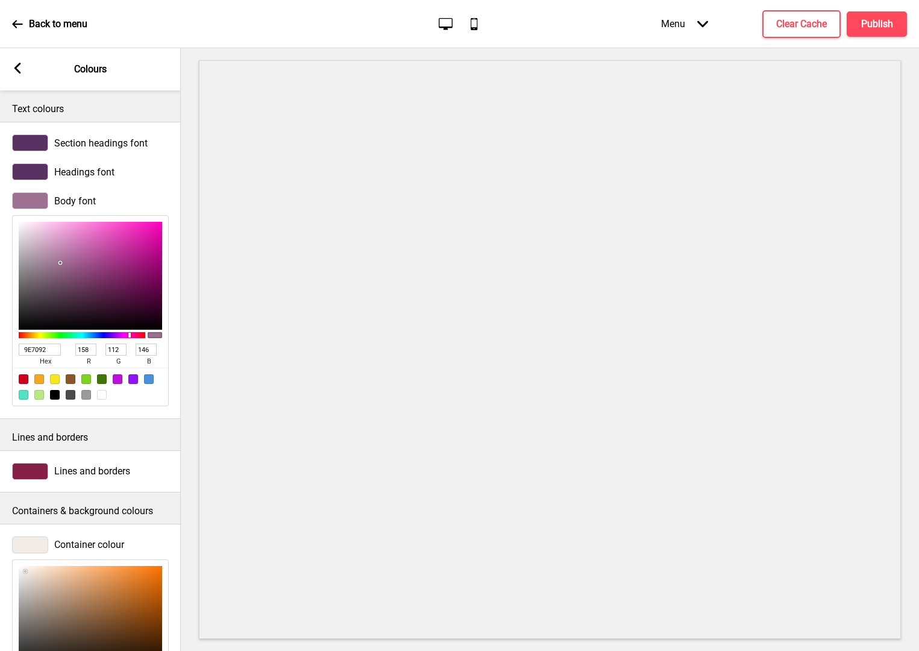
drag, startPoint x: 50, startPoint y: 348, endPoint x: 5, endPoint y: 350, distance: 45.2
click at [5, 350] on div "Body font 9E7092 hex 158 r 112 g 146 b 100 a" at bounding box center [90, 299] width 181 height 226
paste input "5A3163"
type input "5A3163"
type input "90"
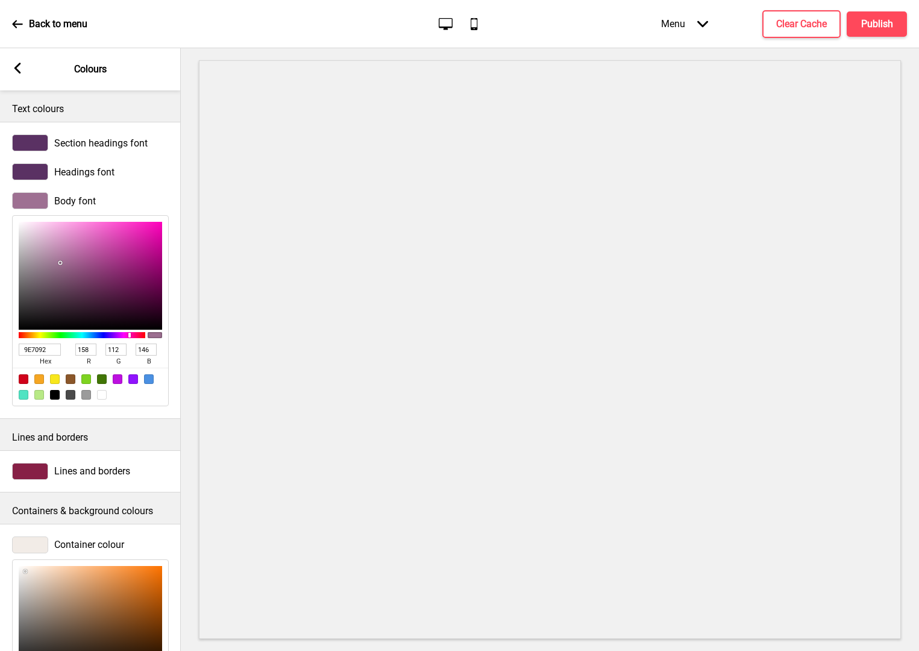
type input "49"
type input "99"
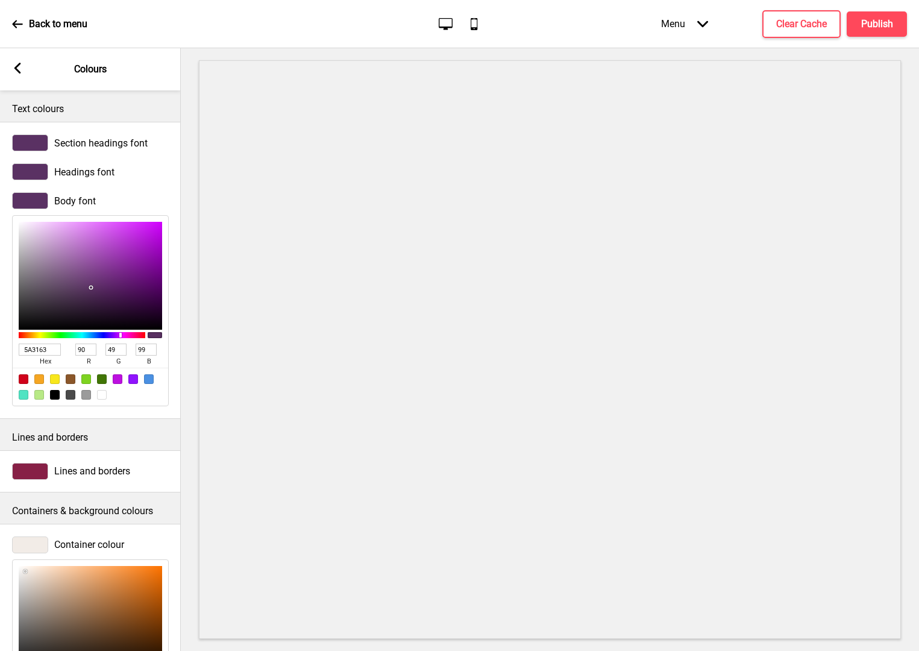
type input "5A3163"
click at [134, 450] on div "Lines and borders" at bounding box center [90, 471] width 181 height 42
click at [55, 541] on span "Container colour" at bounding box center [89, 544] width 70 height 11
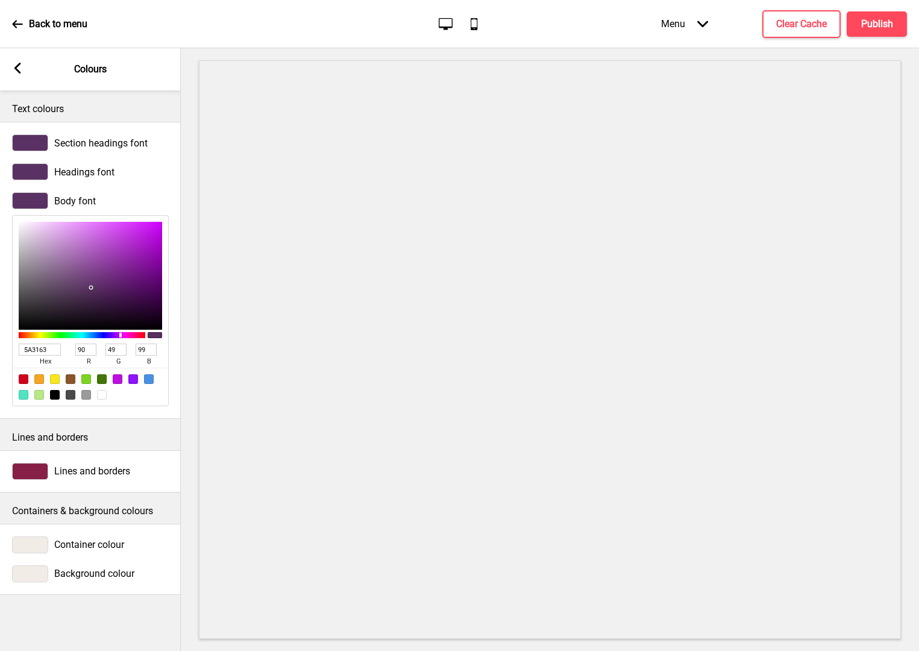
click at [88, 460] on div "Lines and borders" at bounding box center [90, 471] width 181 height 29
click at [80, 468] on span "Lines and borders" at bounding box center [92, 470] width 76 height 11
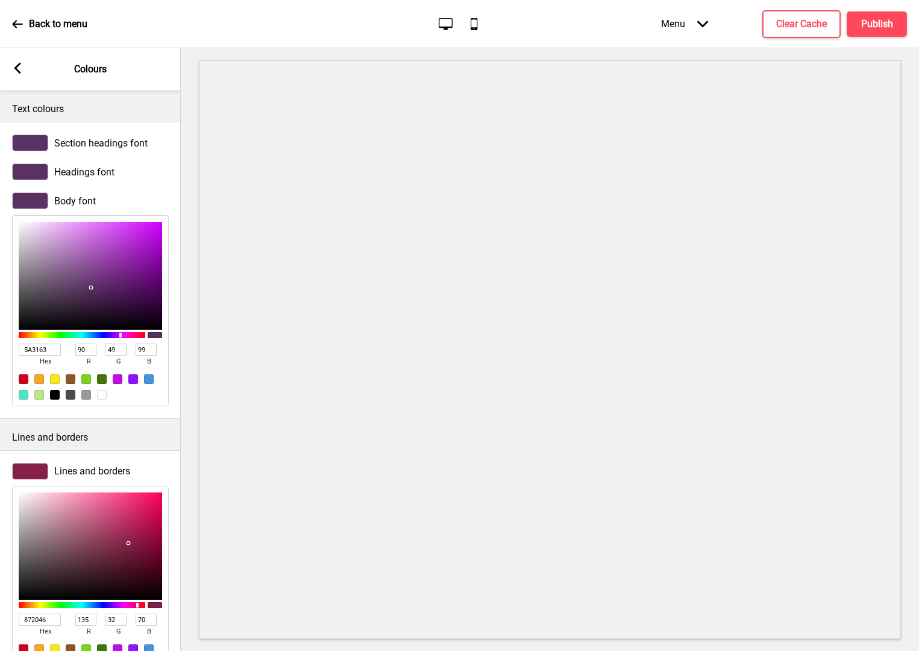
click at [80, 466] on span "Lines and borders" at bounding box center [92, 470] width 76 height 11
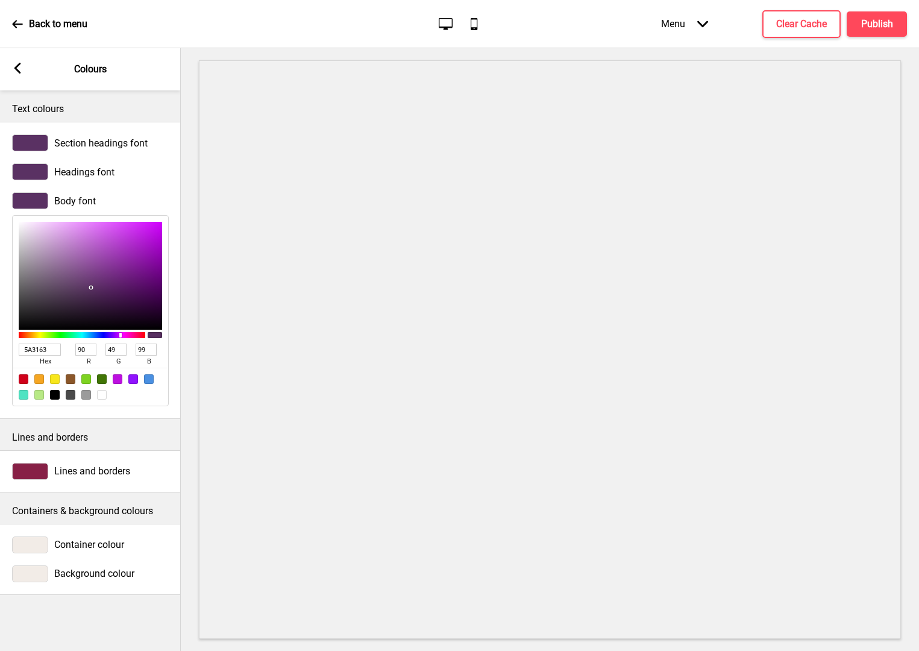
click at [19, 74] on rect at bounding box center [17, 68] width 11 height 11
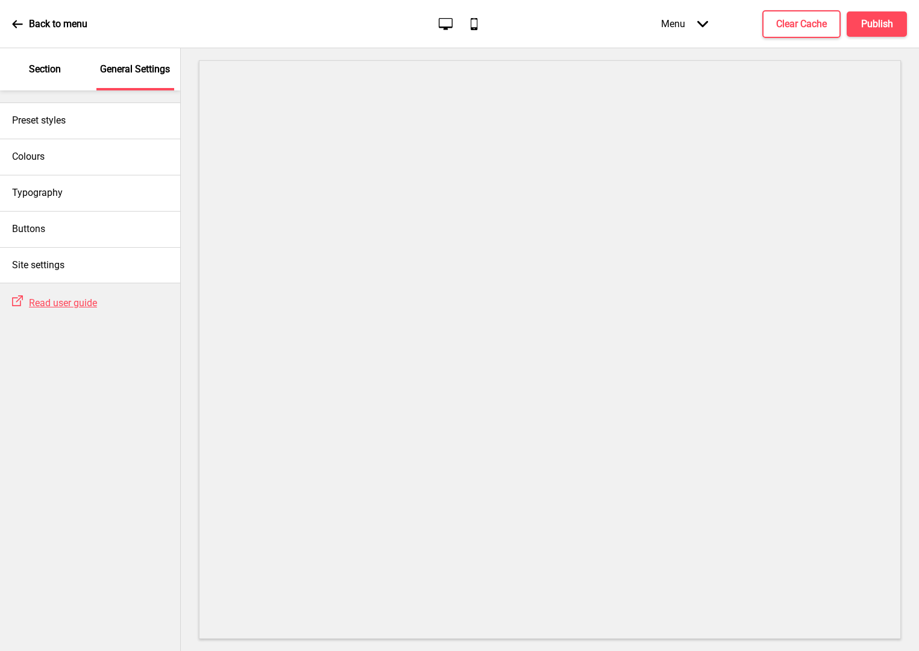
click at [28, 77] on div "Section" at bounding box center [45, 69] width 78 height 42
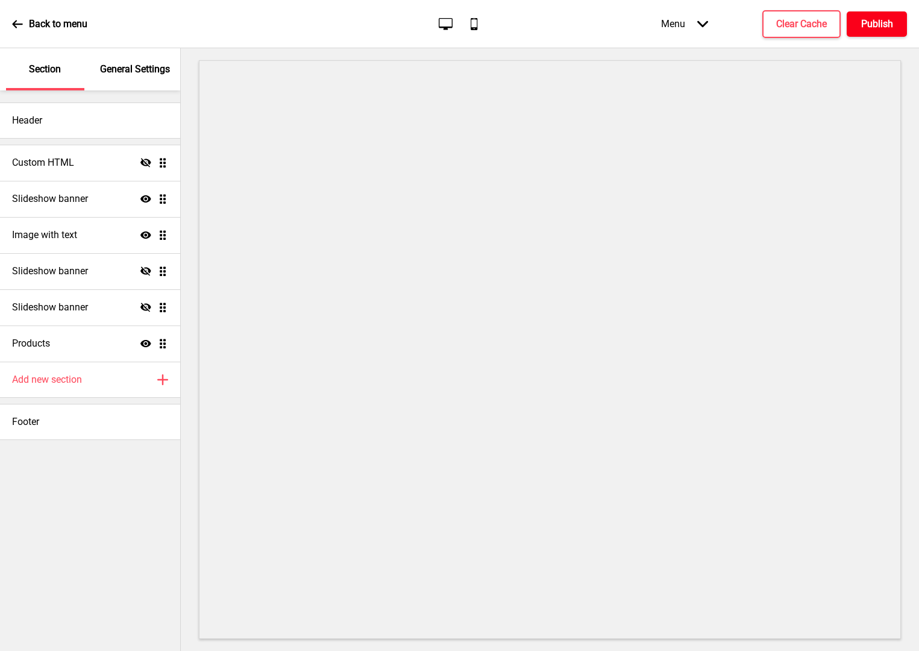
click at [874, 31] on button "Publish" at bounding box center [877, 23] width 60 height 25
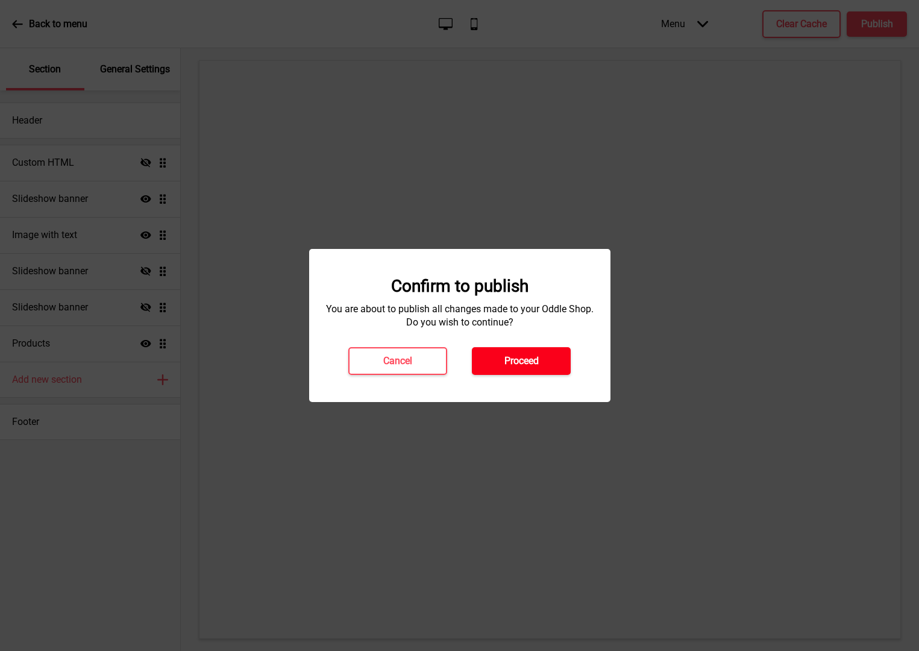
click at [537, 355] on h4 "Proceed" at bounding box center [522, 361] width 34 height 13
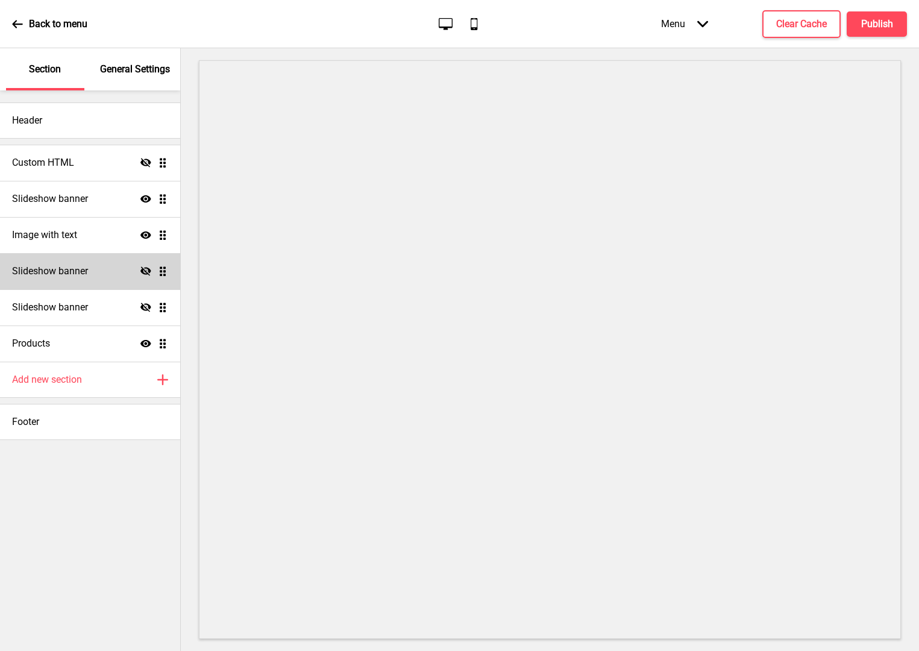
click at [139, 274] on div "Slideshow banner Hide Drag" at bounding box center [90, 271] width 180 height 36
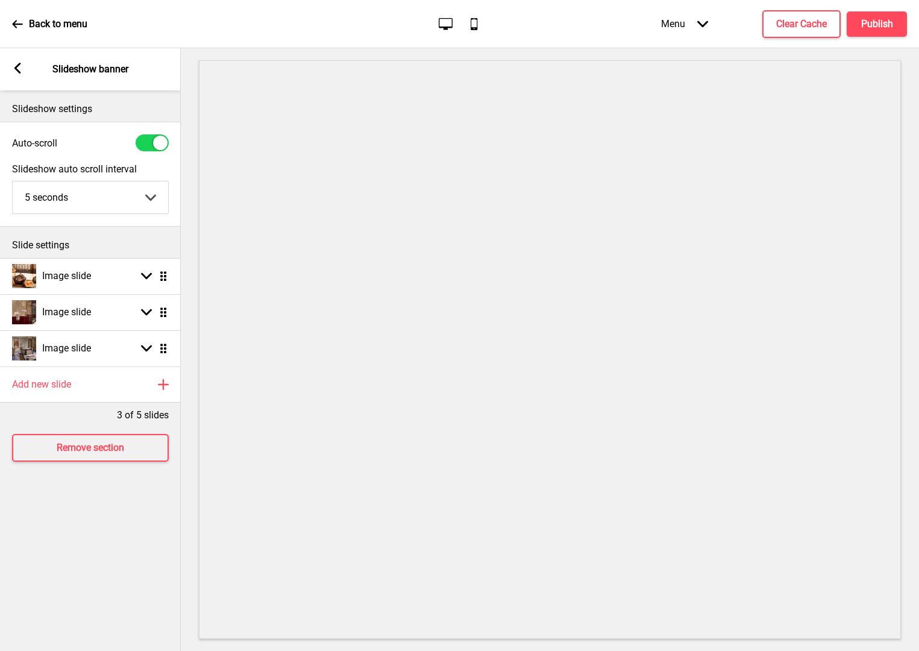
click at [18, 67] on icon at bounding box center [17, 68] width 7 height 11
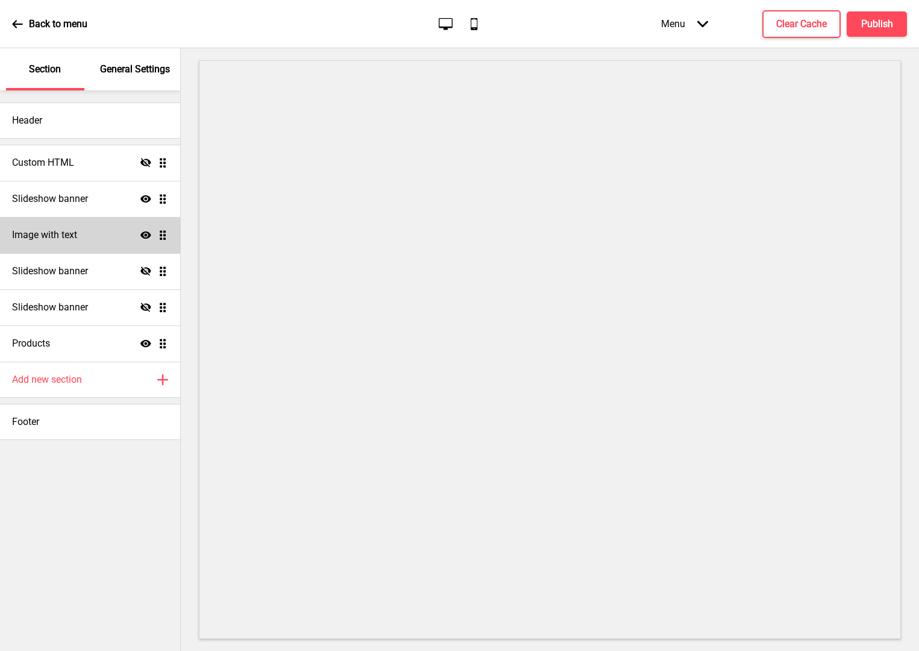
click at [149, 239] on icon "Show" at bounding box center [145, 235] width 11 height 11
click at [145, 236] on icon at bounding box center [145, 234] width 11 height 9
click at [145, 236] on icon at bounding box center [145, 235] width 11 height 7
click at [144, 234] on icon at bounding box center [145, 234] width 11 height 9
click at [144, 234] on icon "Show" at bounding box center [145, 235] width 11 height 11
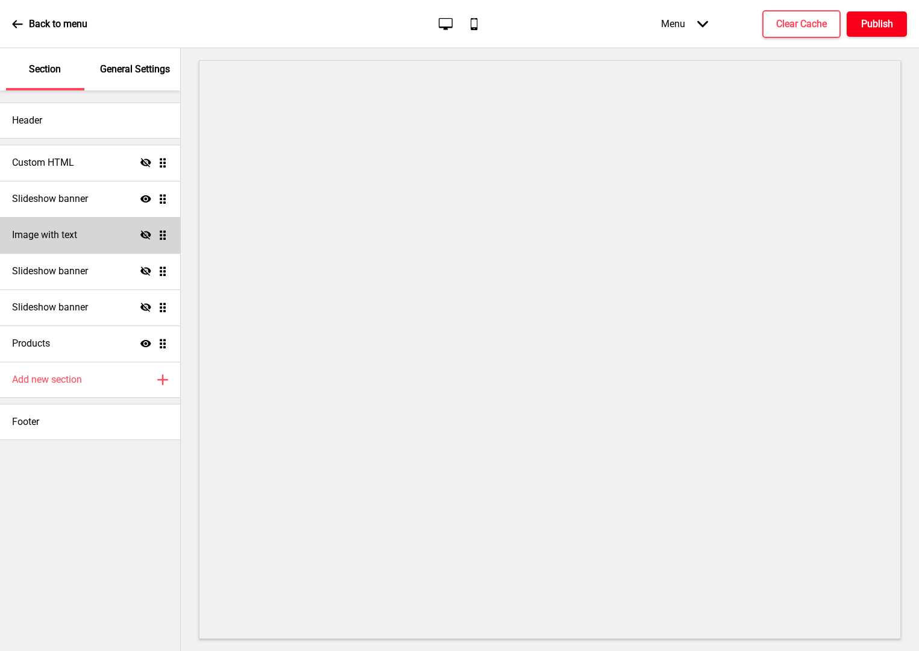
click at [886, 30] on h4 "Publish" at bounding box center [878, 23] width 32 height 13
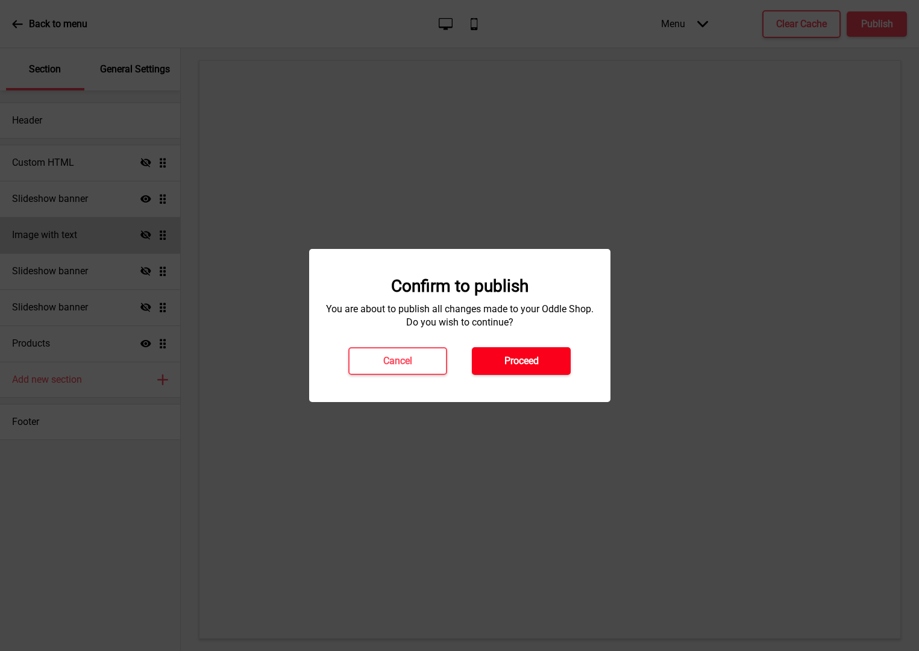
click at [542, 356] on button "Proceed" at bounding box center [521, 361] width 99 height 28
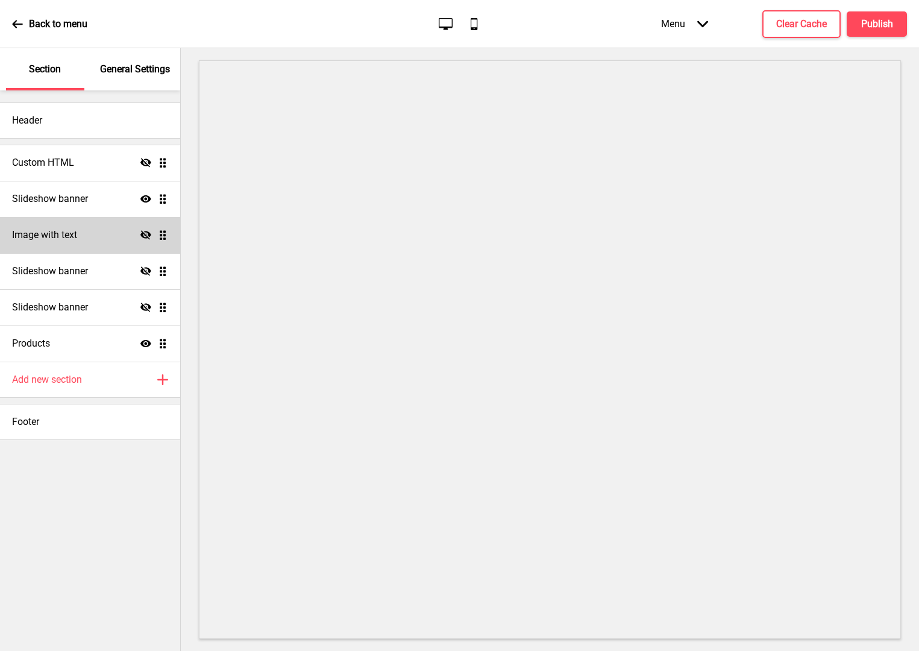
click at [100, 69] on p "General Settings" at bounding box center [135, 69] width 70 height 13
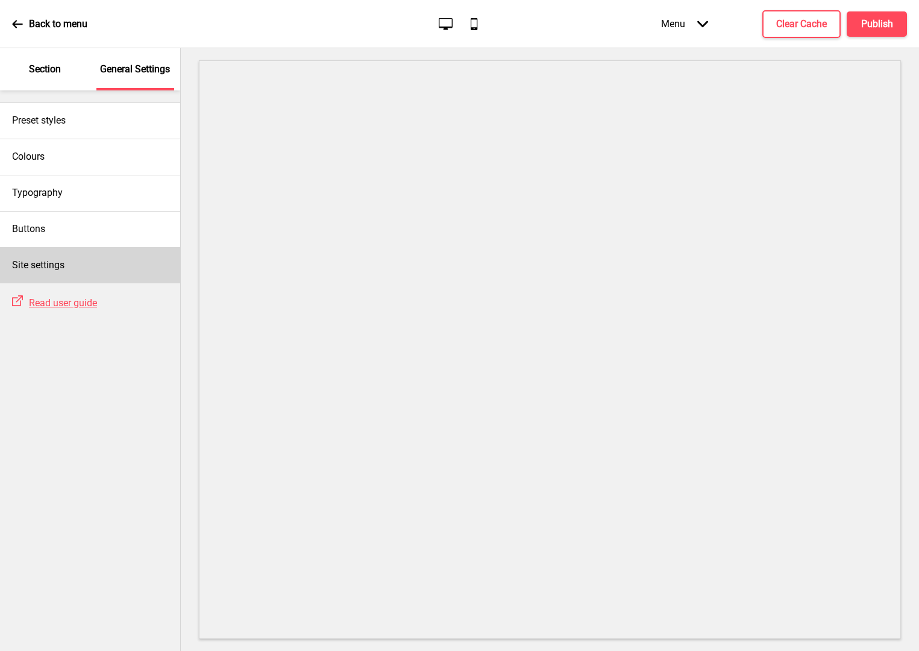
click at [63, 255] on div "Site settings" at bounding box center [90, 265] width 180 height 36
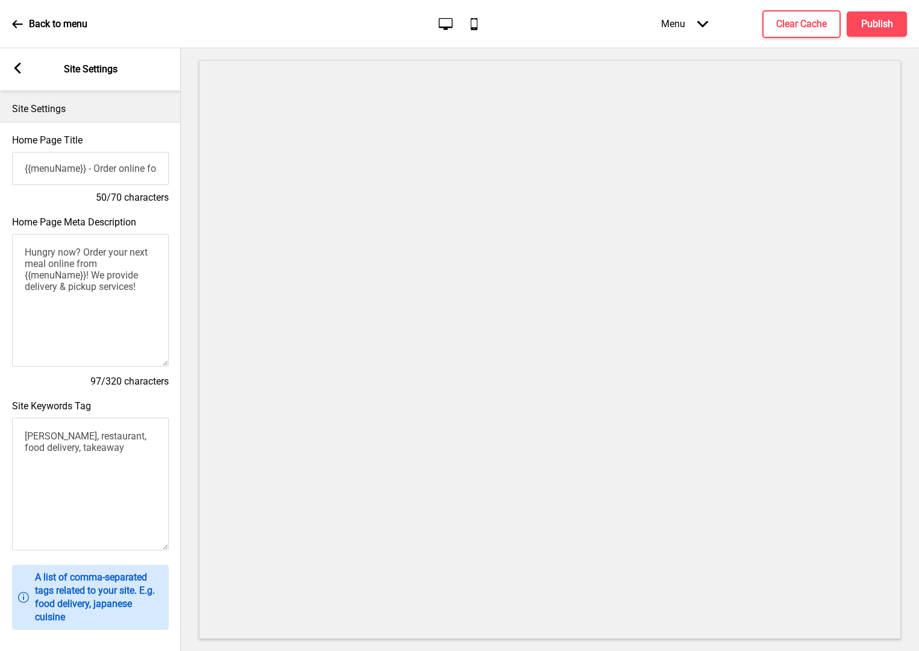
scroll to position [2, 0]
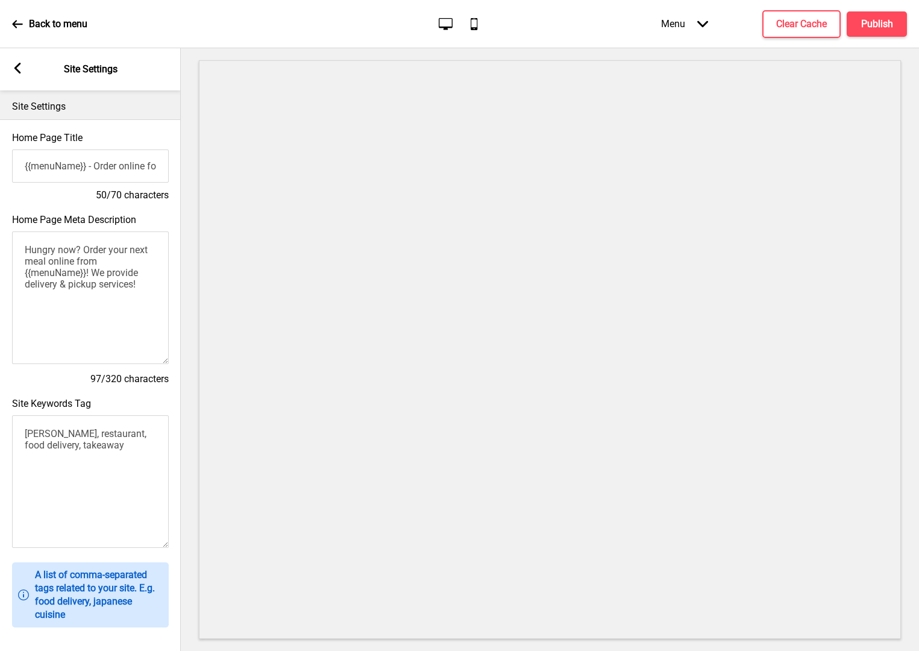
click at [17, 66] on icon at bounding box center [17, 68] width 7 height 11
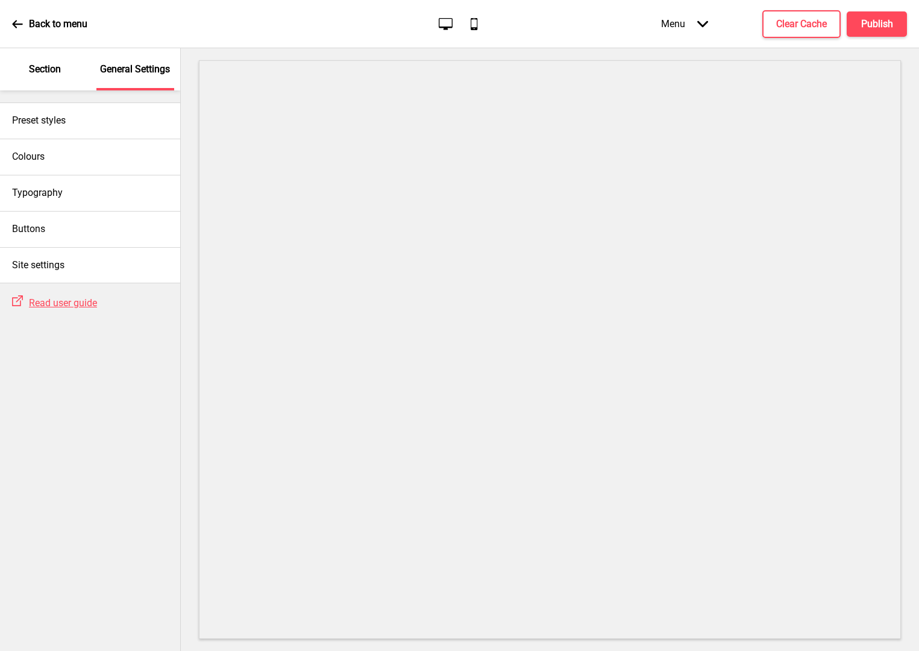
click at [58, 61] on div "Section" at bounding box center [45, 69] width 78 height 42
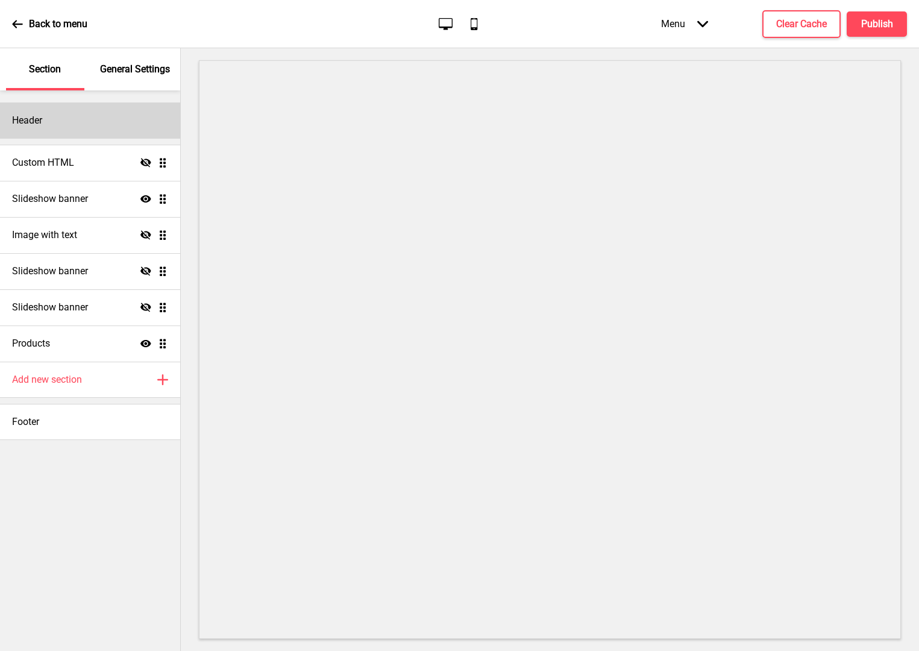
click at [52, 128] on div "Header" at bounding box center [90, 120] width 180 height 36
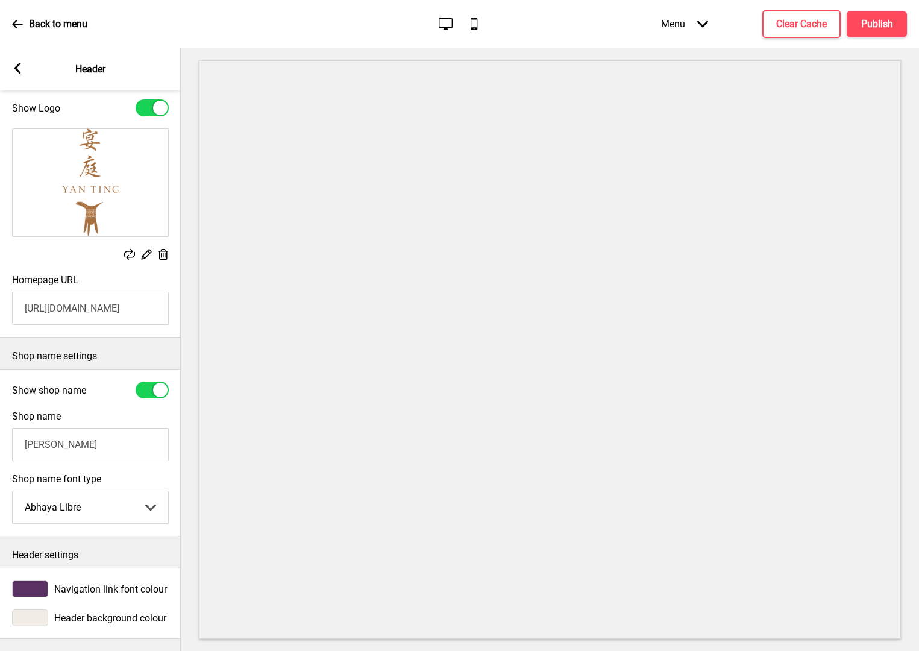
scroll to position [0, 0]
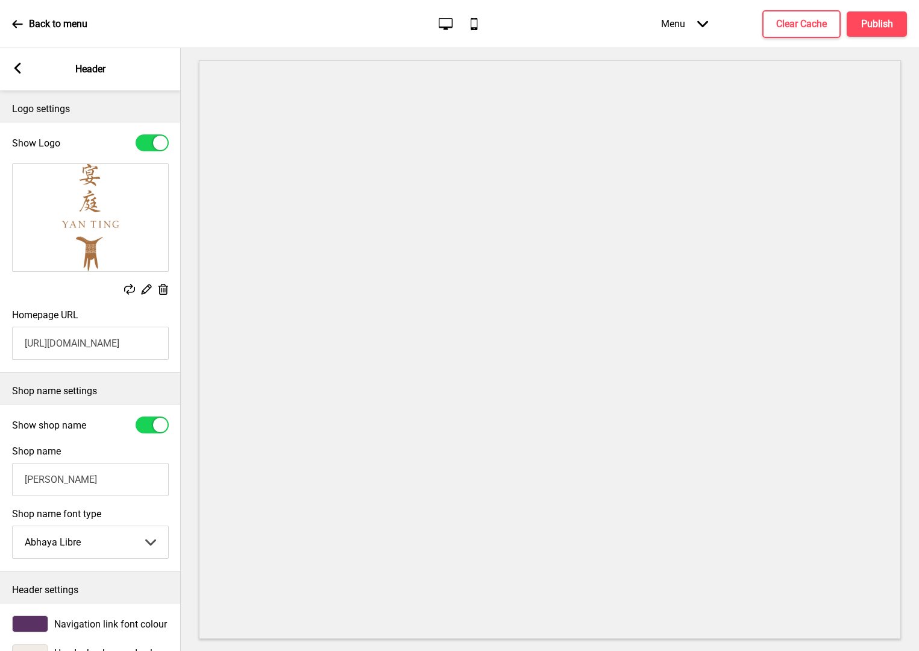
click at [10, 66] on div "Arrow left Header" at bounding box center [90, 69] width 181 height 42
click at [13, 66] on rect at bounding box center [17, 68] width 11 height 11
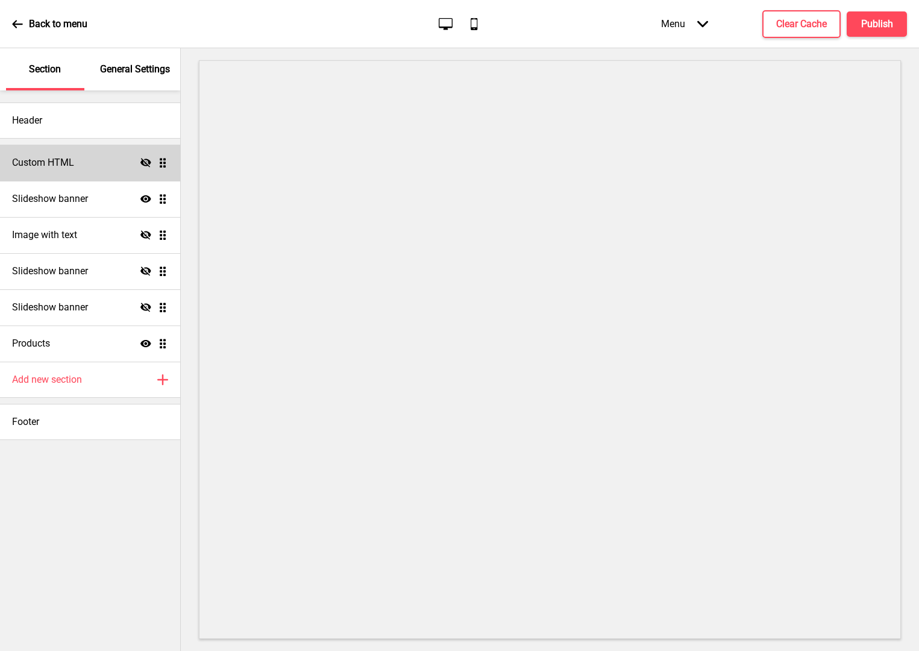
click at [65, 165] on h4 "Custom HTML" at bounding box center [43, 162] width 62 height 13
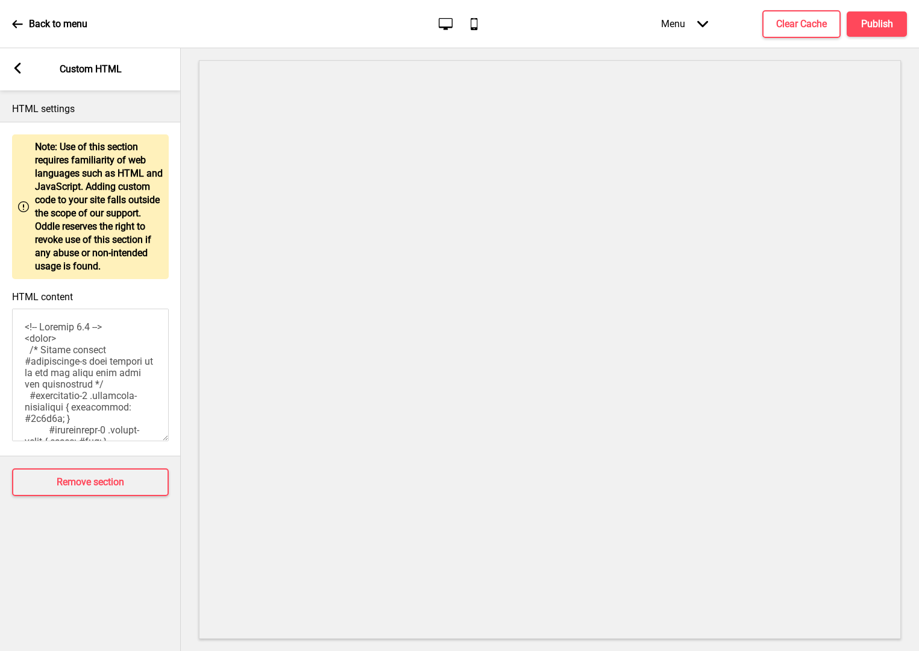
click at [17, 66] on icon at bounding box center [17, 68] width 7 height 11
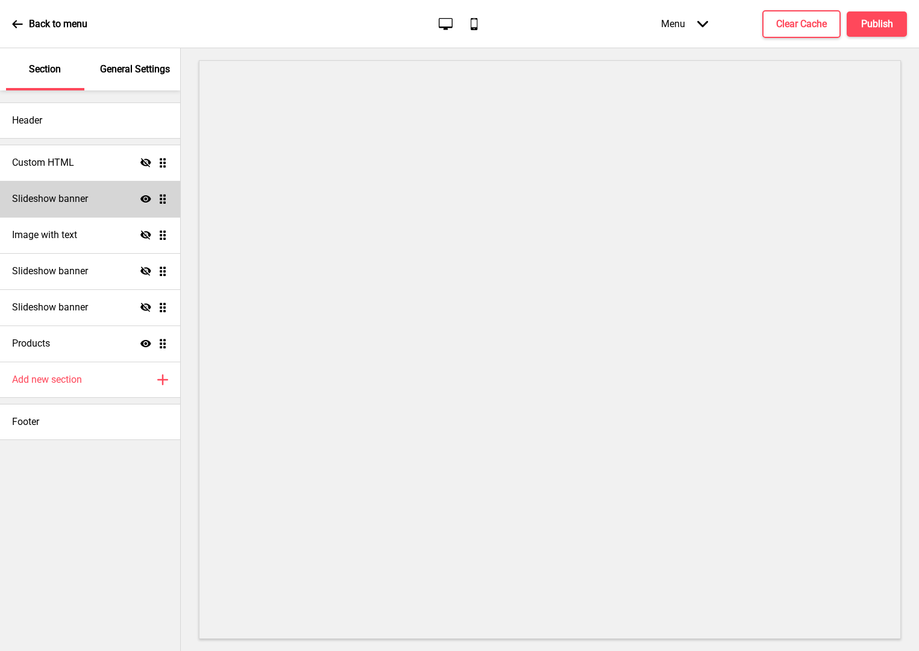
click at [69, 198] on h4 "Slideshow banner" at bounding box center [50, 198] width 76 height 13
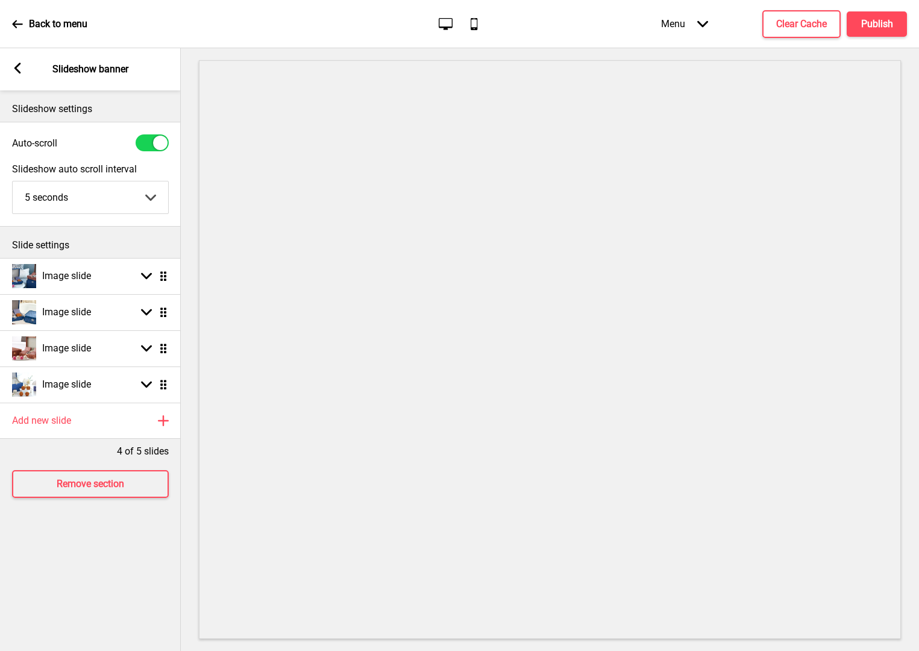
click at [20, 66] on rect at bounding box center [17, 68] width 11 height 11
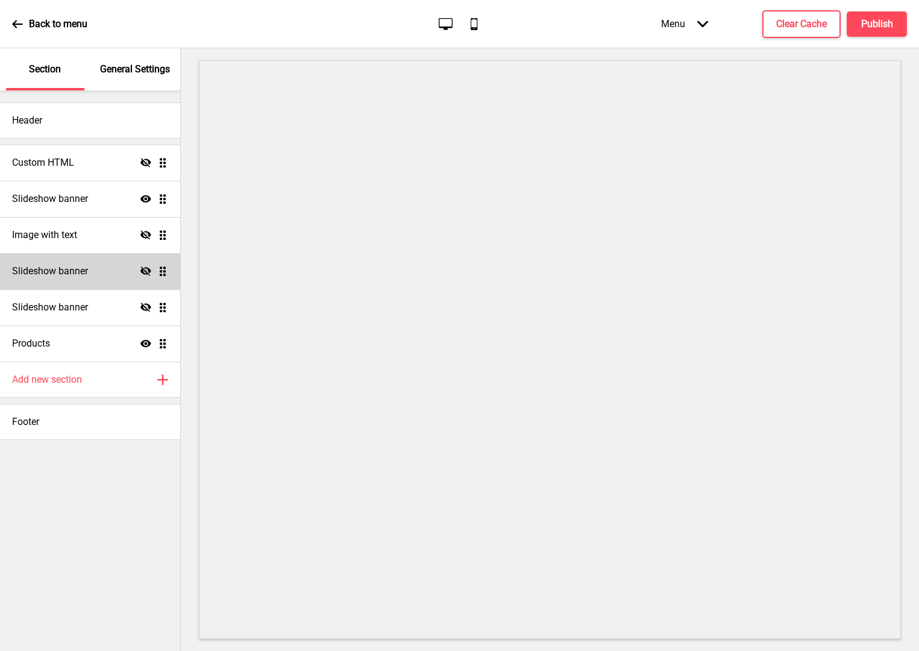
click at [107, 271] on div "Slideshow banner Hide Drag" at bounding box center [90, 271] width 180 height 36
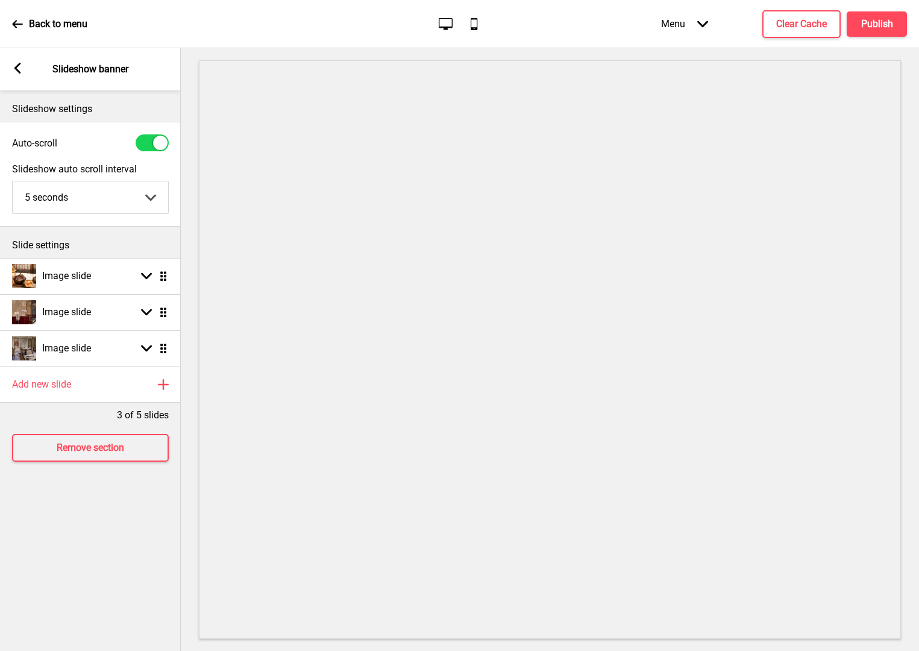
click at [11, 66] on div "Arrow left Slideshow banner" at bounding box center [90, 69] width 181 height 42
click at [13, 66] on rect at bounding box center [17, 68] width 11 height 11
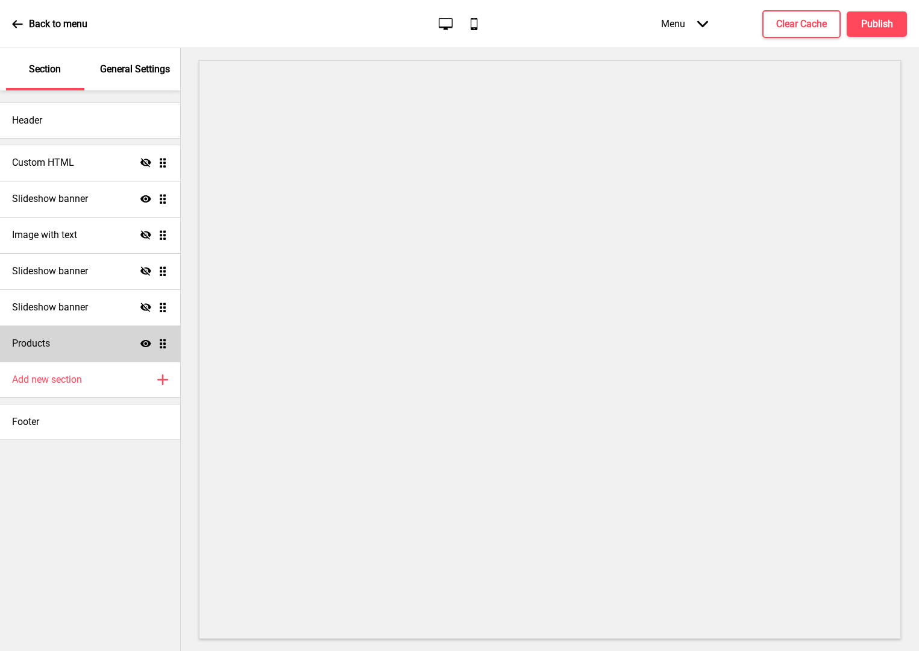
click at [77, 346] on div "Products Show Drag" at bounding box center [90, 344] width 180 height 36
select select "side"
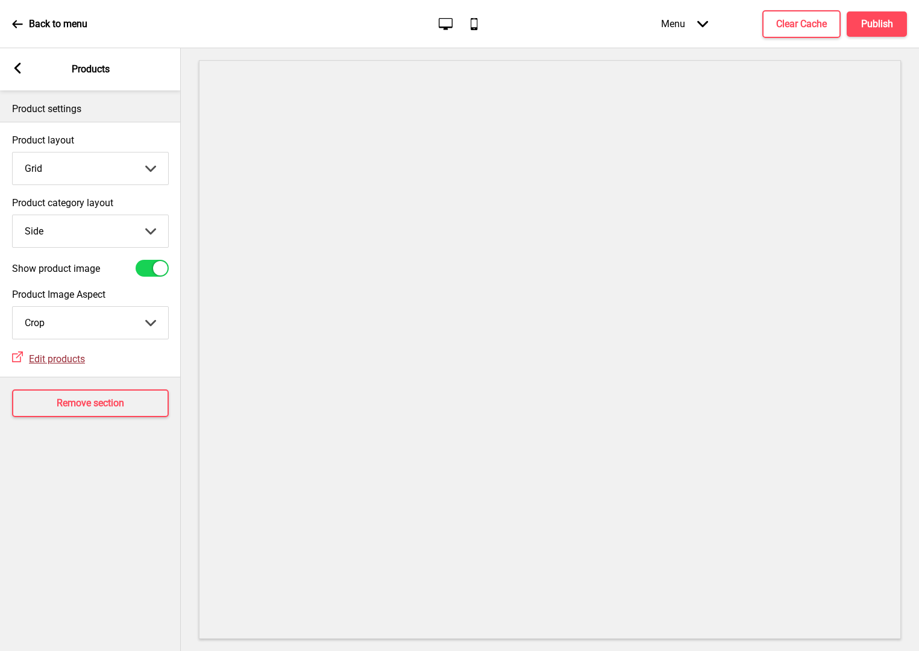
click at [67, 361] on span "Edit products" at bounding box center [57, 358] width 56 height 11
click at [15, 68] on icon at bounding box center [17, 68] width 7 height 11
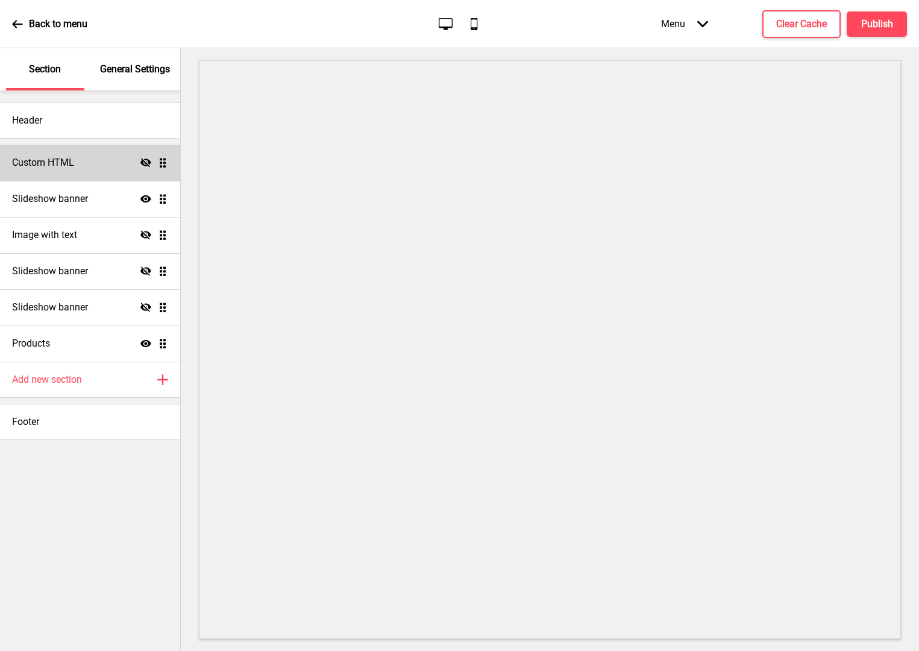
click at [51, 170] on div "Custom HTML Hide Drag" at bounding box center [90, 163] width 180 height 36
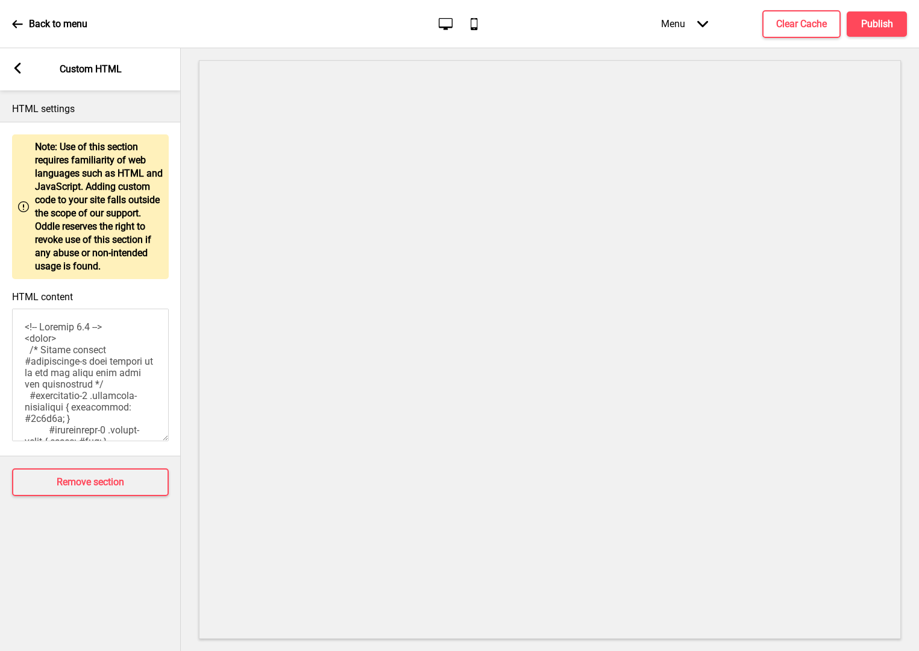
click at [24, 68] on div "Arrow left Custom HTML" at bounding box center [90, 69] width 181 height 42
click at [22, 72] on rect at bounding box center [17, 68] width 11 height 11
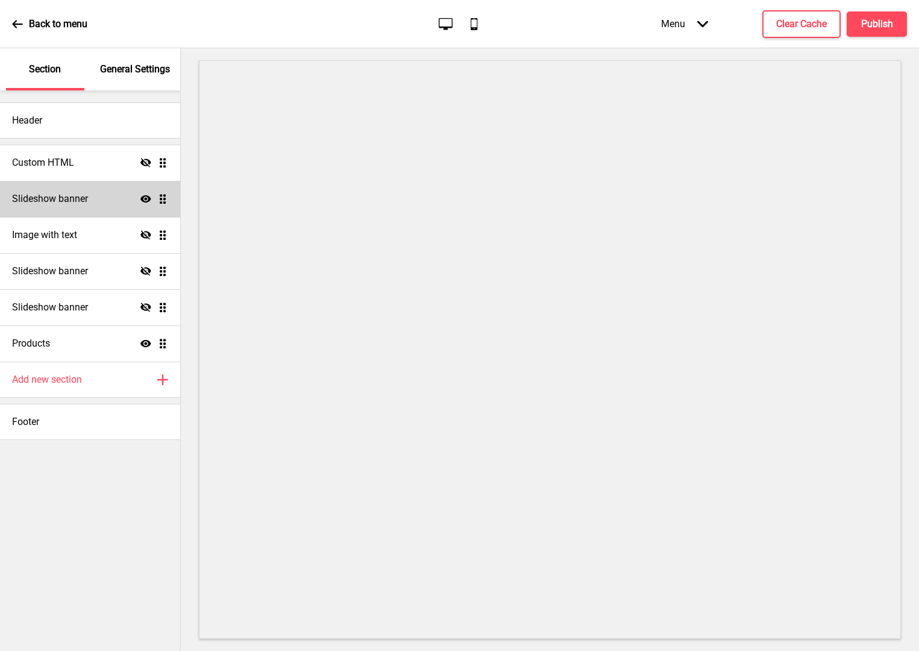
click at [82, 197] on h4 "Slideshow banner" at bounding box center [50, 198] width 76 height 13
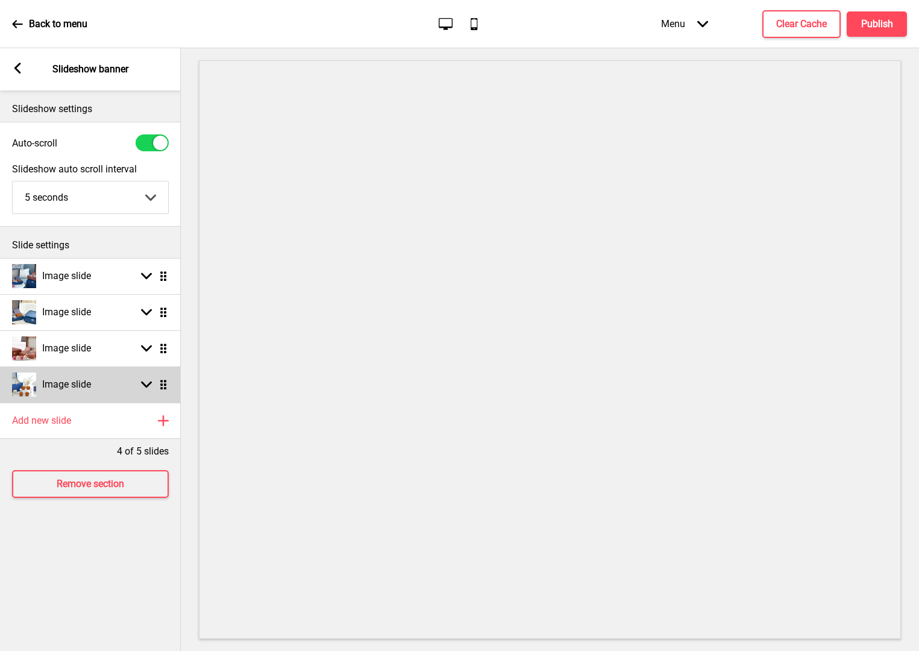
click at [118, 394] on div "Image slide Arrow down Drag" at bounding box center [90, 385] width 181 height 36
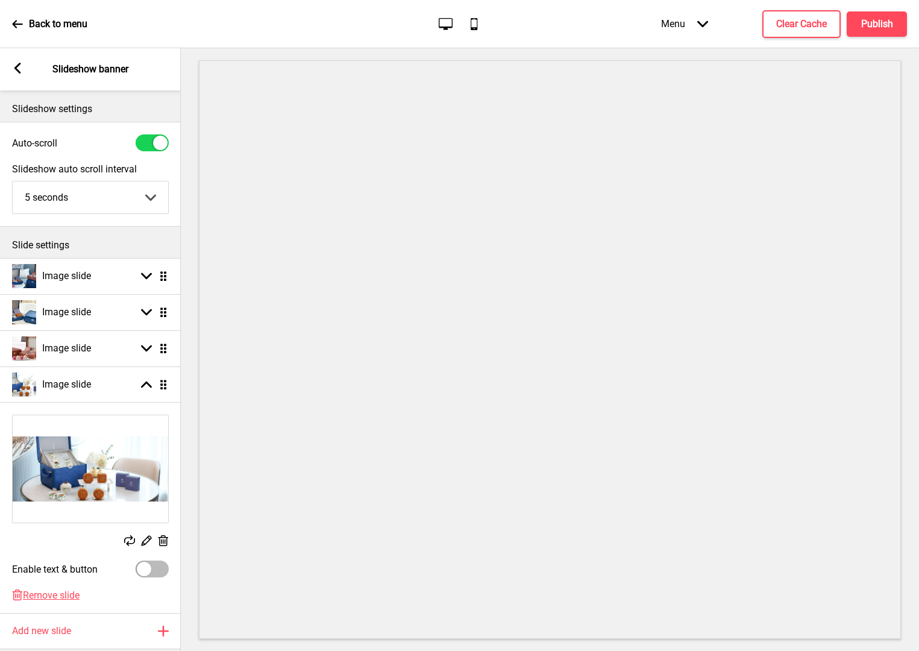
scroll to position [25, 0]
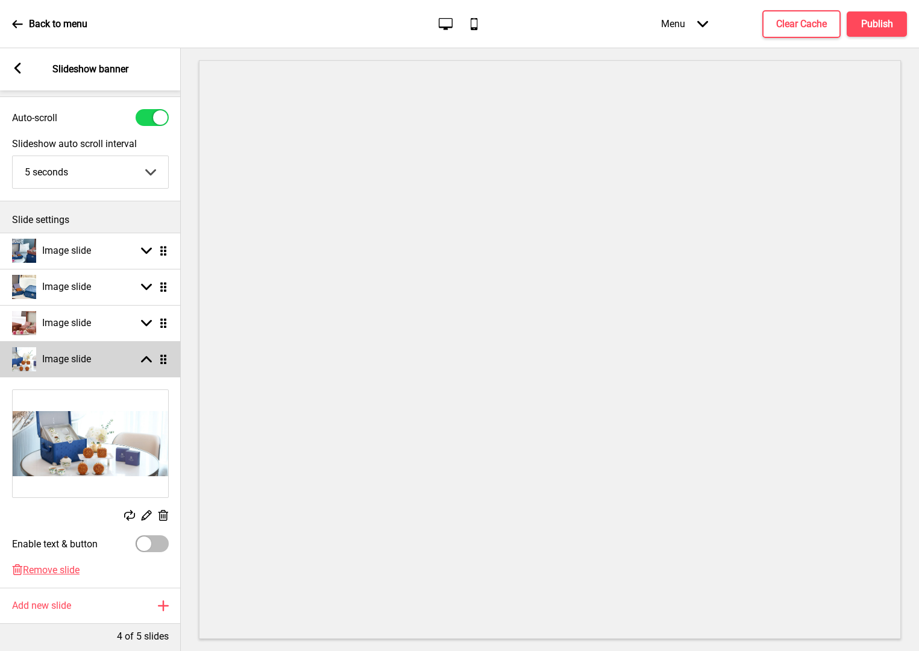
click at [137, 361] on div "Arrow up Drag" at bounding box center [152, 359] width 34 height 11
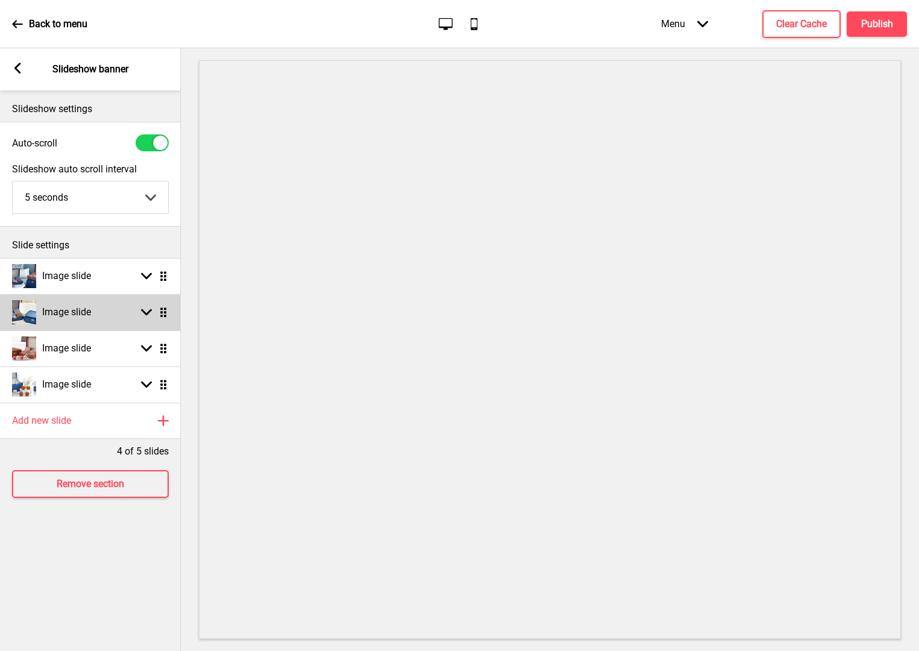
scroll to position [0, 0]
click at [140, 320] on div "Image slide Arrow down Drag" at bounding box center [90, 312] width 181 height 36
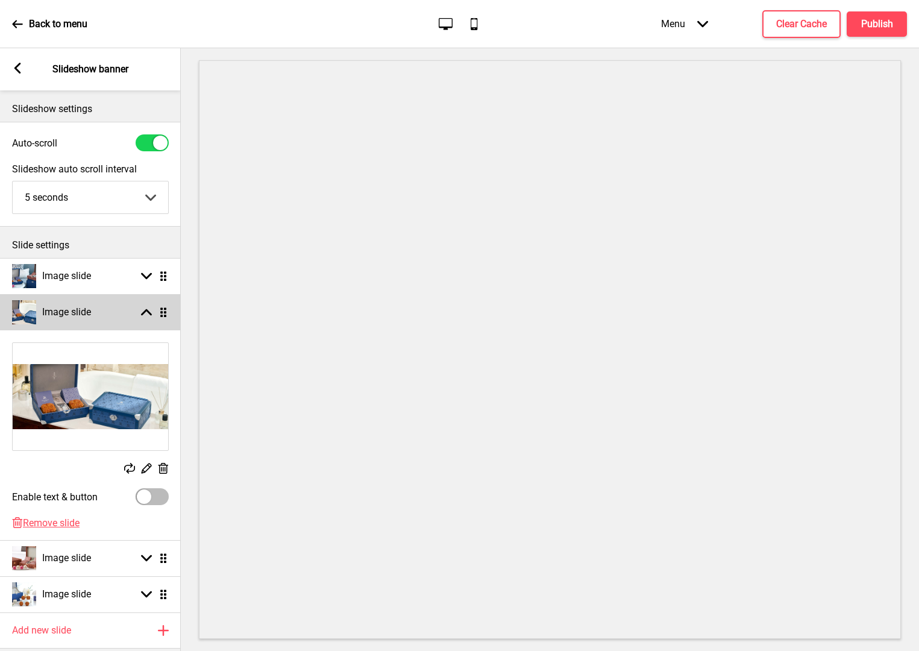
click at [139, 320] on div "Image slide Arrow up Drag" at bounding box center [90, 312] width 181 height 36
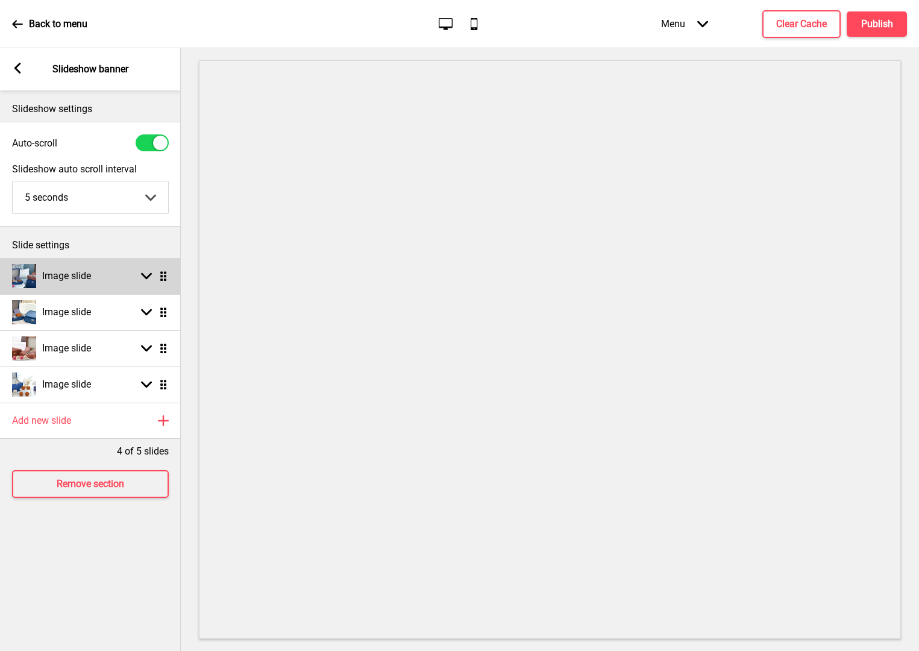
click at [133, 291] on div "Image slide Arrow down Drag" at bounding box center [90, 276] width 181 height 36
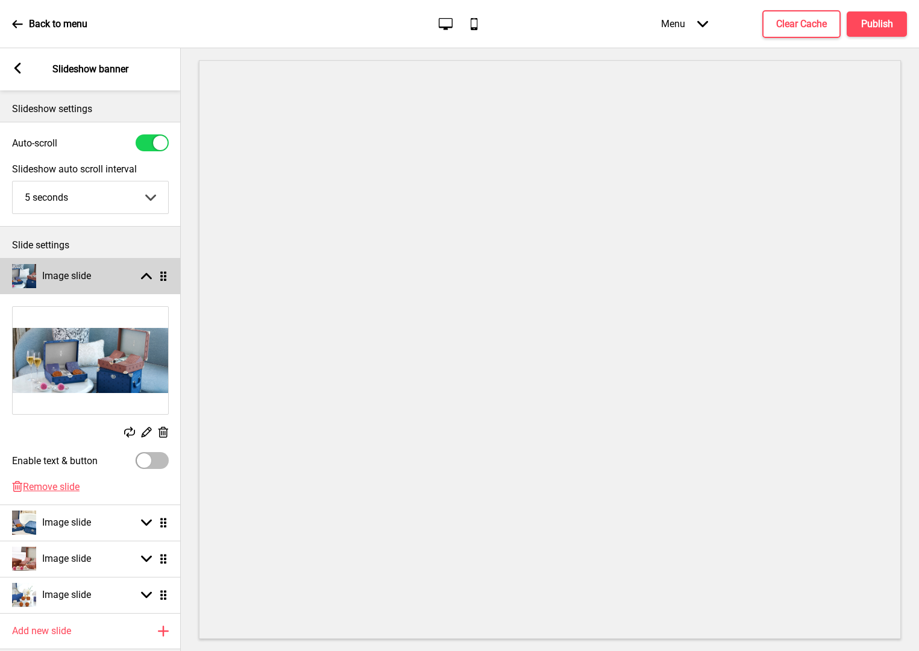
click at [133, 291] on div "Image slide Arrow up Drag" at bounding box center [90, 276] width 181 height 36
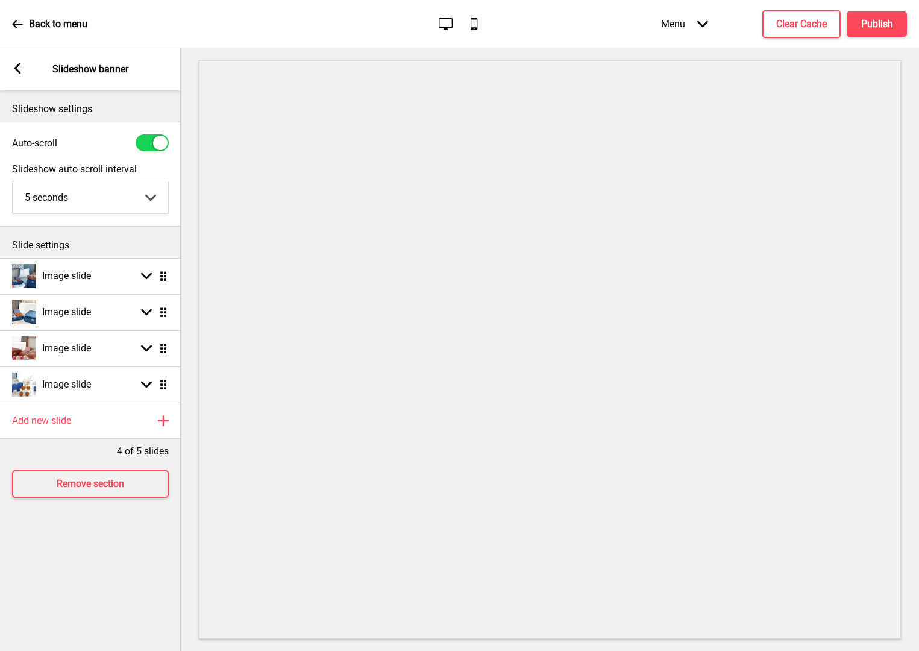
click at [28, 68] on div "Arrow left Slideshow banner" at bounding box center [90, 69] width 181 height 42
click at [20, 70] on rect at bounding box center [17, 68] width 11 height 11
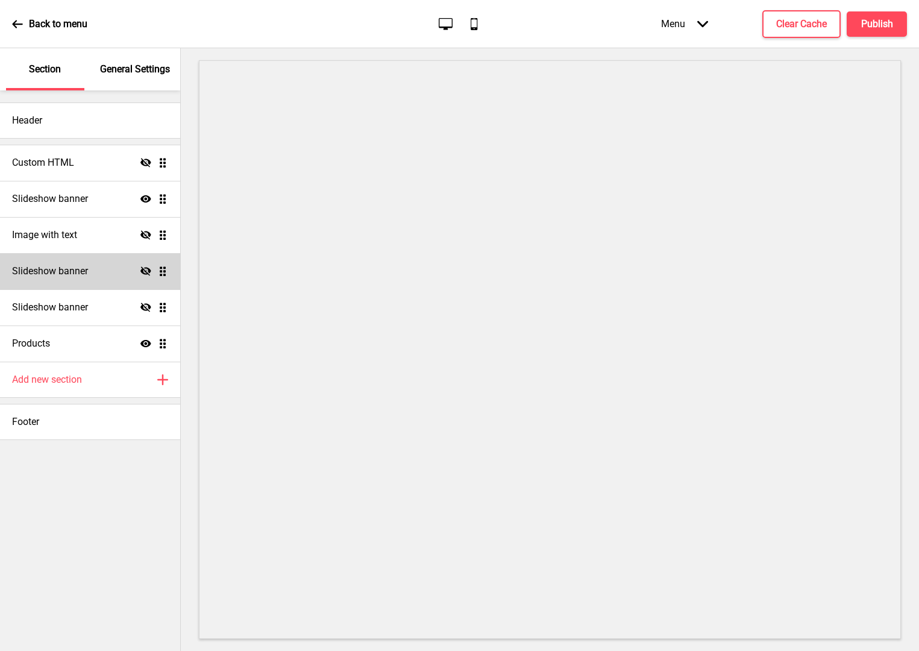
click at [94, 257] on div "Slideshow banner Hide Drag" at bounding box center [90, 271] width 180 height 36
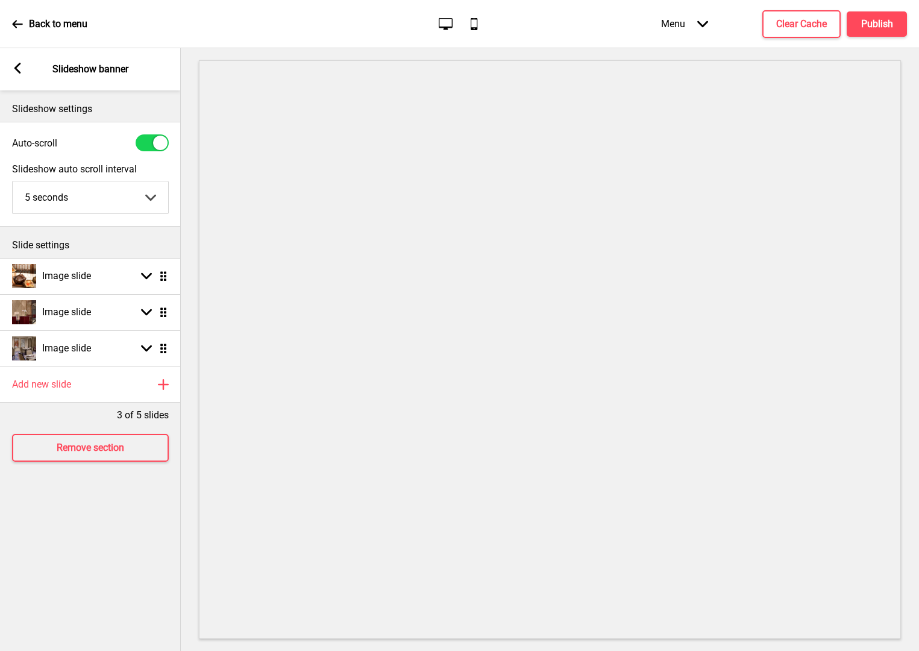
click at [18, 78] on div "Arrow left Slideshow banner" at bounding box center [90, 69] width 181 height 42
click at [16, 70] on g at bounding box center [17, 68] width 11 height 11
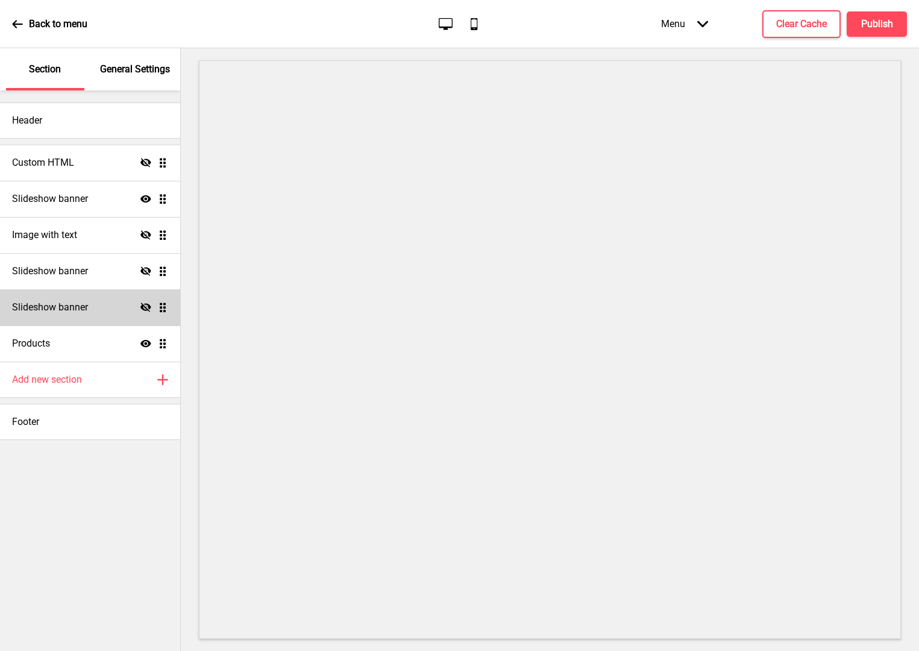
click at [79, 320] on div "Slideshow banner Hide Drag" at bounding box center [90, 307] width 180 height 36
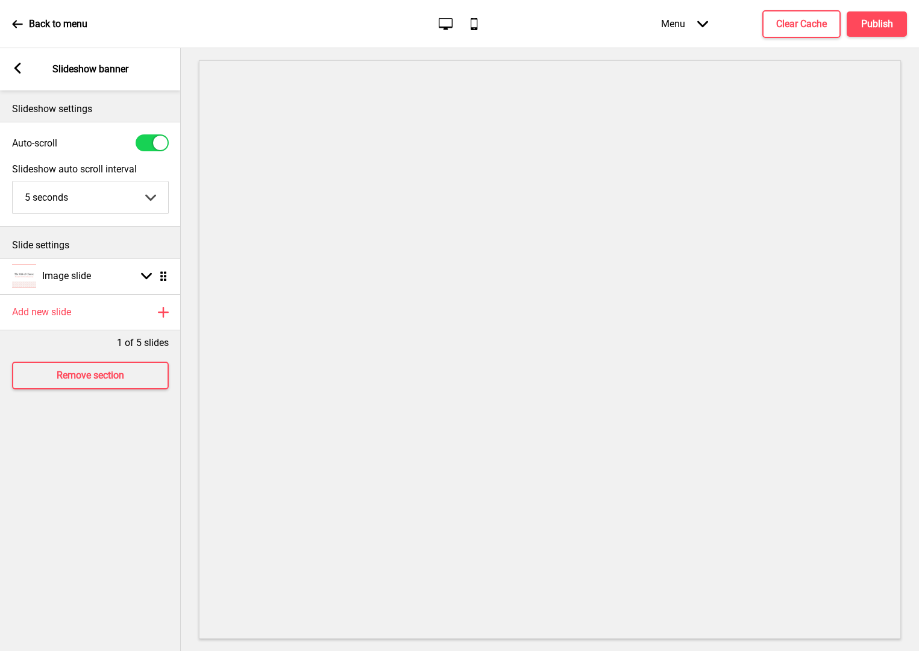
click at [13, 73] on rect at bounding box center [17, 68] width 11 height 11
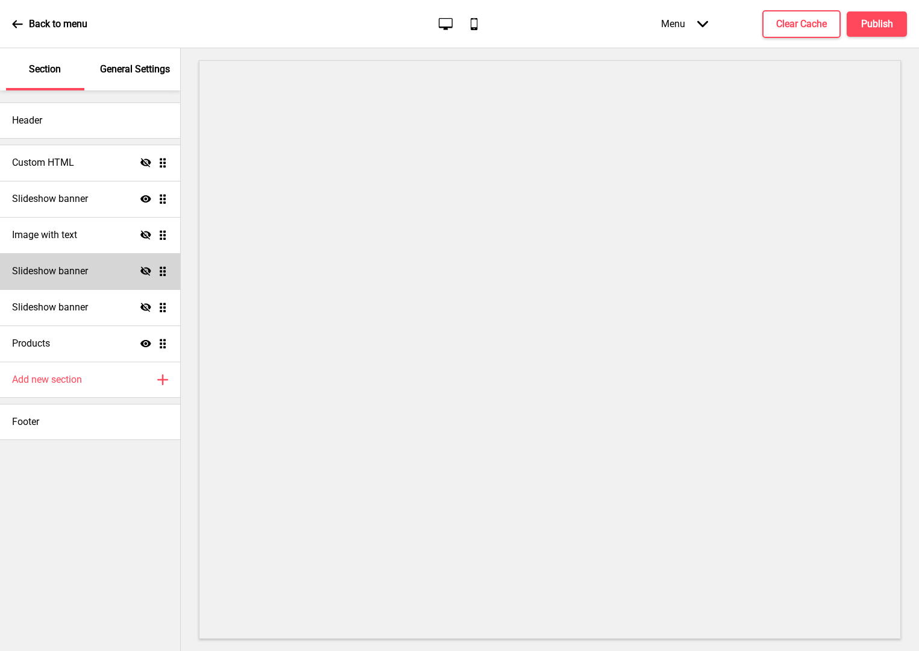
click at [71, 280] on div "Slideshow banner Hide Drag" at bounding box center [90, 271] width 180 height 36
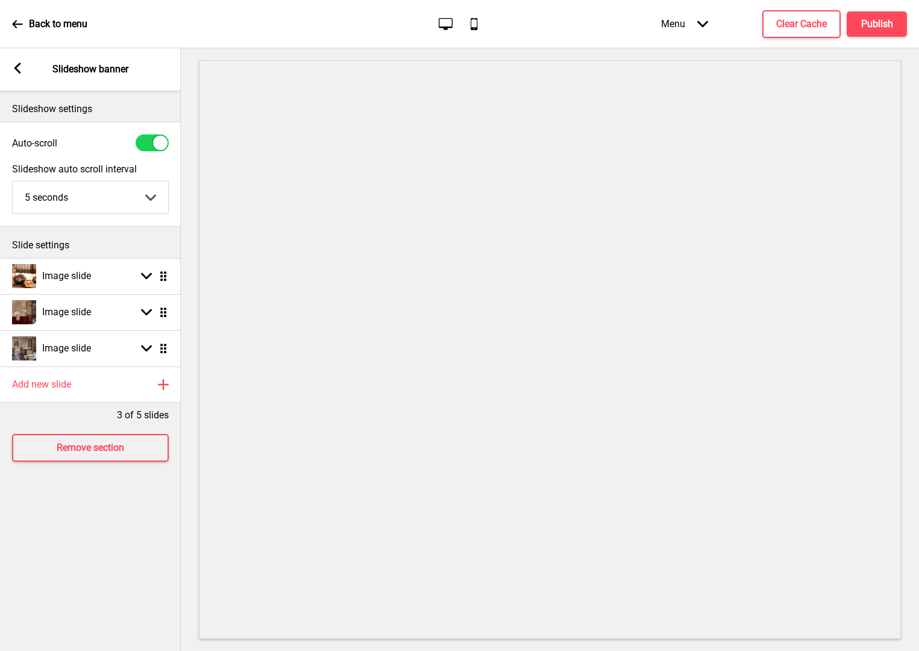
click at [25, 72] on div "Arrow left Slideshow banner" at bounding box center [90, 69] width 181 height 42
click at [21, 73] on rect at bounding box center [17, 68] width 11 height 11
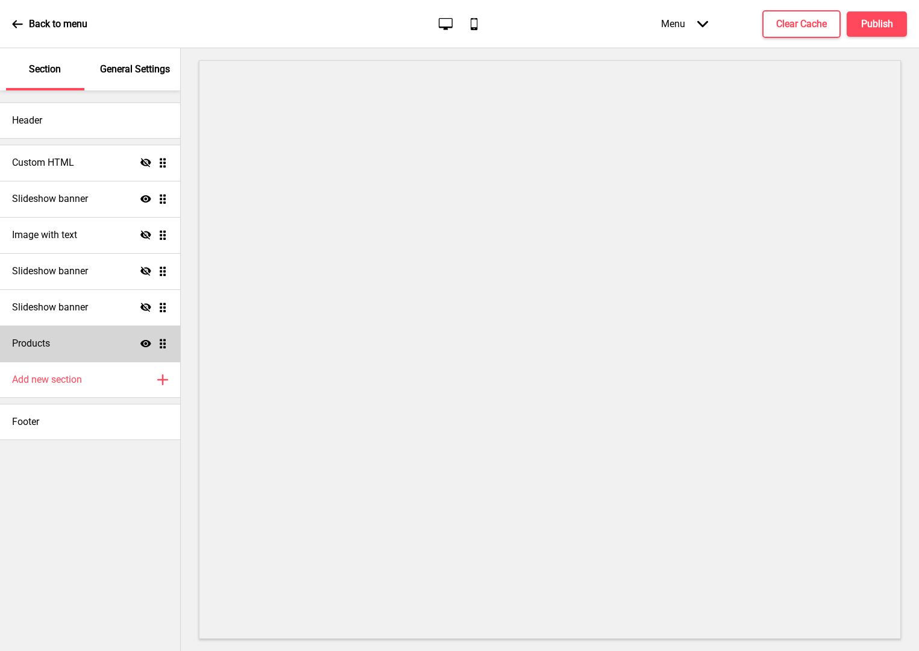
click at [102, 345] on div "Products Show Drag" at bounding box center [90, 344] width 180 height 36
select select "side"
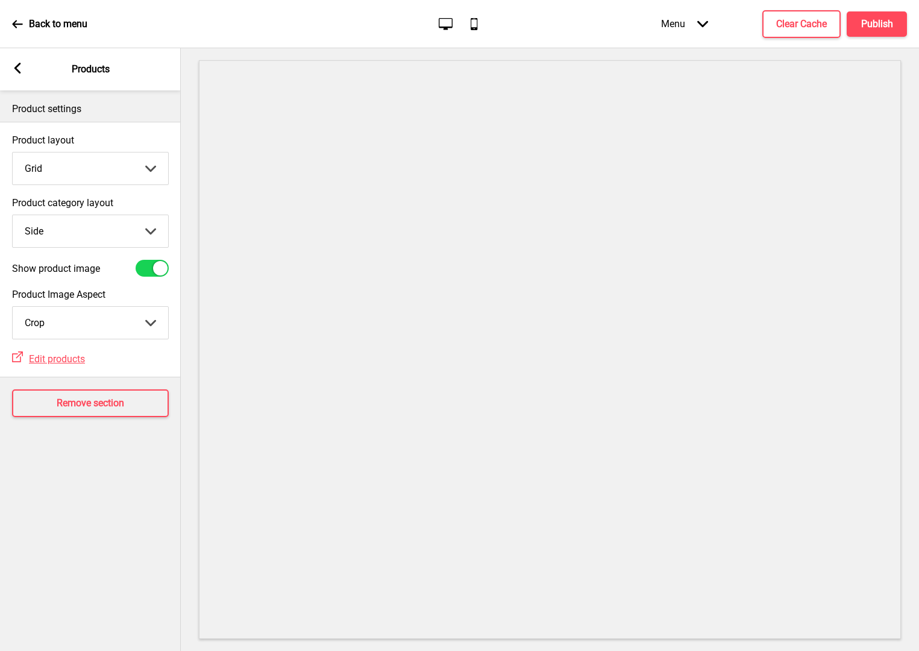
click at [26, 57] on div "Arrow left Products" at bounding box center [90, 69] width 181 height 42
click at [11, 78] on div "Arrow left Products" at bounding box center [90, 69] width 181 height 42
click at [18, 63] on rect at bounding box center [17, 68] width 11 height 11
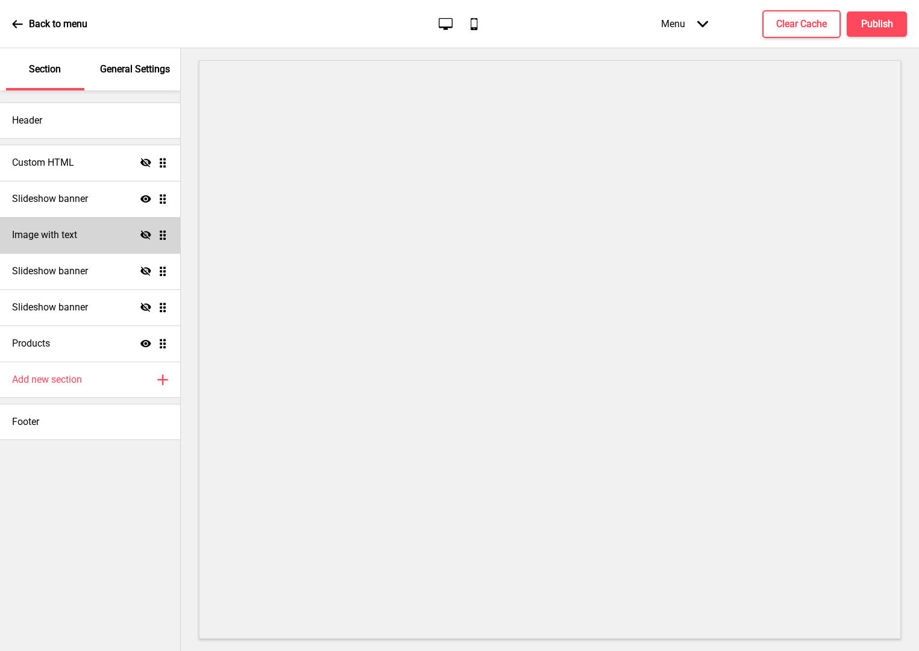
click at [103, 227] on div "Image with text Hide Drag" at bounding box center [90, 235] width 180 height 36
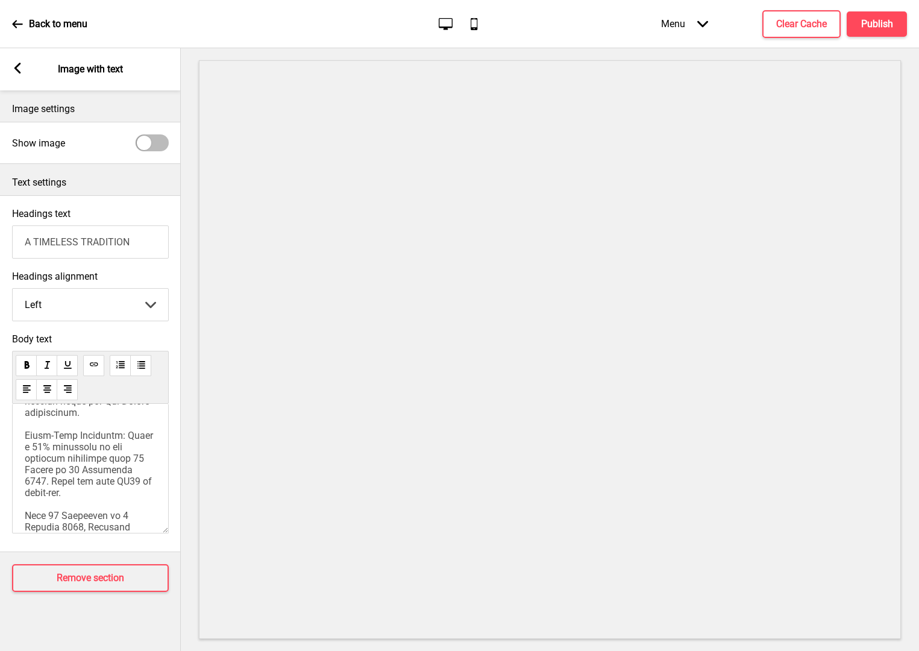
scroll to position [394, 0]
click at [18, 66] on icon at bounding box center [17, 68] width 7 height 11
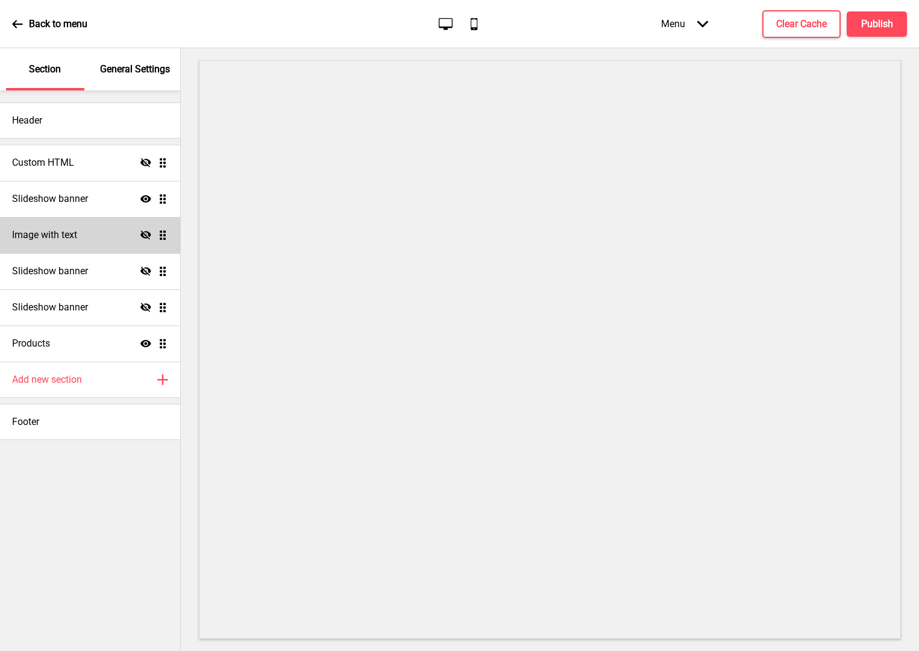
click at [146, 236] on icon "Hide" at bounding box center [145, 235] width 11 height 11
click at [142, 238] on icon "Show" at bounding box center [145, 235] width 11 height 11
click at [121, 61] on div "General Settings" at bounding box center [135, 69] width 78 height 42
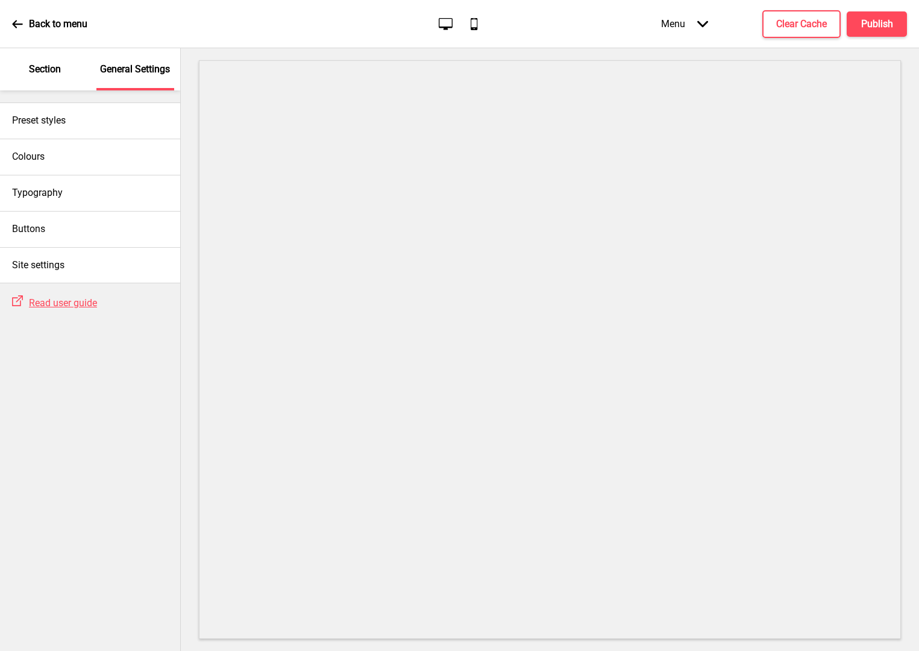
drag, startPoint x: 39, startPoint y: 78, endPoint x: 43, endPoint y: 85, distance: 8.1
click at [39, 78] on div "Section" at bounding box center [45, 69] width 78 height 42
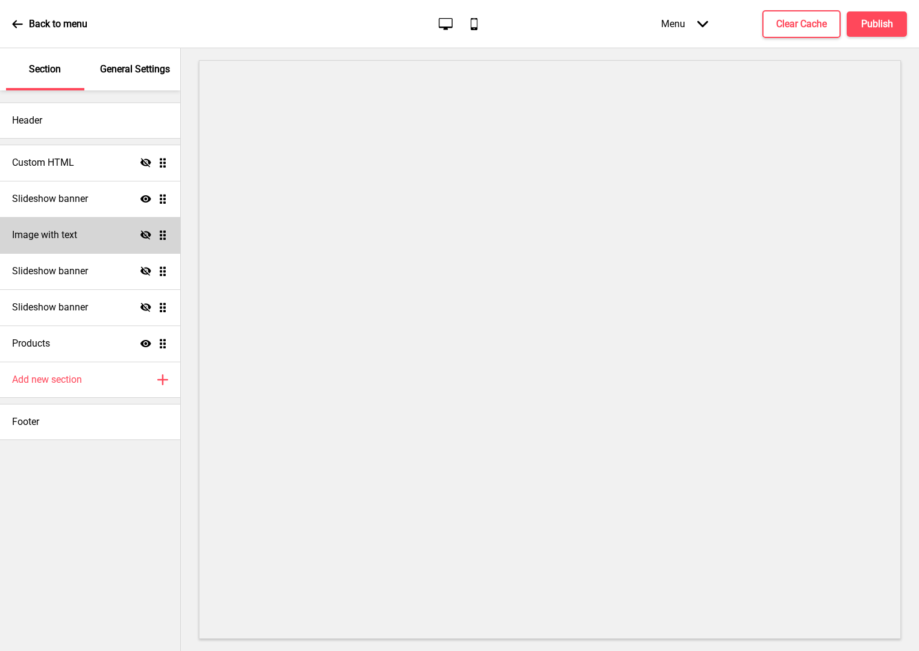
click at [77, 239] on h4 "Image with text" at bounding box center [44, 235] width 65 height 13
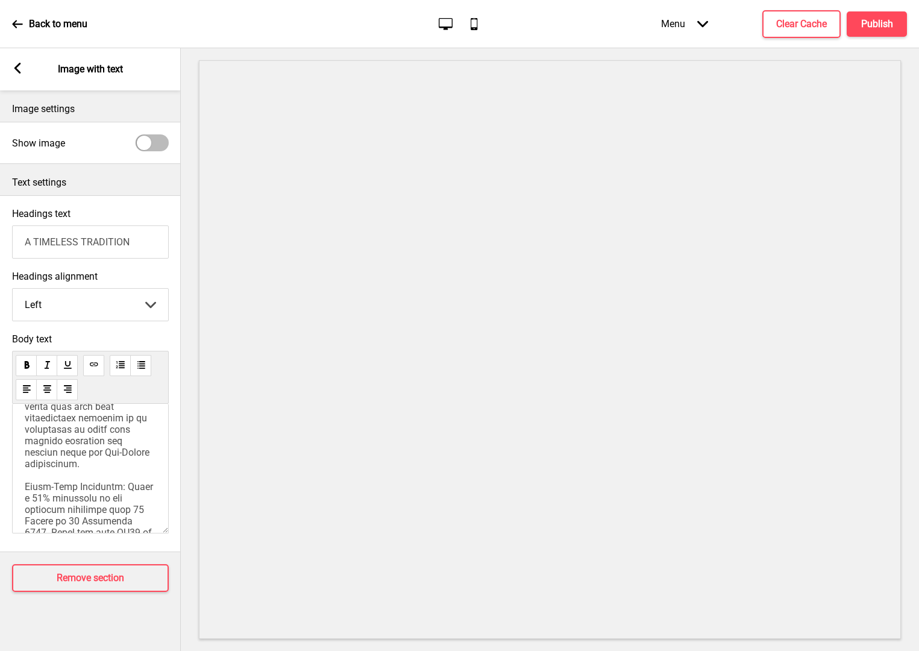
scroll to position [505, 0]
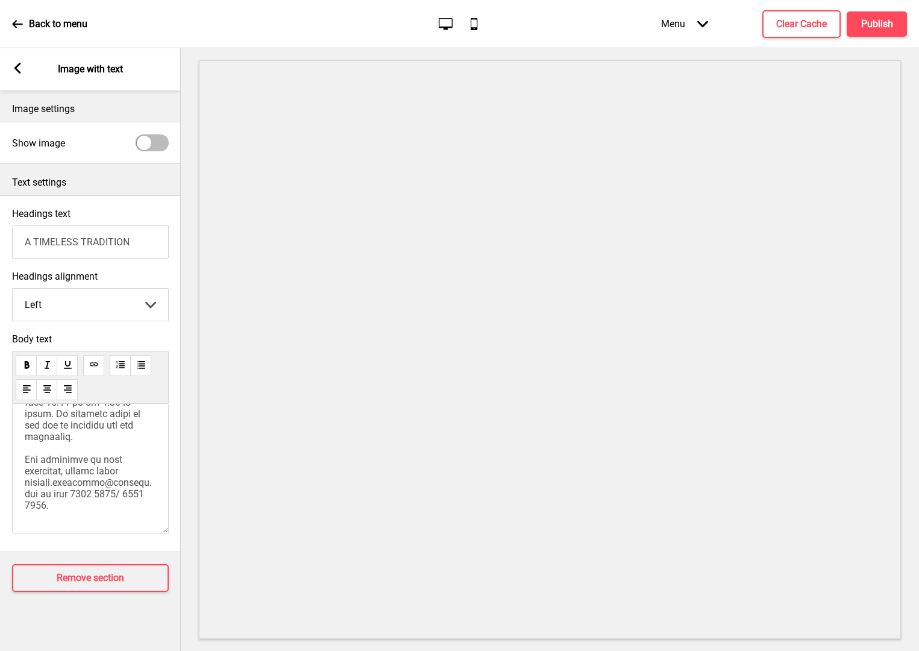
click at [16, 77] on div "Arrow left Image with text" at bounding box center [90, 69] width 181 height 42
click at [18, 69] on rect at bounding box center [17, 68] width 11 height 11
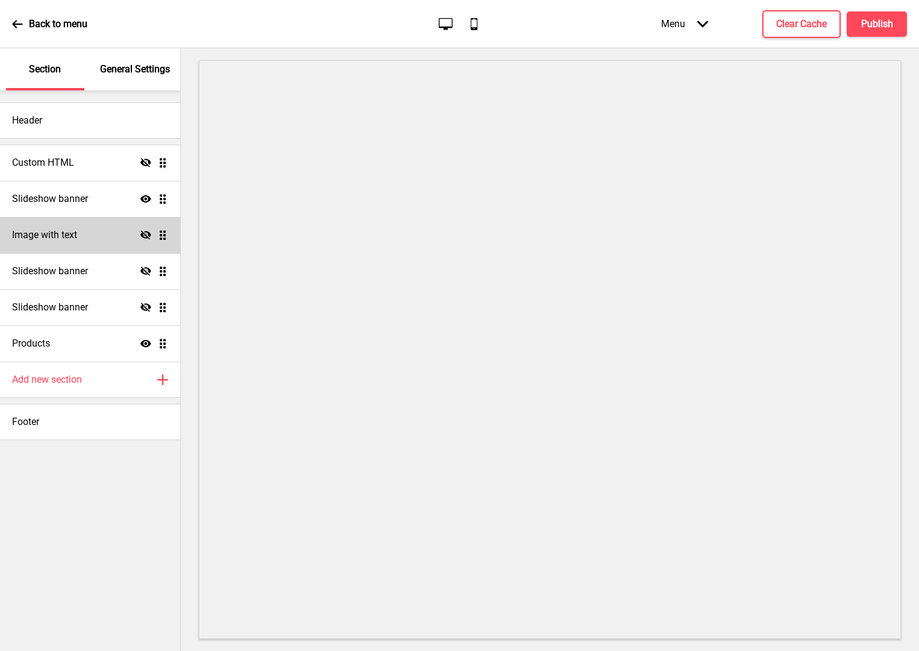
click at [145, 236] on icon "Hide" at bounding box center [145, 235] width 11 height 11
click at [145, 234] on icon at bounding box center [145, 235] width 11 height 7
click at [125, 485] on div "Header Custom HTML Hide Drag Slideshow banner Show Drag Image with text Hide Dr…" at bounding box center [90, 370] width 180 height 561
click at [101, 268] on div "Slideshow banner Hide Drag" at bounding box center [90, 271] width 180 height 36
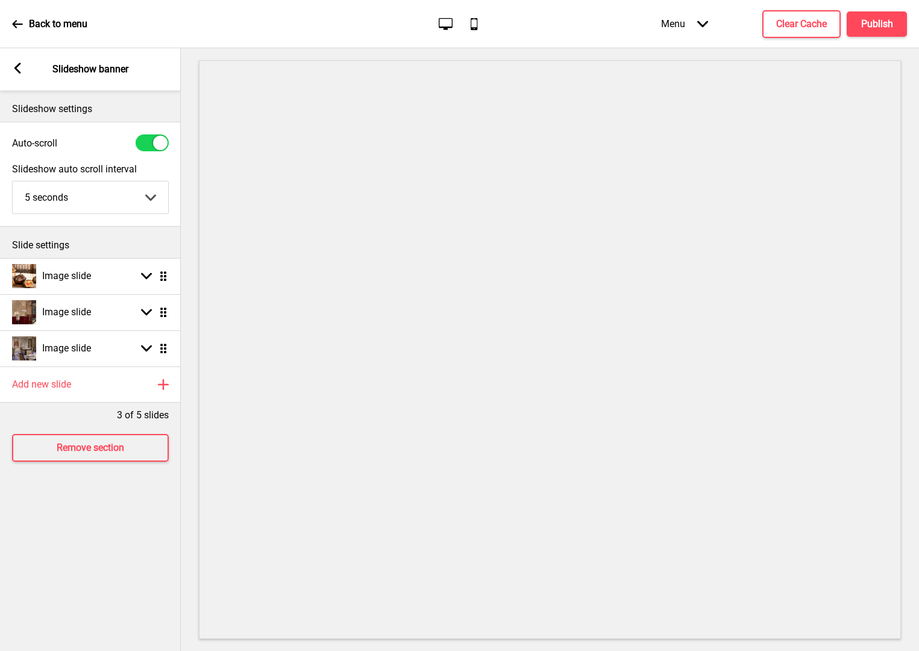
drag, startPoint x: 20, startPoint y: 71, endPoint x: 59, endPoint y: 165, distance: 101.3
click at [20, 72] on g at bounding box center [17, 68] width 11 height 11
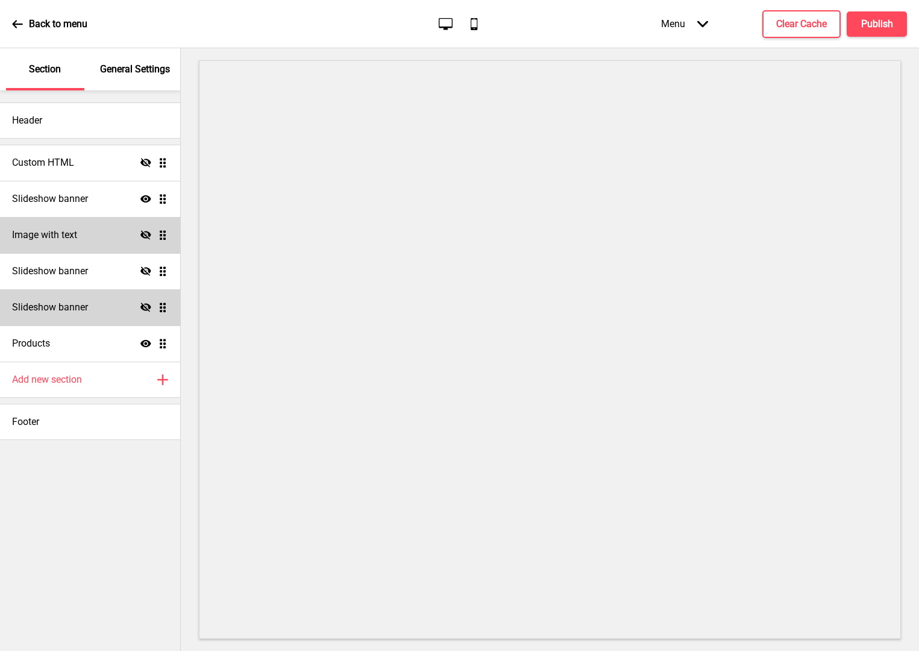
click at [95, 308] on div "Slideshow banner Hide Drag" at bounding box center [90, 307] width 180 height 36
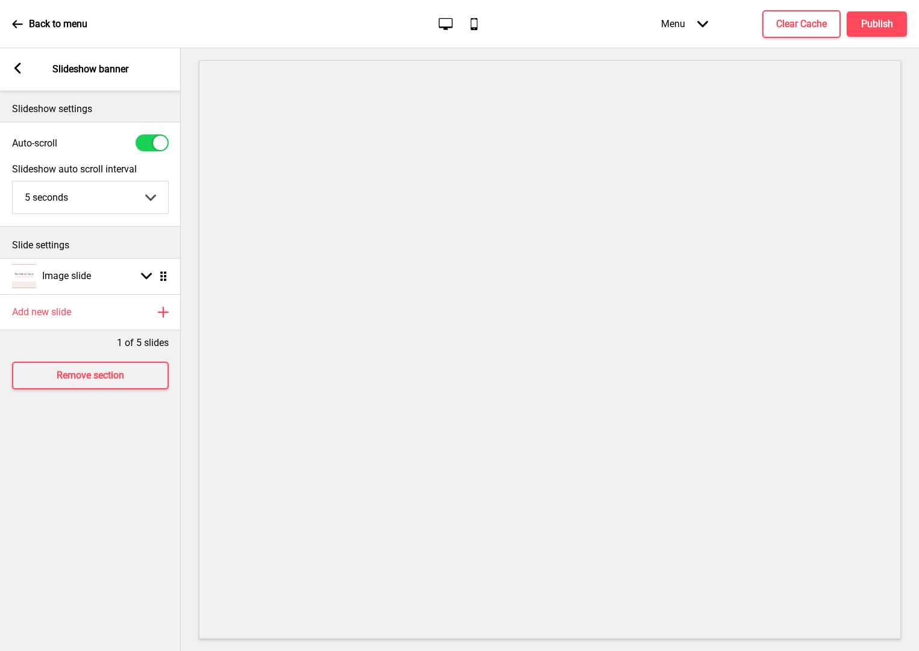
click at [19, 69] on rect at bounding box center [17, 68] width 11 height 11
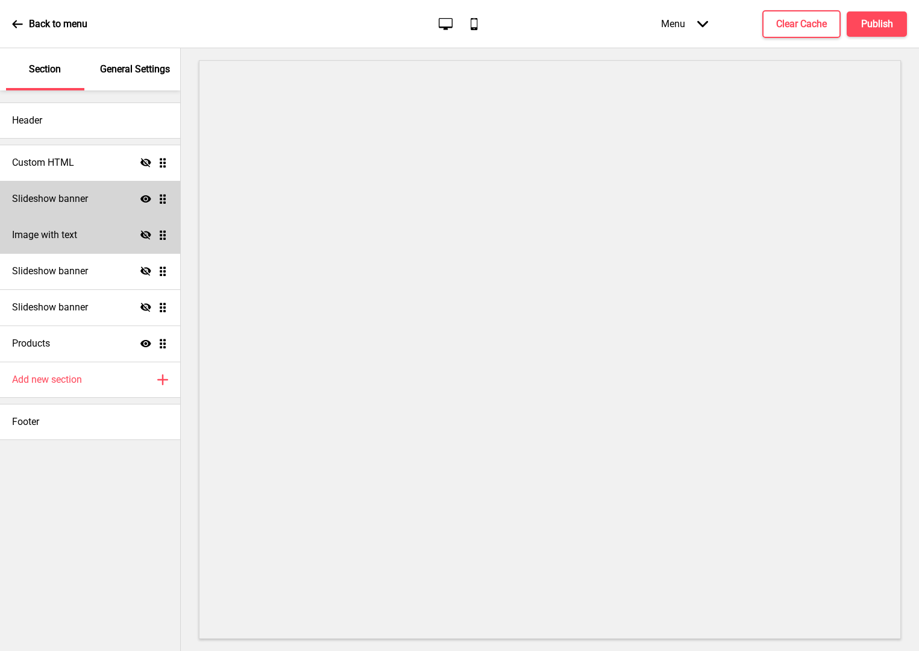
click at [107, 198] on div "Slideshow banner Show Drag" at bounding box center [90, 199] width 180 height 36
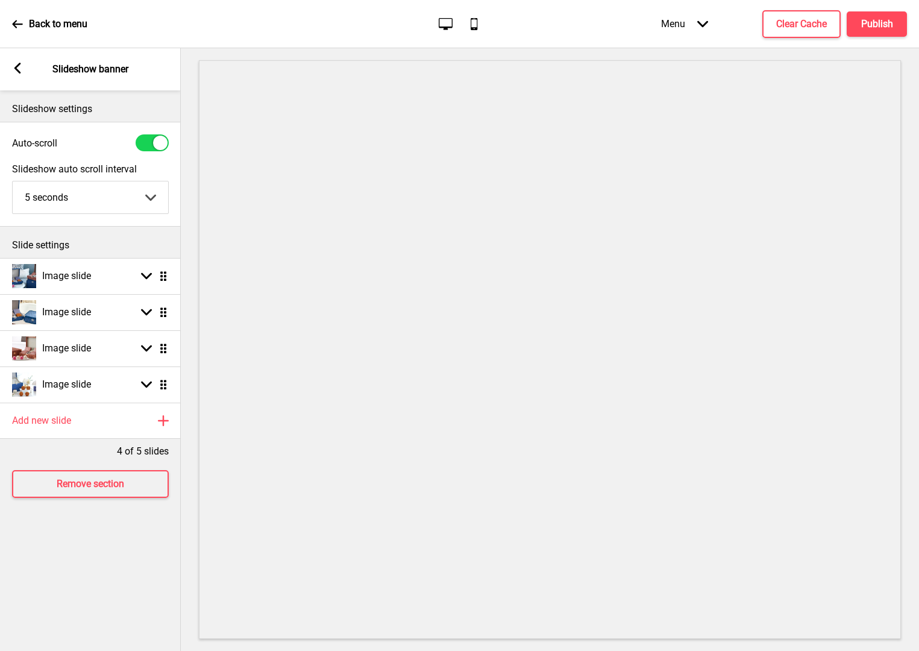
click at [14, 72] on rect at bounding box center [17, 68] width 11 height 11
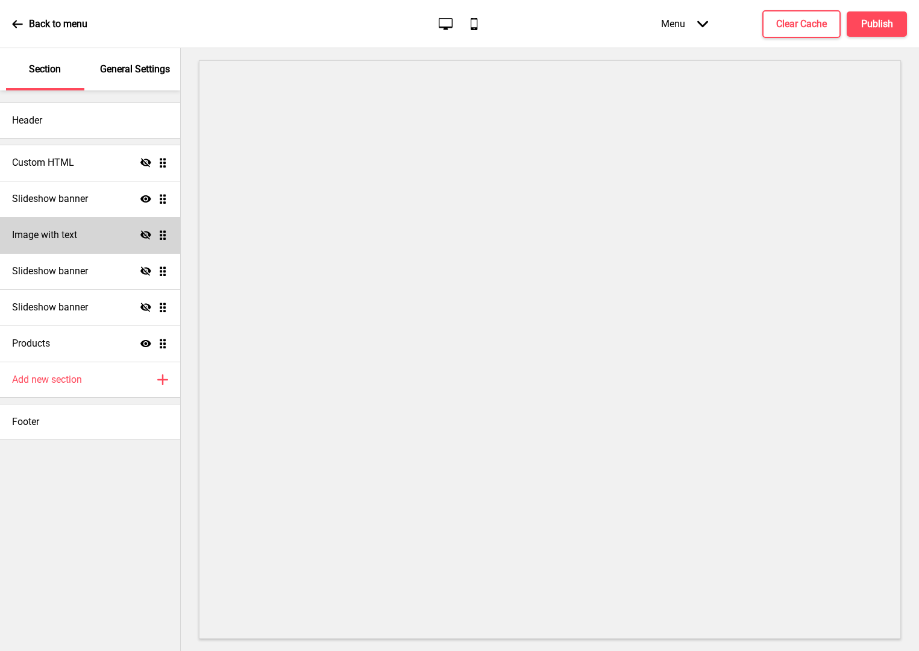
click at [93, 451] on div "Header Custom HTML Hide Drag Slideshow banner Show Drag Image with text Hide Dr…" at bounding box center [90, 370] width 180 height 561
click at [862, 28] on h4 "Publish" at bounding box center [878, 23] width 32 height 13
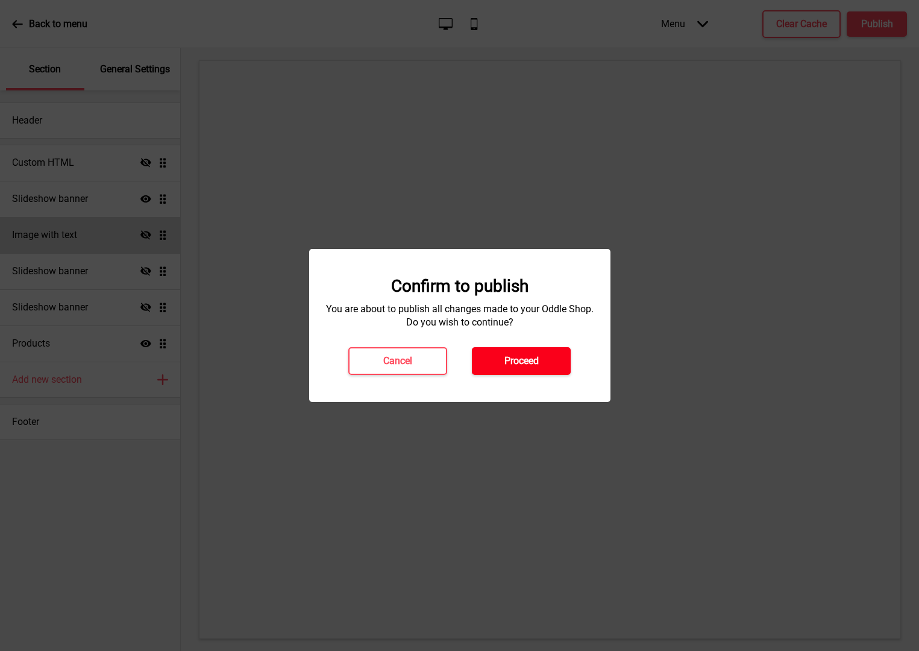
click at [542, 359] on button "Proceed" at bounding box center [521, 361] width 99 height 28
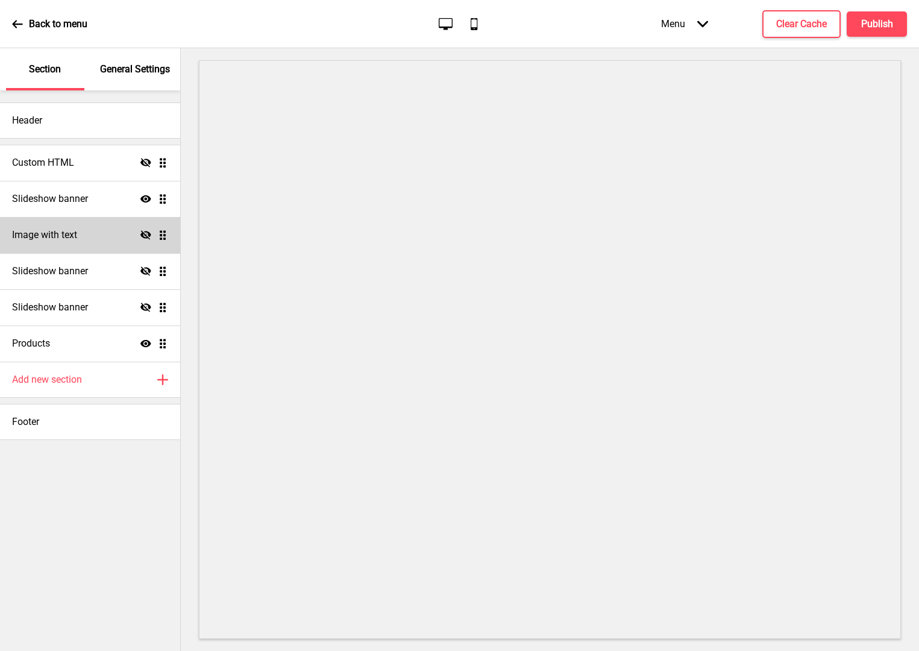
click at [58, 478] on div "Header Custom HTML Hide Drag Slideshow banner Show Drag Image with text Hide Dr…" at bounding box center [90, 370] width 180 height 561
click at [43, 414] on div "Footer" at bounding box center [90, 422] width 180 height 36
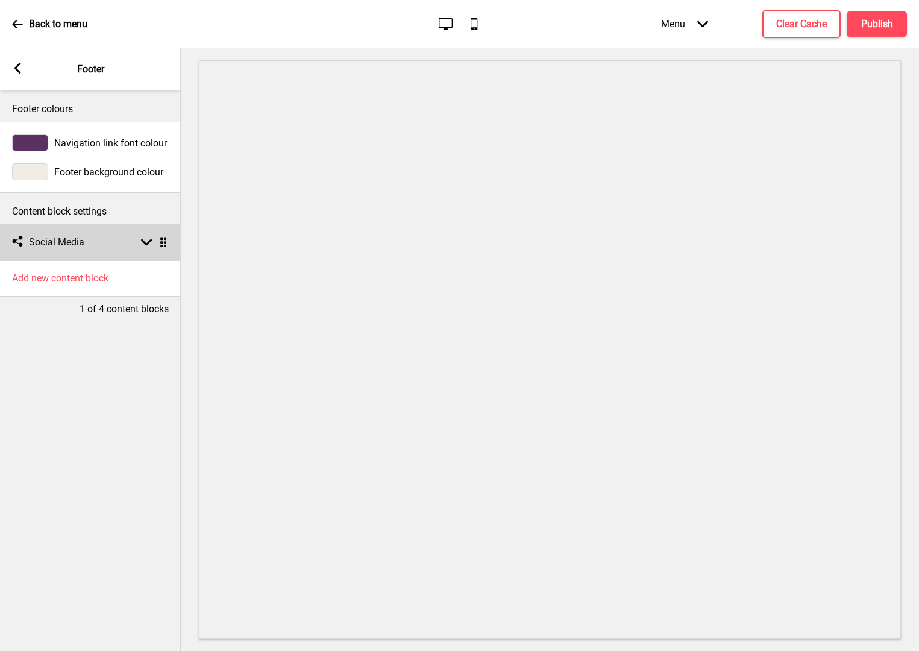
click at [73, 245] on h4 "Social Media" at bounding box center [56, 242] width 55 height 13
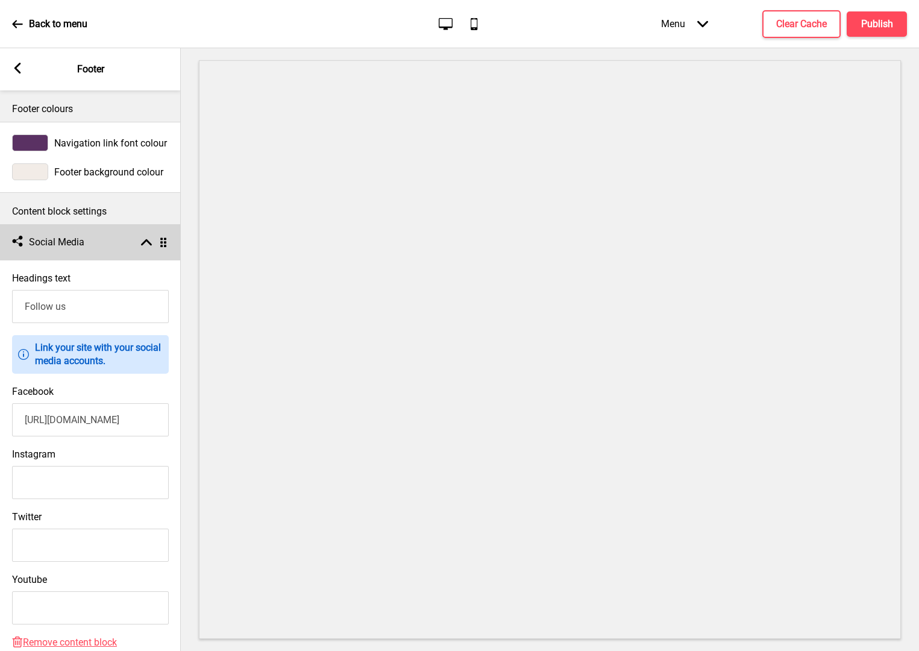
click at [82, 246] on h4 "Social Media" at bounding box center [56, 242] width 55 height 13
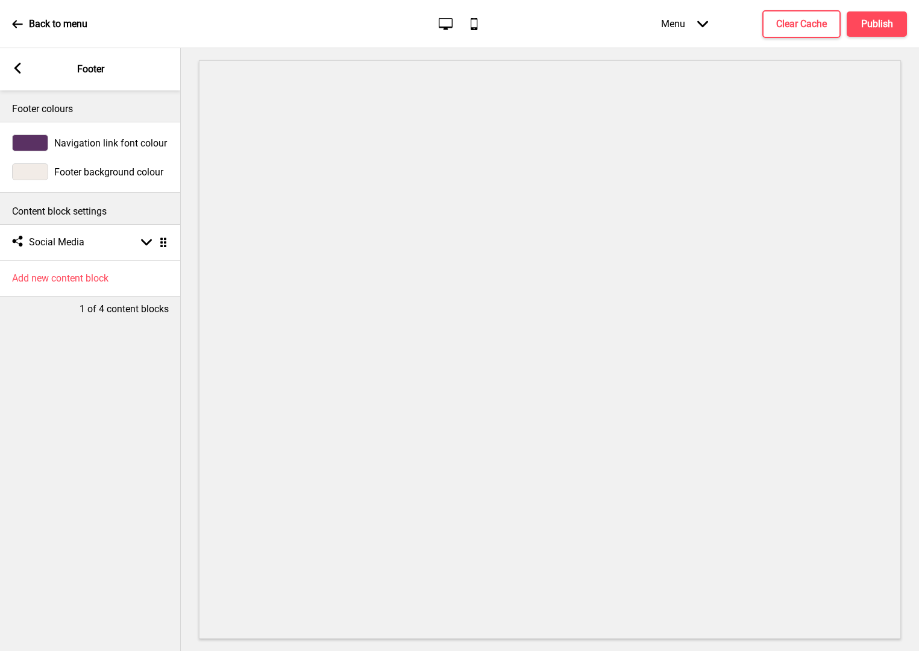
click at [16, 75] on div "Arrow left" at bounding box center [17, 69] width 11 height 13
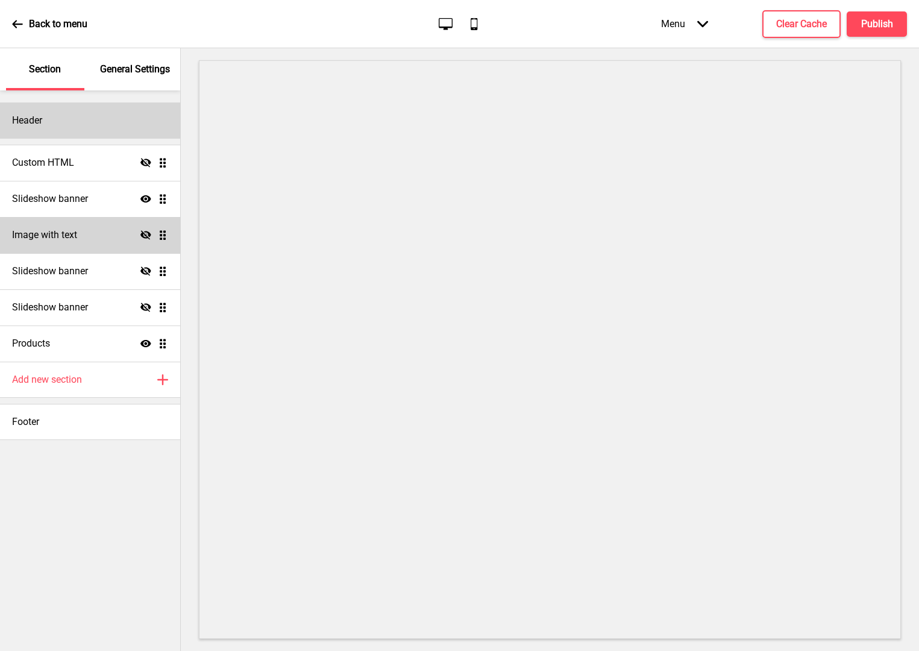
click at [91, 125] on div "Header" at bounding box center [90, 120] width 180 height 36
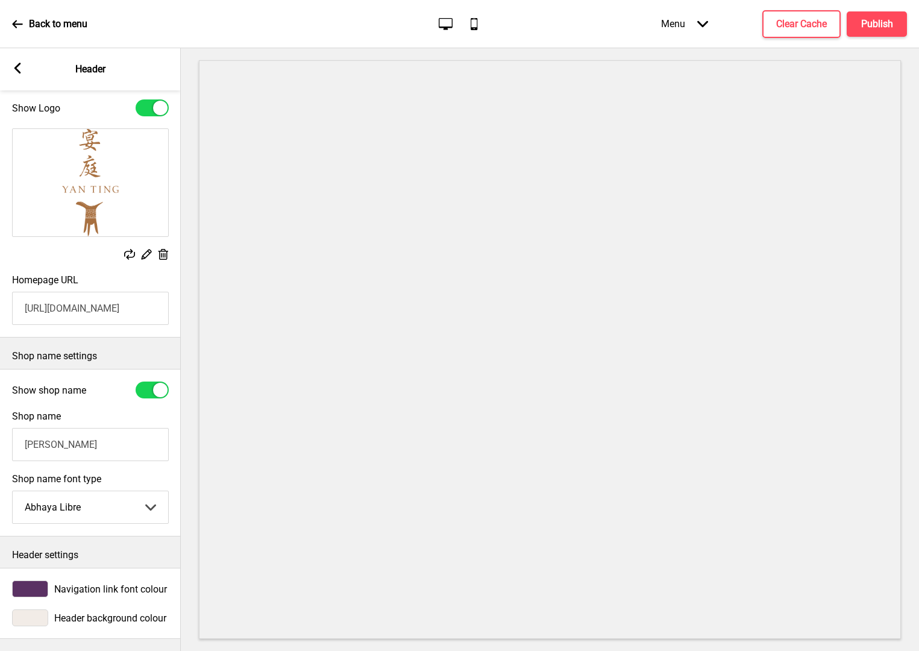
scroll to position [0, 0]
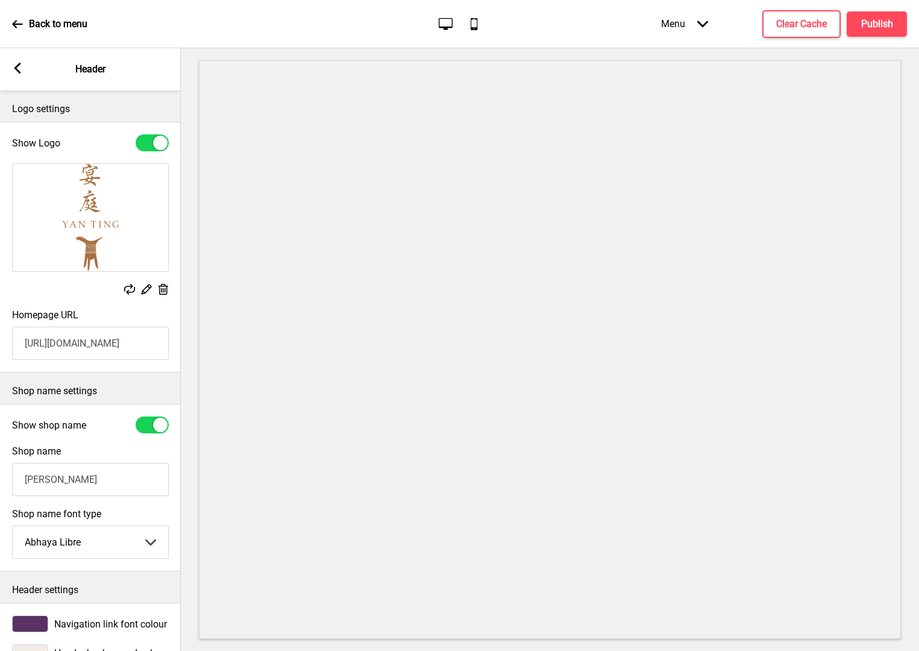
click at [17, 61] on div "Arrow left Header" at bounding box center [90, 69] width 181 height 42
drag, startPoint x: 9, startPoint y: 80, endPoint x: 19, endPoint y: 68, distance: 15.9
click at [9, 80] on div "Arrow left Header" at bounding box center [90, 69] width 181 height 42
click at [19, 67] on rect at bounding box center [17, 68] width 11 height 11
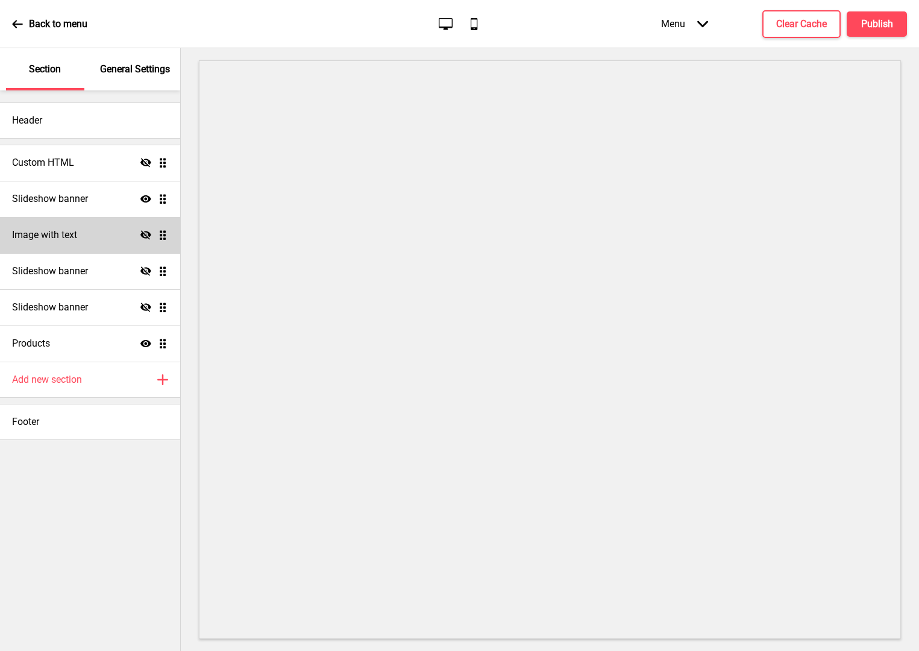
click at [143, 237] on icon at bounding box center [145, 234] width 11 height 9
click at [153, 235] on div "Show Drag" at bounding box center [154, 235] width 28 height 11
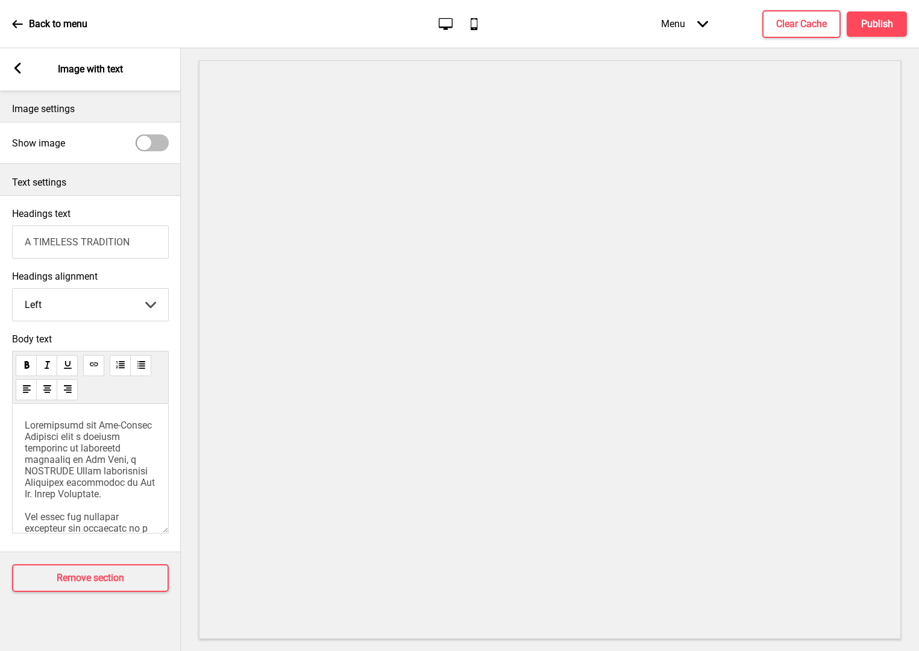
click at [148, 235] on input "A TIMELESS TRADITION" at bounding box center [90, 241] width 157 height 33
click at [12, 64] on div "Arrow left Image with text" at bounding box center [90, 69] width 181 height 42
click at [15, 69] on g at bounding box center [17, 68] width 11 height 11
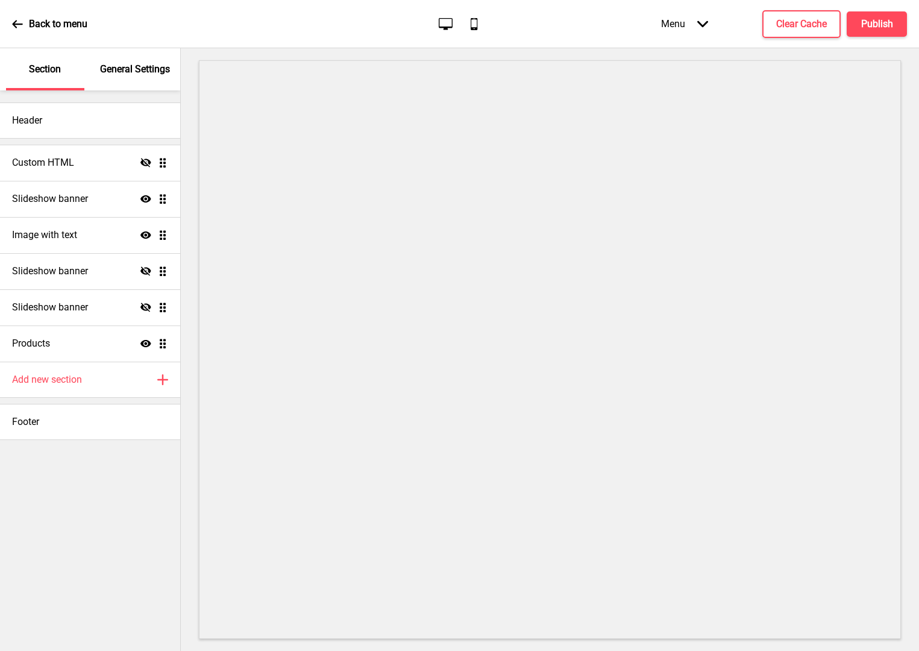
click at [140, 236] on icon "Show" at bounding box center [145, 235] width 11 height 11
click at [142, 236] on icon at bounding box center [145, 234] width 11 height 9
click at [142, 236] on icon at bounding box center [145, 235] width 11 height 7
click at [142, 236] on icon at bounding box center [145, 234] width 11 height 9
click at [142, 236] on icon at bounding box center [145, 235] width 11 height 7
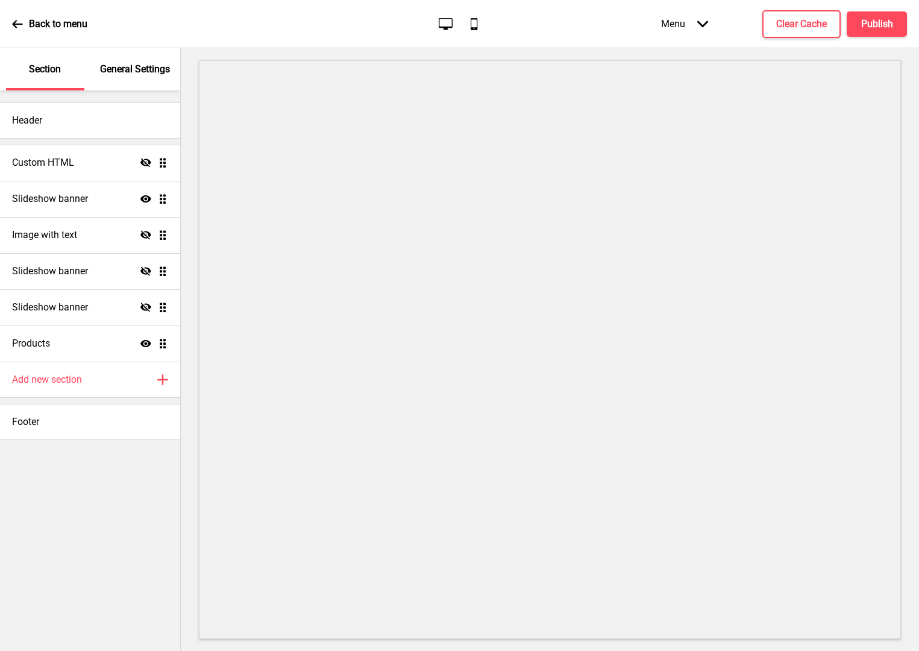
click at [142, 236] on icon at bounding box center [145, 234] width 11 height 9
click at [142, 236] on icon at bounding box center [145, 235] width 11 height 7
click at [130, 462] on div "Header Custom HTML Hide Drag Slideshow banner Show Drag Image with text Hide Dr…" at bounding box center [90, 370] width 180 height 561
click at [57, 27] on p "Back to menu" at bounding box center [58, 23] width 58 height 13
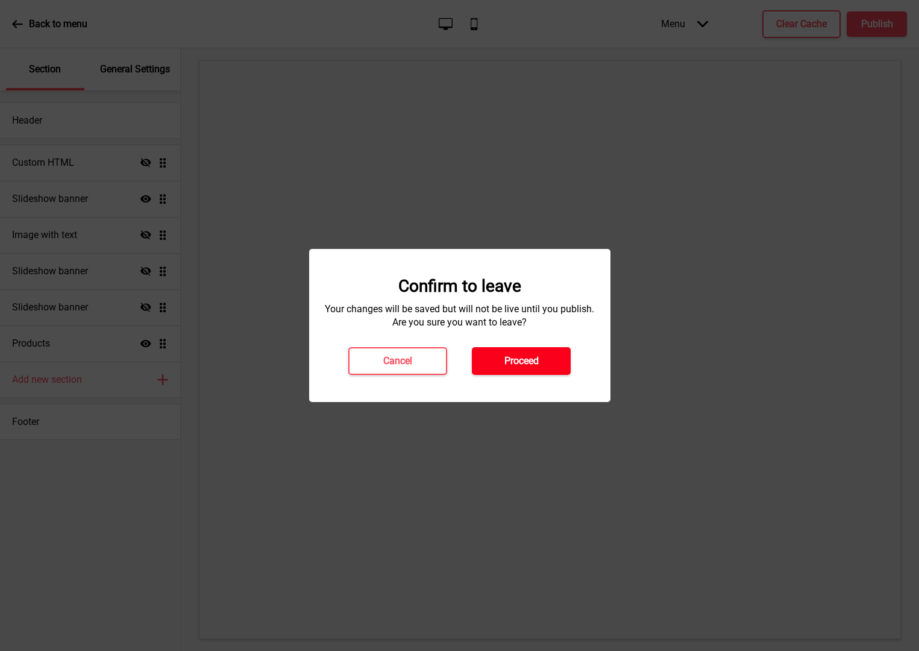
click at [491, 358] on button "Proceed" at bounding box center [521, 361] width 99 height 28
